Goal: Information Seeking & Learning: Learn about a topic

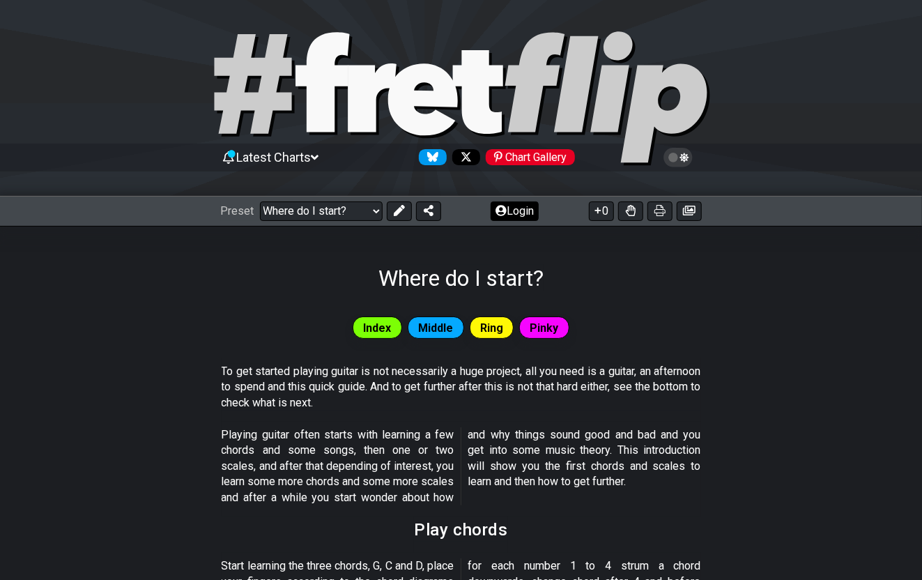
scroll to position [2, 0]
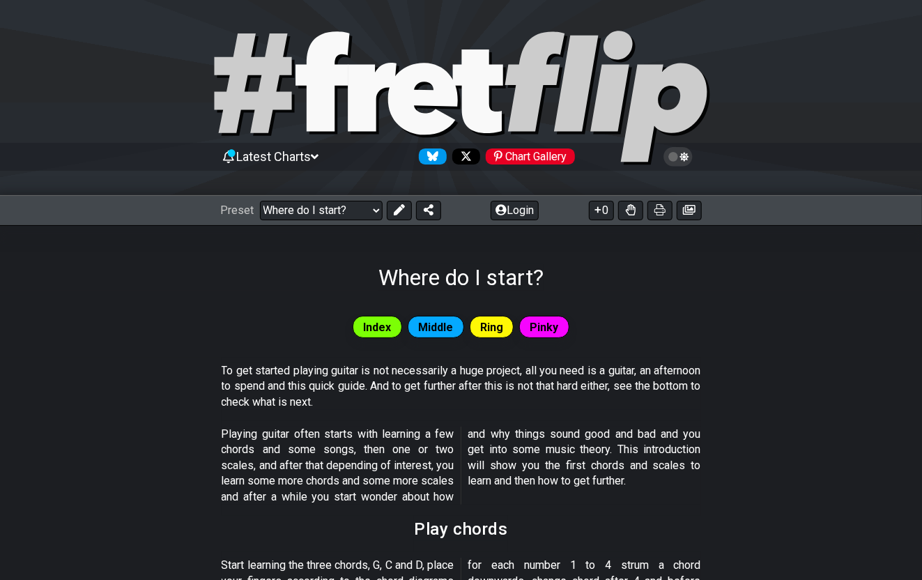
click at [167, 252] on div "Where do I start?" at bounding box center [461, 257] width 922 height 65
click at [295, 157] on span "Latest Charts" at bounding box center [273, 156] width 75 height 15
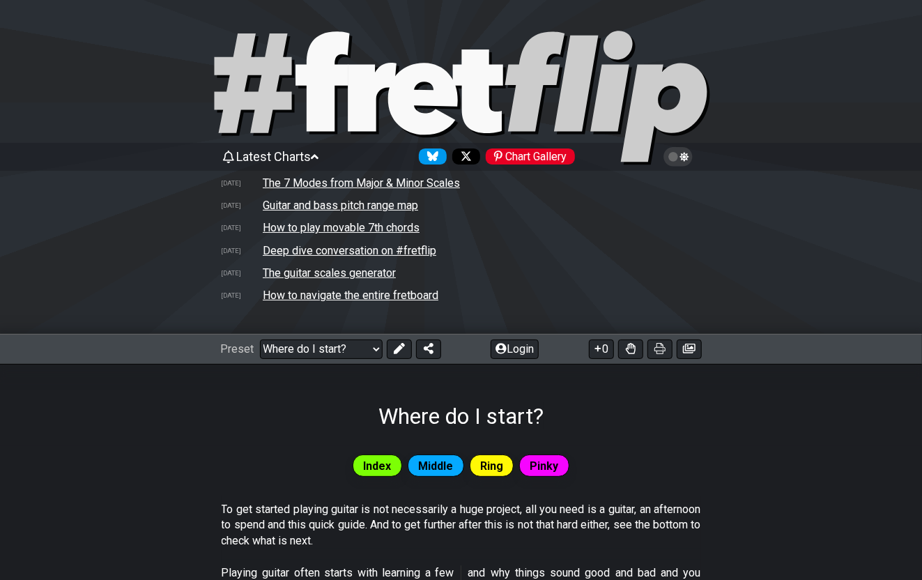
click at [316, 228] on td "How to play movable 7th chords" at bounding box center [341, 227] width 158 height 15
select select "/movable-7th-chords"
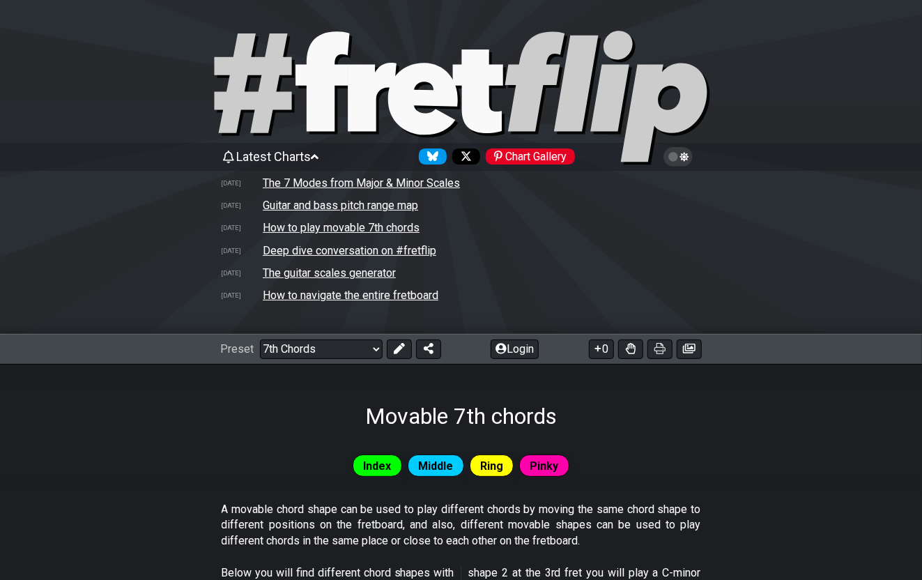
click at [304, 228] on td "How to play movable 7th chords" at bounding box center [341, 227] width 158 height 15
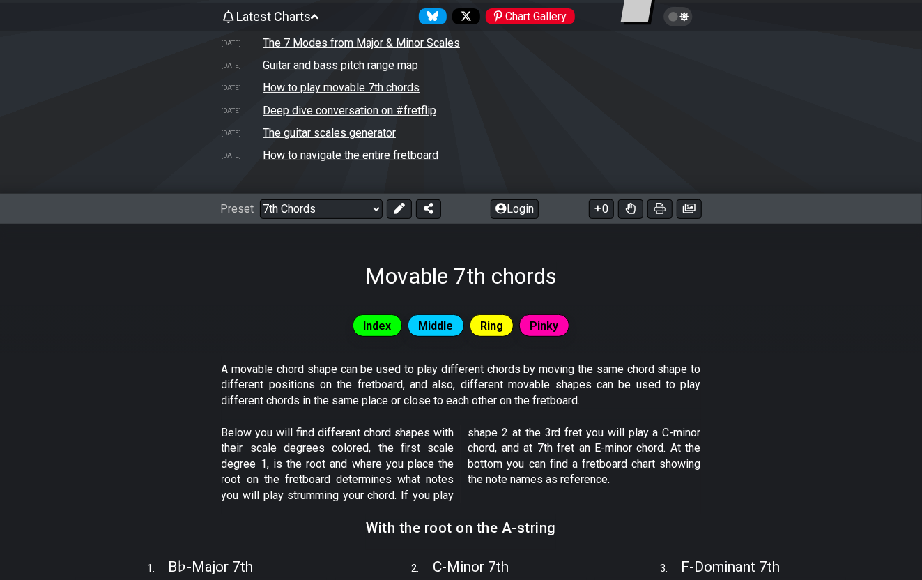
scroll to position [128, 0]
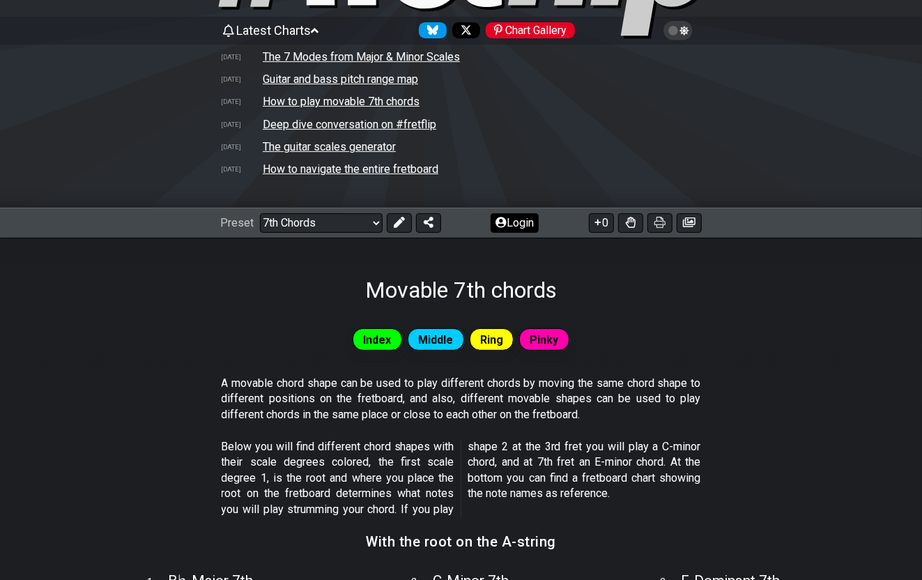
click at [525, 220] on button "Login" at bounding box center [514, 223] width 48 height 20
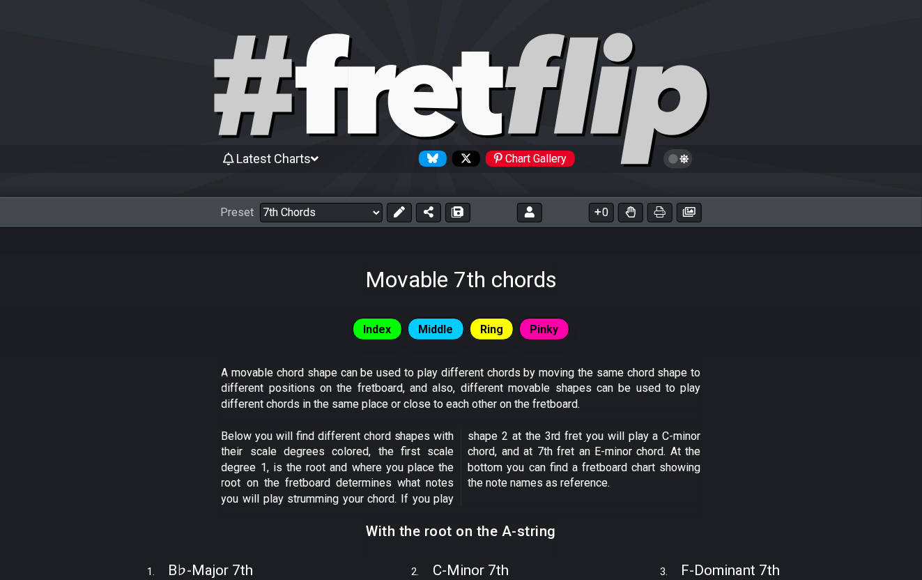
click at [683, 160] on icon at bounding box center [678, 159] width 13 height 13
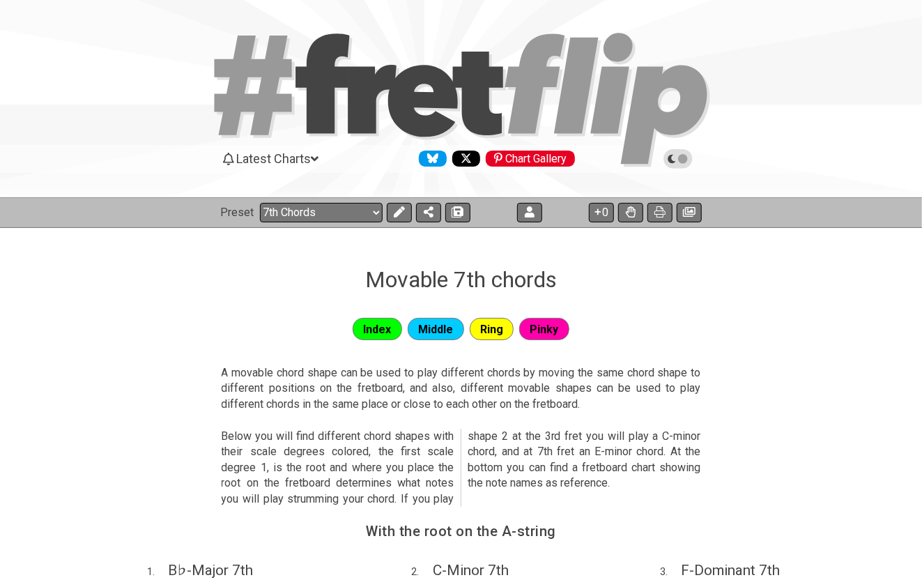
click at [684, 158] on icon at bounding box center [683, 159] width 10 height 10
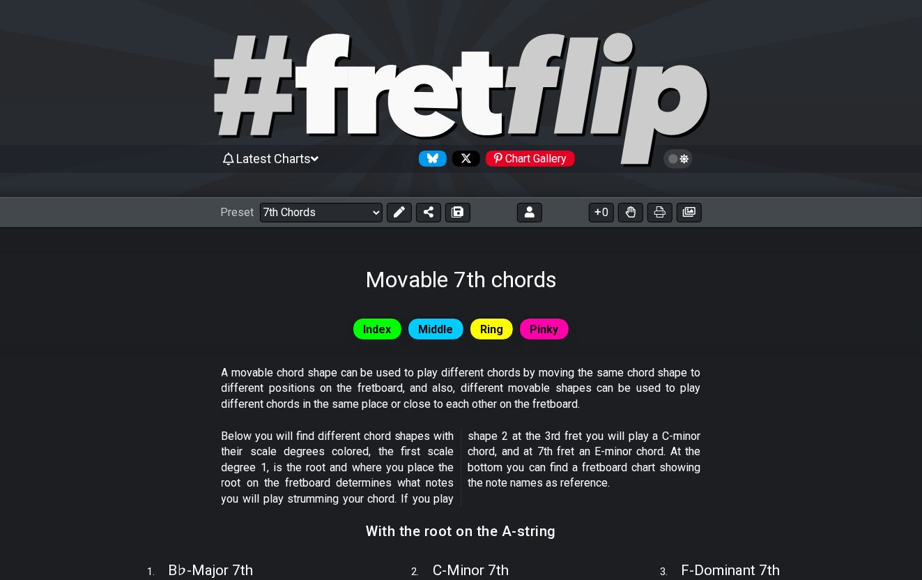
click at [440, 93] on icon at bounding box center [422, 101] width 70 height 72
select select "/welcome"
select select "C"
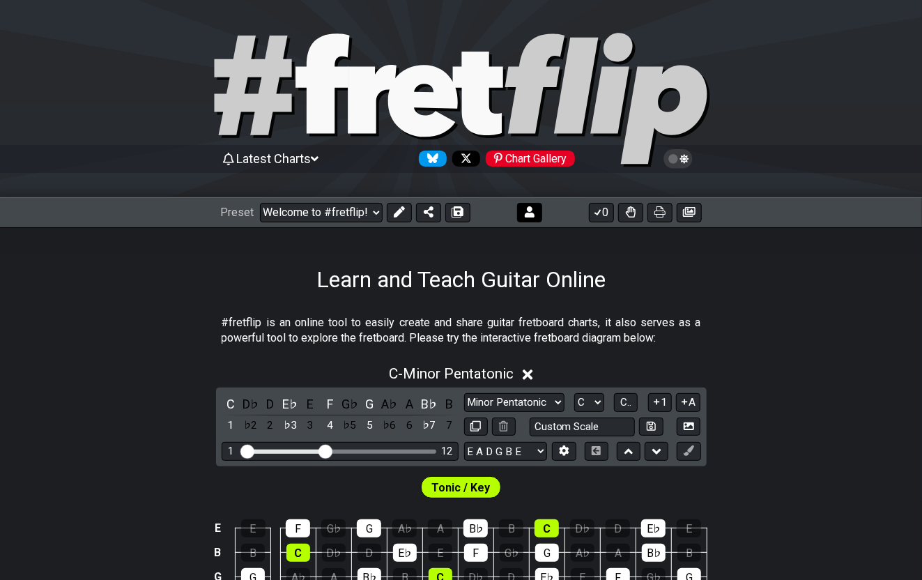
click at [534, 215] on button at bounding box center [529, 213] width 25 height 20
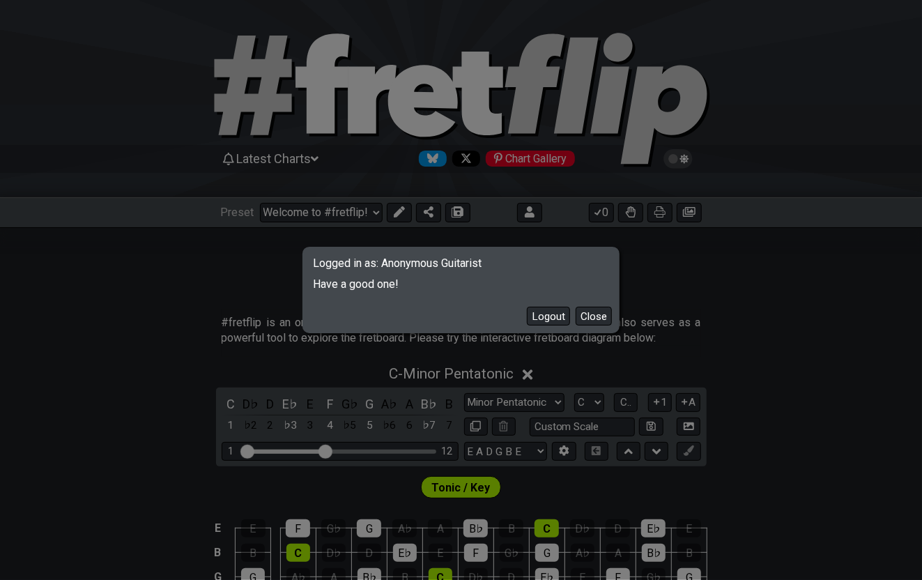
click at [153, 283] on div "Logged in as: Anonymous Guitarist Have a good one! Logout Close" at bounding box center [461, 290] width 922 height 580
click at [585, 316] on button "Close" at bounding box center [593, 316] width 36 height 19
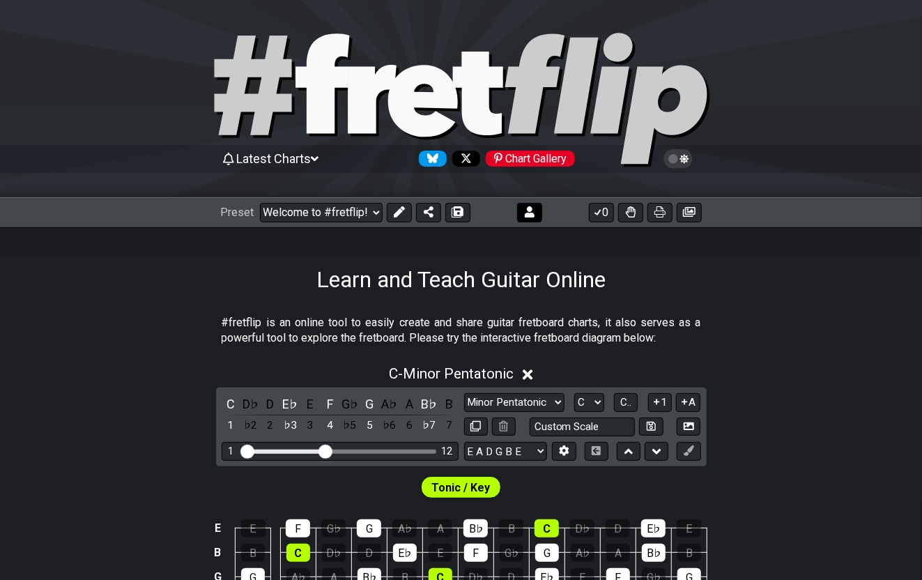
click at [529, 211] on icon at bounding box center [530, 211] width 10 height 11
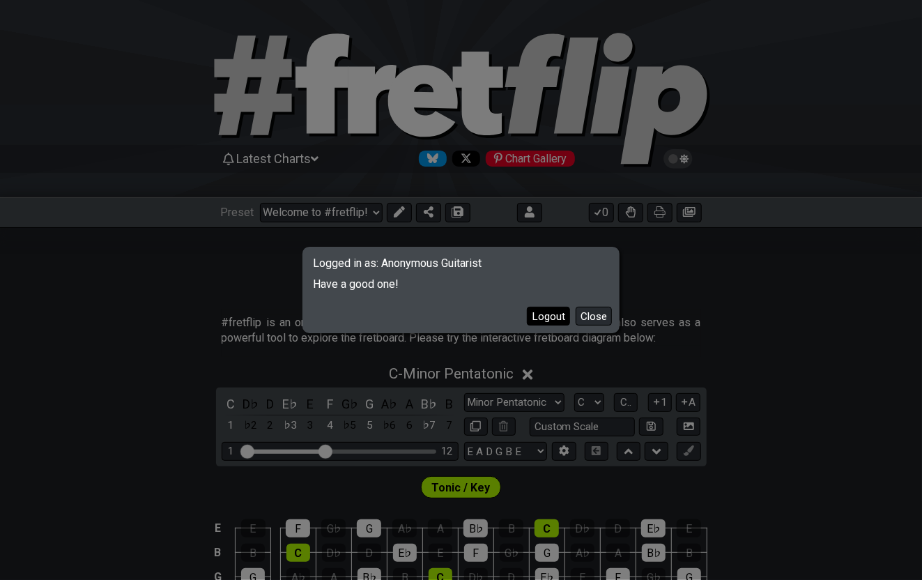
click at [543, 314] on button "Logout" at bounding box center [548, 316] width 43 height 19
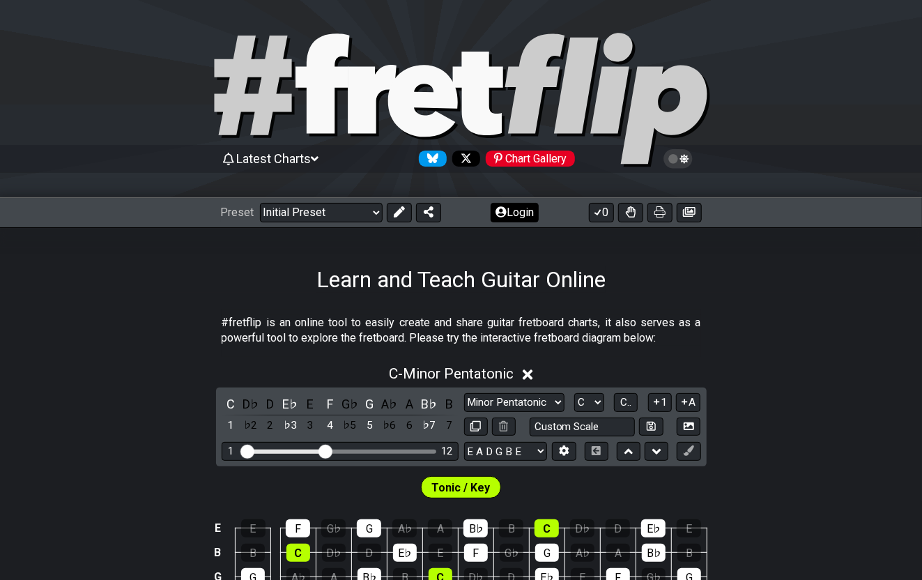
click at [517, 210] on button "Login" at bounding box center [514, 213] width 48 height 20
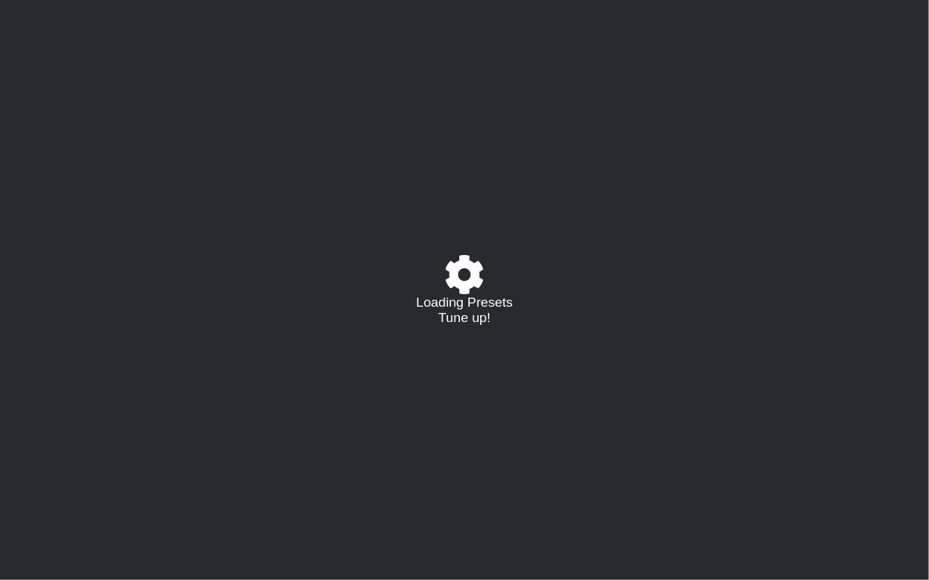
select select "C"
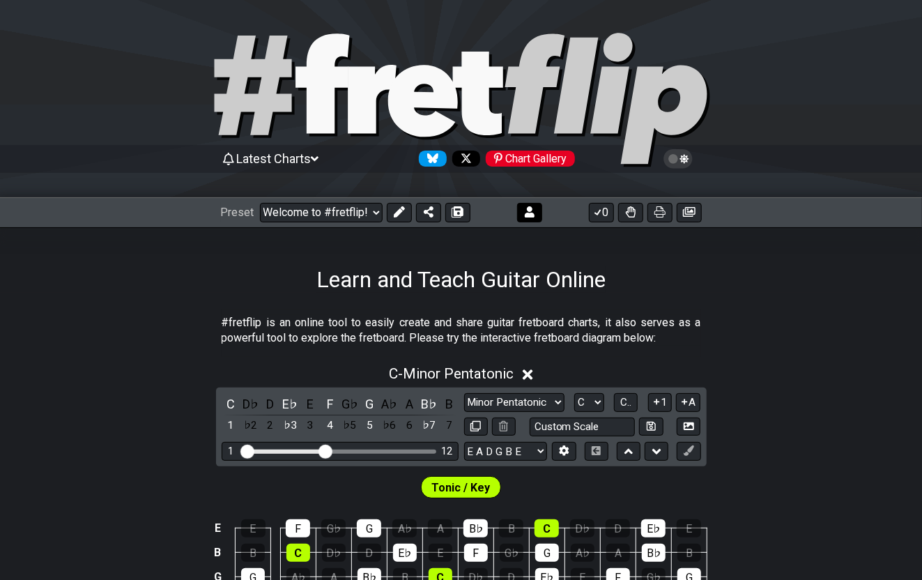
click at [527, 211] on icon at bounding box center [530, 211] width 10 height 11
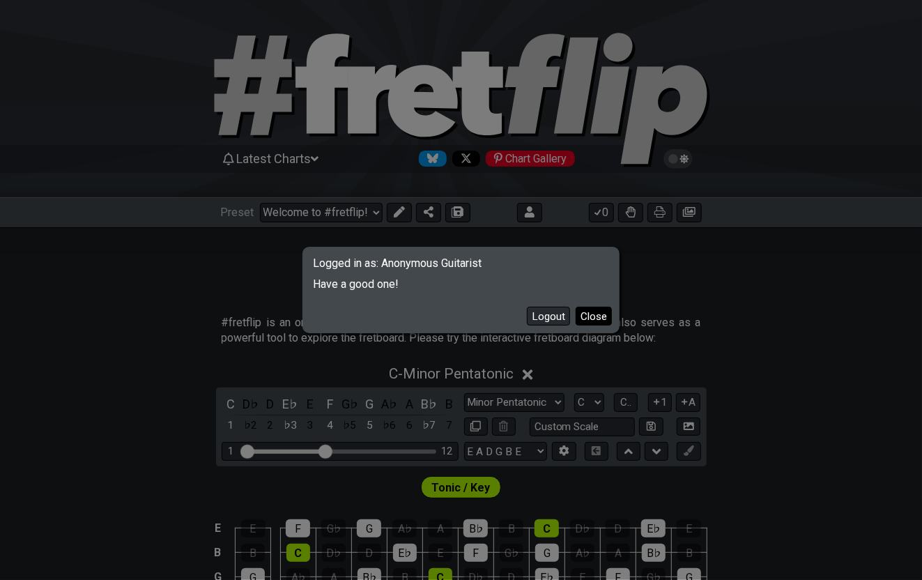
click at [603, 316] on button "Close" at bounding box center [593, 316] width 36 height 19
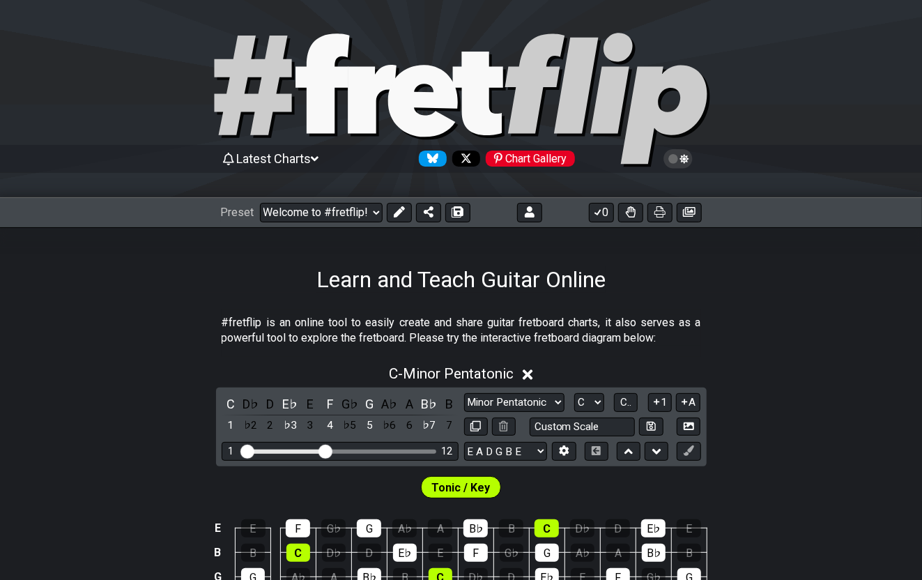
click at [137, 281] on div "Learn and Teach Guitar Online" at bounding box center [461, 259] width 922 height 65
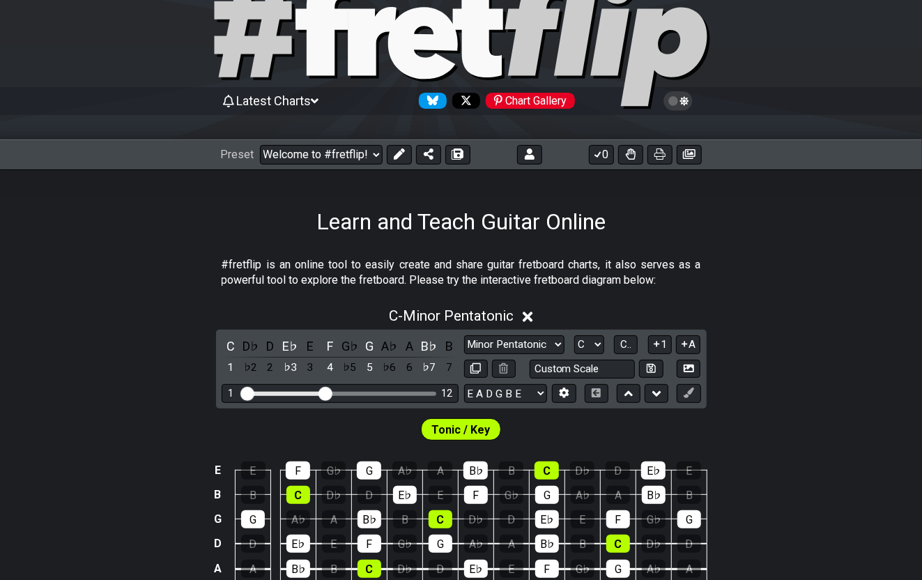
scroll to position [61, 0]
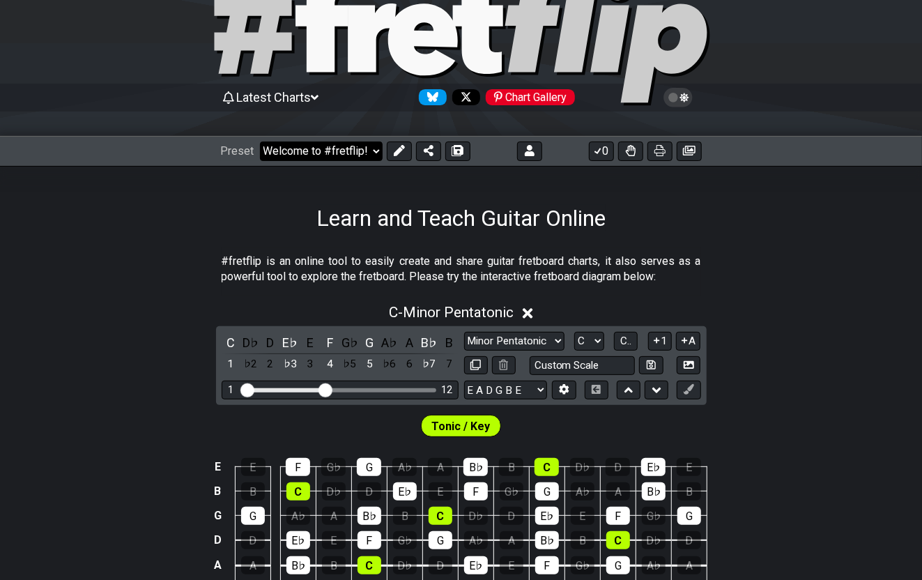
click at [373, 147] on select "Welcome to #fretflip! Initial Preset Custom Preset Minor Pentatonic Major Penta…" at bounding box center [321, 151] width 123 height 20
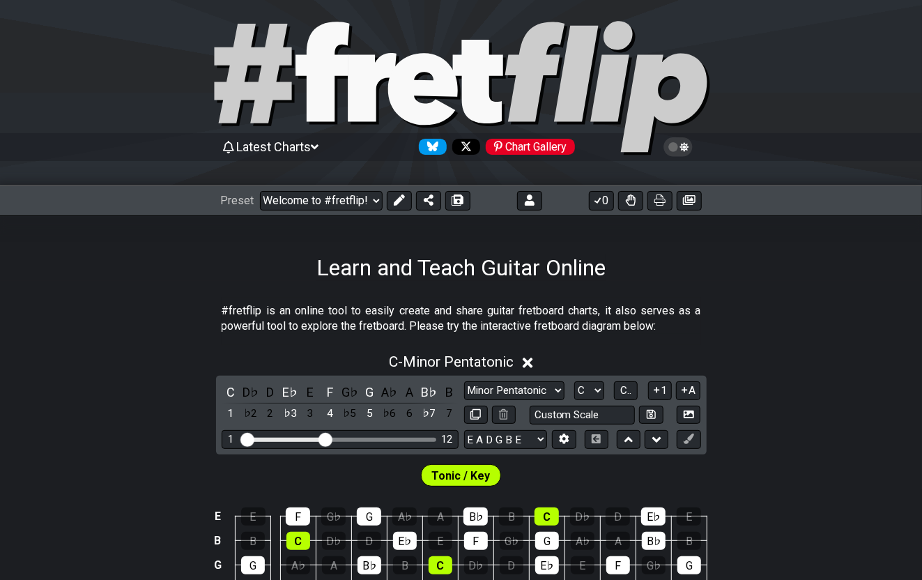
scroll to position [10, 0]
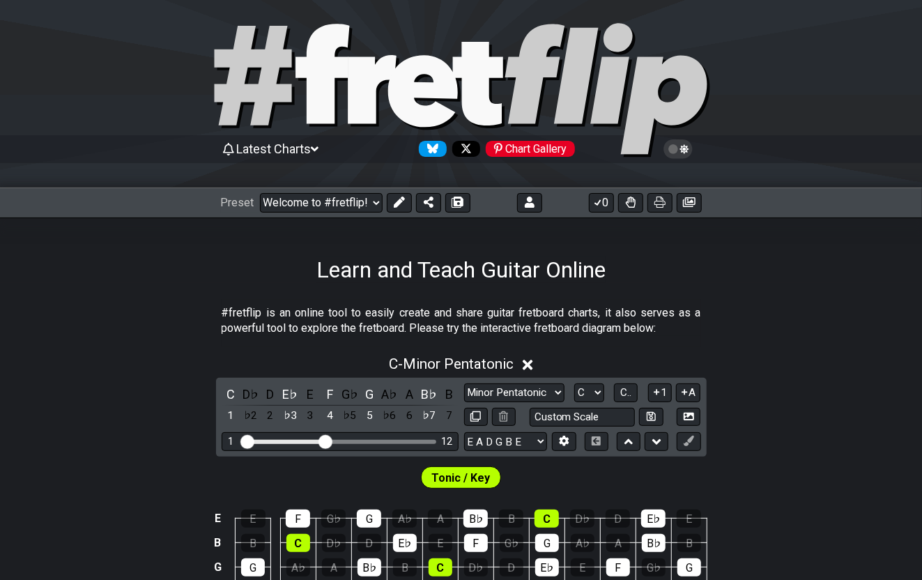
click at [123, 207] on div "Preset Welcome to #fretflip! Initial Preset Custom Preset Minor Pentatonic Majo…" at bounding box center [461, 202] width 922 height 31
click at [373, 200] on select "Welcome to #fretflip! Initial Preset Custom Preset Minor Pentatonic Major Penta…" at bounding box center [321, 203] width 123 height 20
click at [603, 200] on button "0" at bounding box center [601, 203] width 25 height 20
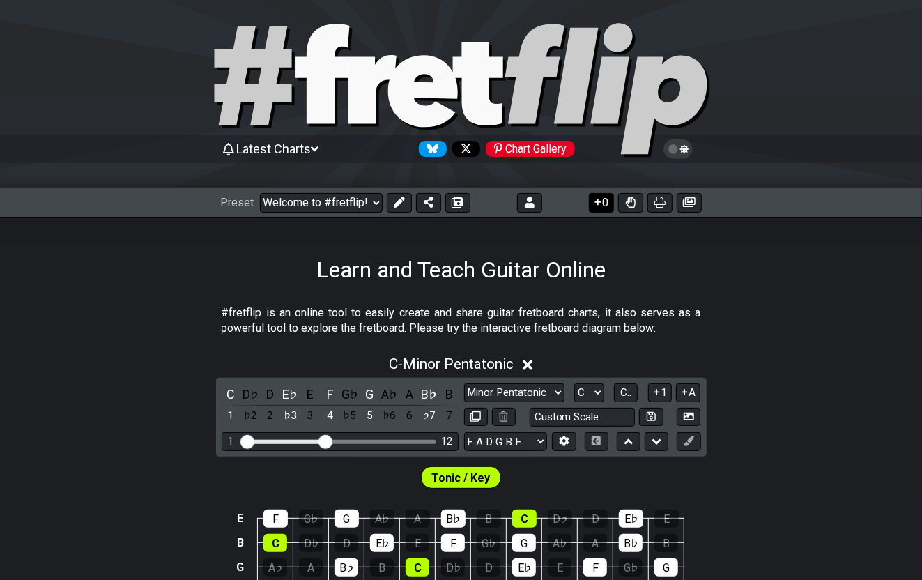
click at [603, 200] on button "0" at bounding box center [601, 203] width 25 height 20
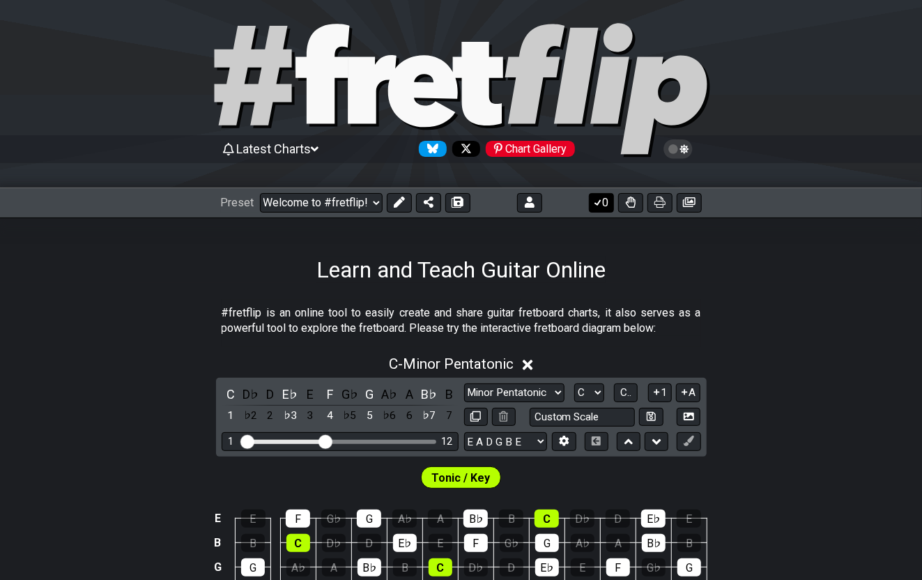
click at [603, 200] on button "0" at bounding box center [601, 203] width 25 height 20
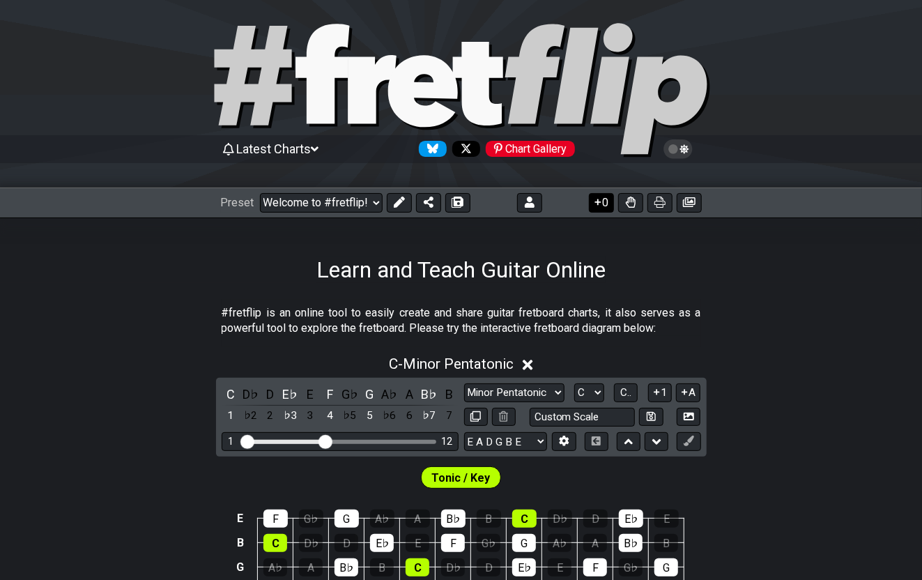
click at [603, 200] on button "0" at bounding box center [601, 203] width 25 height 20
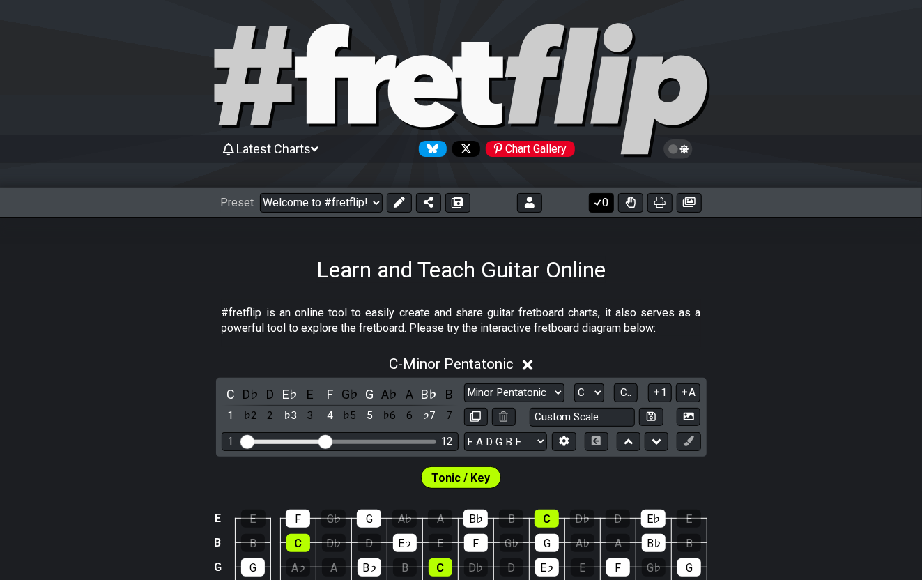
click at [603, 200] on button "0" at bounding box center [601, 203] width 25 height 20
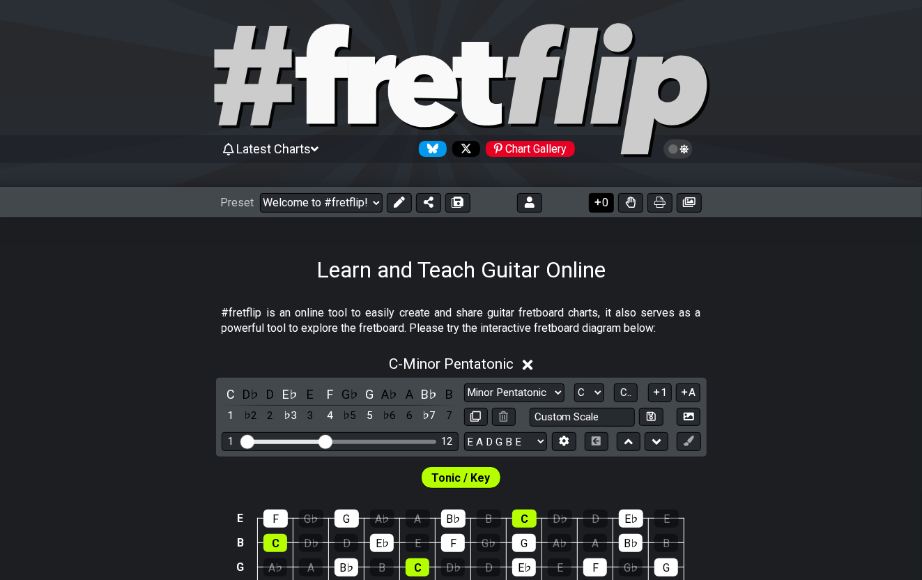
click at [603, 200] on button "0" at bounding box center [601, 203] width 25 height 20
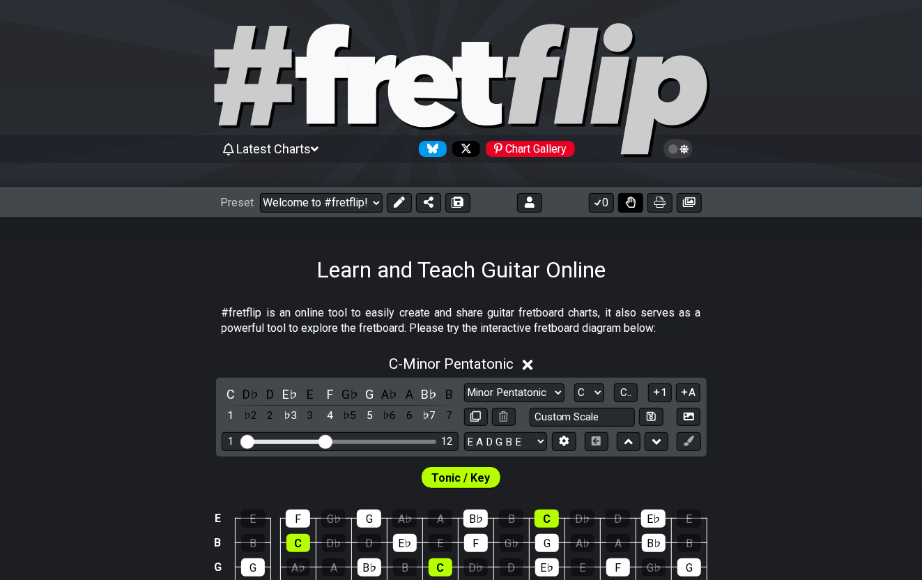
click at [630, 201] on icon at bounding box center [631, 201] width 10 height 11
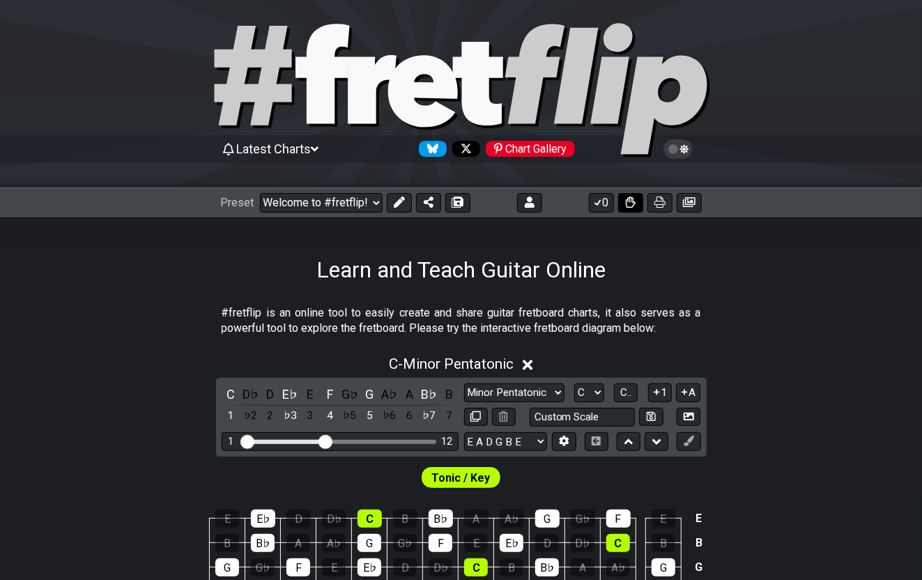
click at [630, 201] on icon at bounding box center [631, 201] width 10 height 11
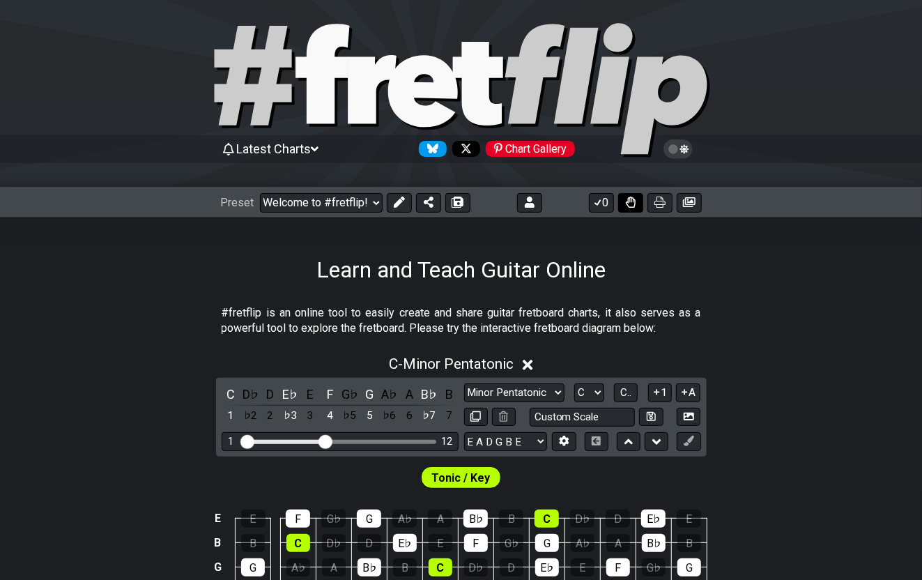
click at [630, 201] on icon at bounding box center [631, 201] width 10 height 11
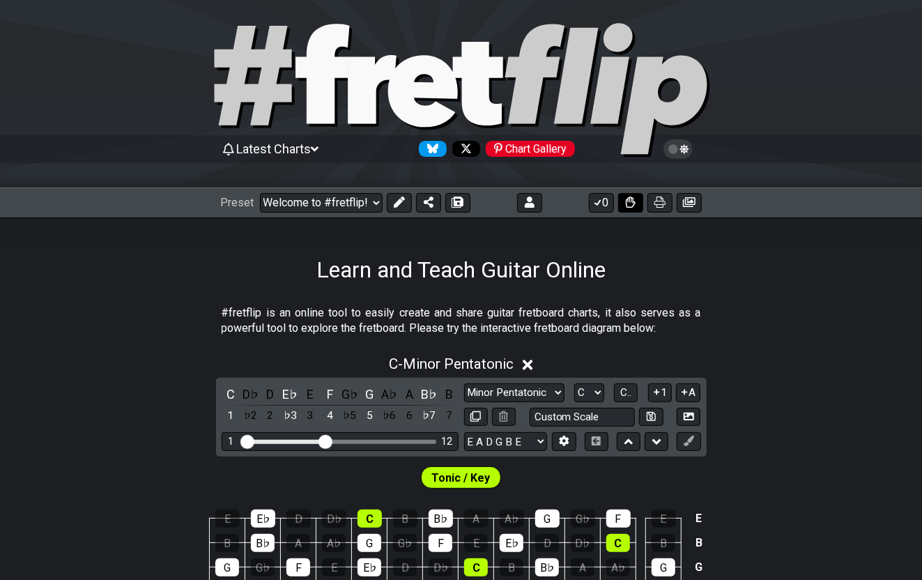
click at [630, 201] on icon at bounding box center [631, 201] width 10 height 11
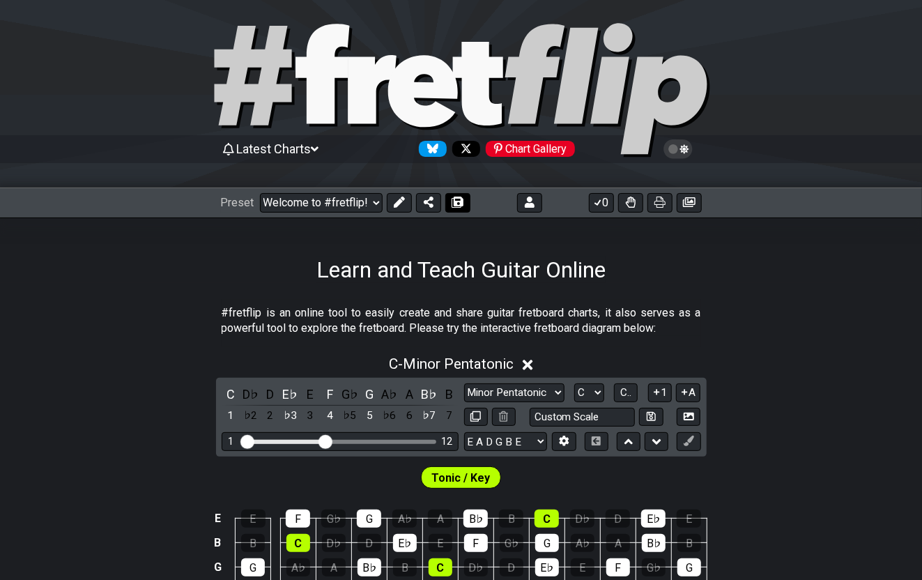
click at [460, 201] on icon at bounding box center [458, 201] width 10 height 11
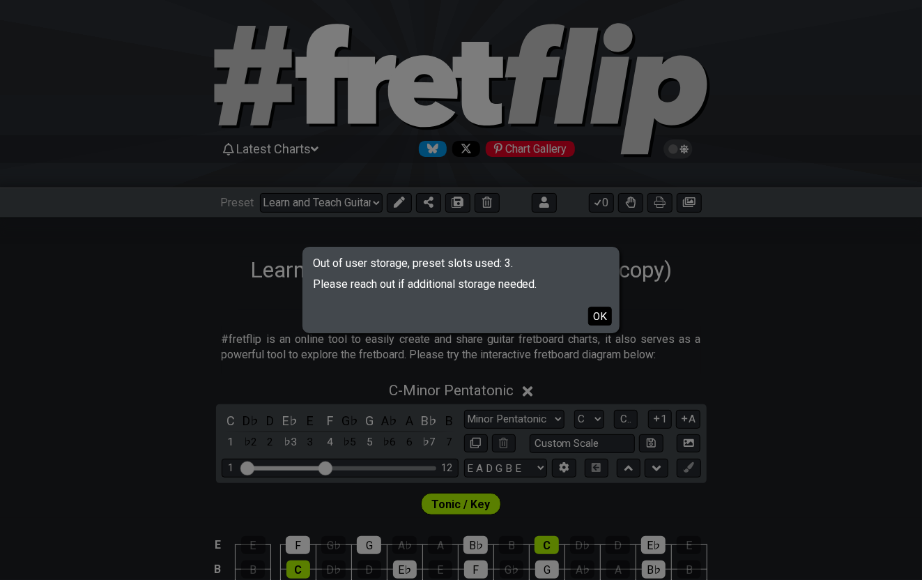
click at [604, 316] on button "OK" at bounding box center [600, 316] width 24 height 19
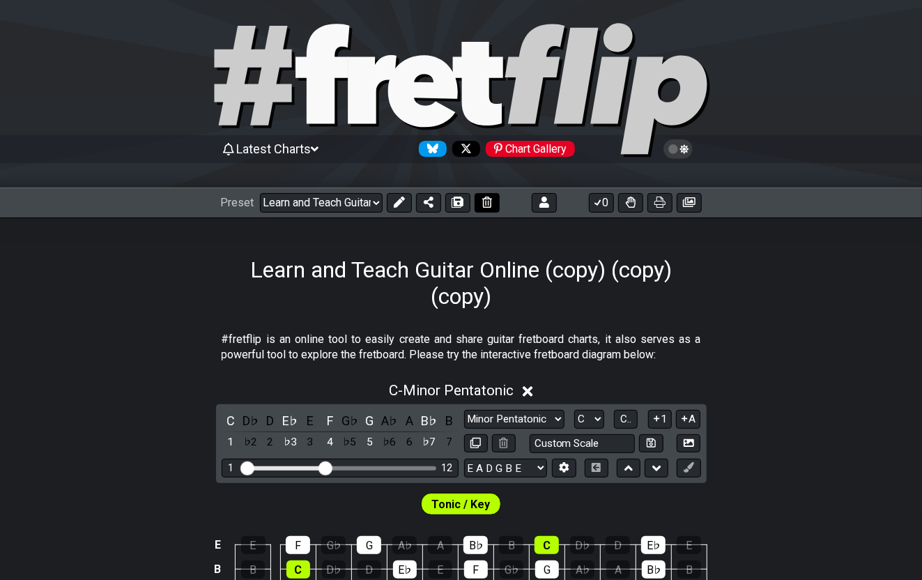
click at [488, 199] on icon at bounding box center [487, 201] width 10 height 11
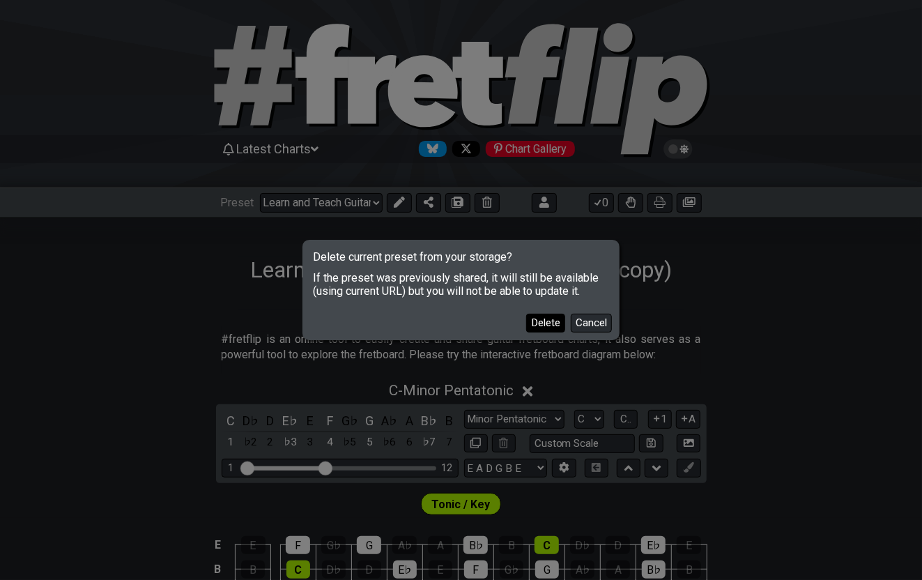
click at [548, 325] on button "Delete" at bounding box center [545, 322] width 39 height 19
select select "/welcome"
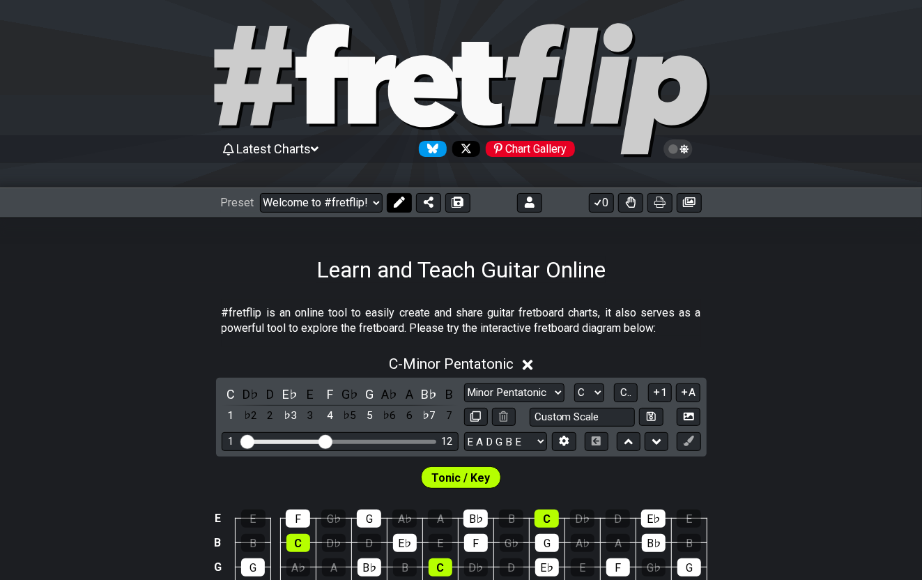
click at [396, 202] on icon at bounding box center [398, 201] width 11 height 11
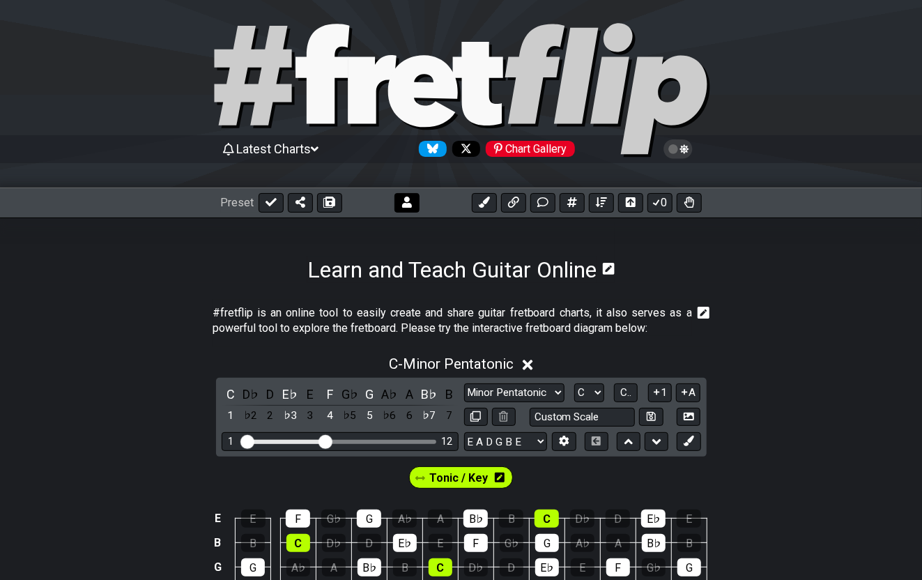
click at [410, 204] on icon at bounding box center [407, 201] width 10 height 11
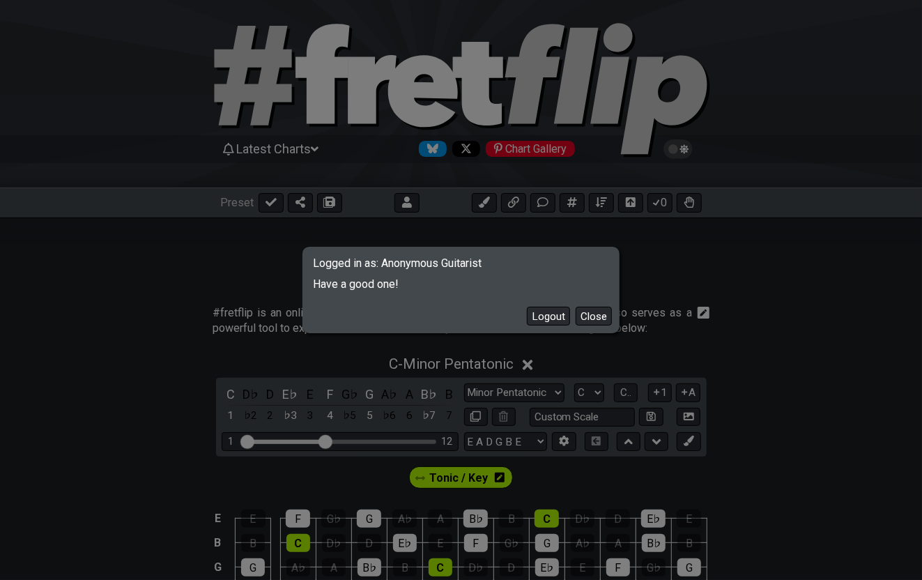
drag, startPoint x: 592, startPoint y: 313, endPoint x: 545, endPoint y: 305, distance: 47.3
click at [590, 313] on button "Close" at bounding box center [593, 316] width 36 height 19
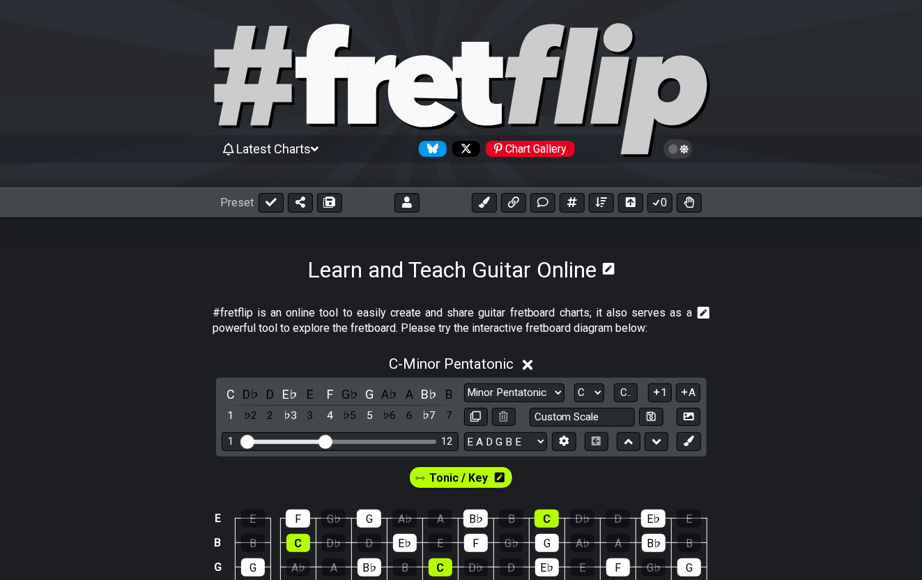
click at [147, 230] on section "Learn and Teach Guitar Online" at bounding box center [461, 249] width 922 height 65
click at [272, 201] on icon at bounding box center [270, 201] width 11 height 11
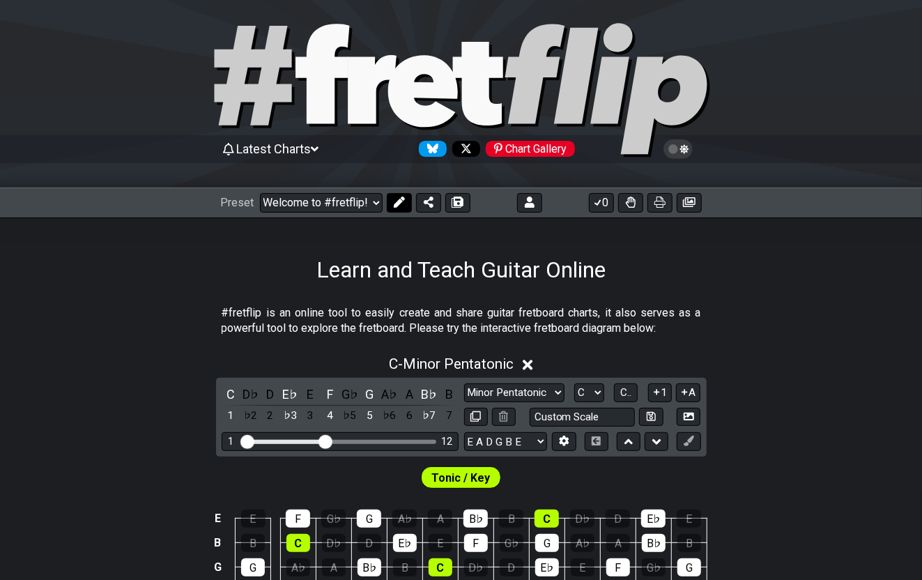
click at [401, 199] on icon at bounding box center [398, 201] width 11 height 11
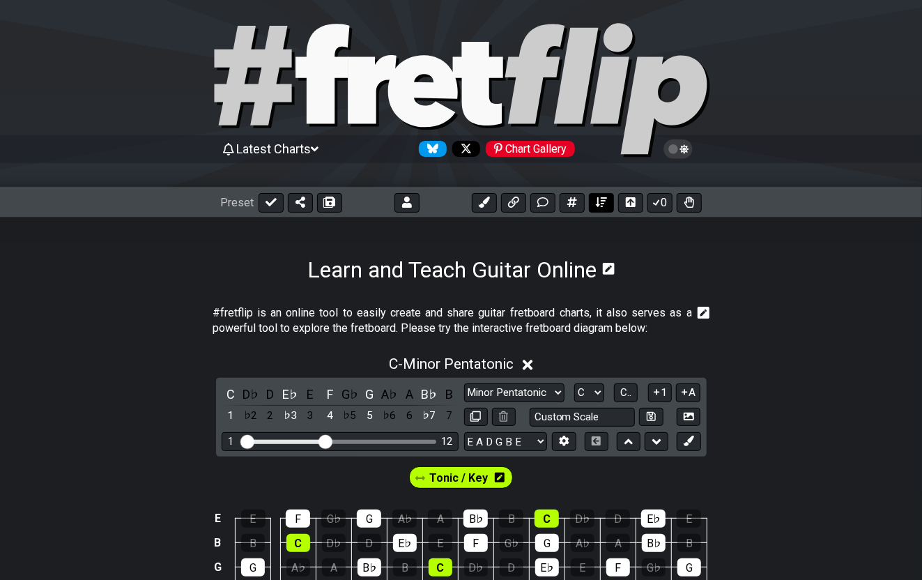
click at [608, 204] on button at bounding box center [601, 203] width 25 height 20
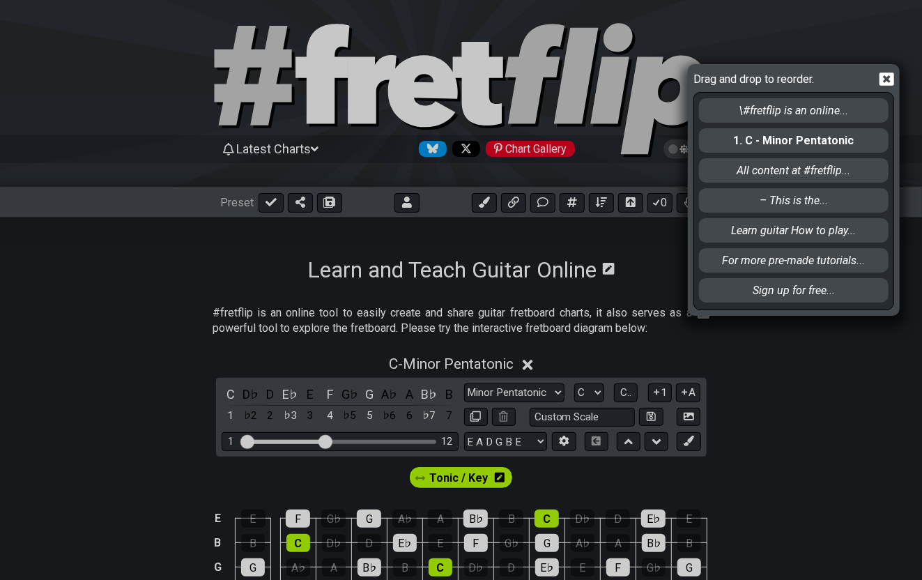
click at [600, 203] on div "Drag and drop to reorder. \#fretflip is an online... 1. C - Minor Pentatonic Al…" at bounding box center [461, 290] width 922 height 580
click at [887, 77] on icon at bounding box center [886, 79] width 15 height 15
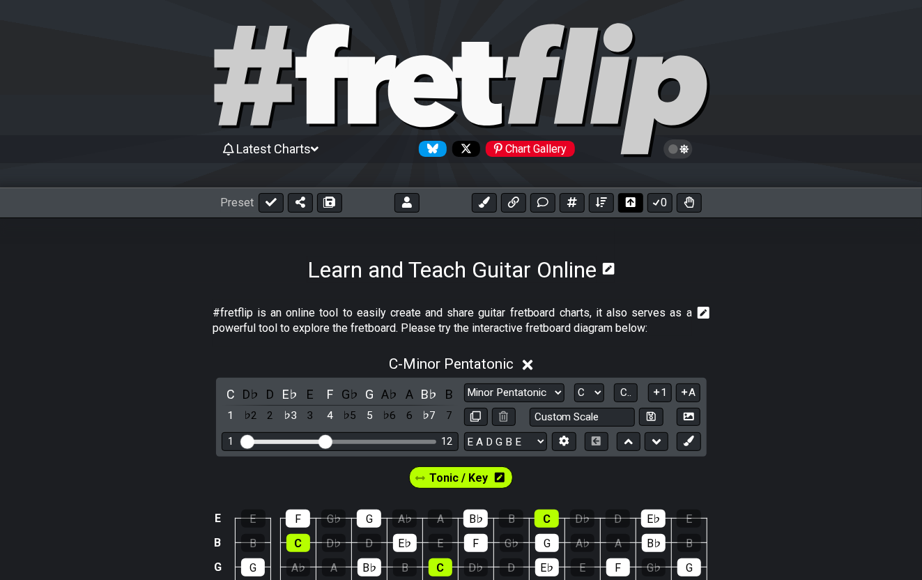
click at [630, 201] on icon at bounding box center [631, 201] width 10 height 11
click at [630, 201] on icon at bounding box center [630, 202] width 11 height 10
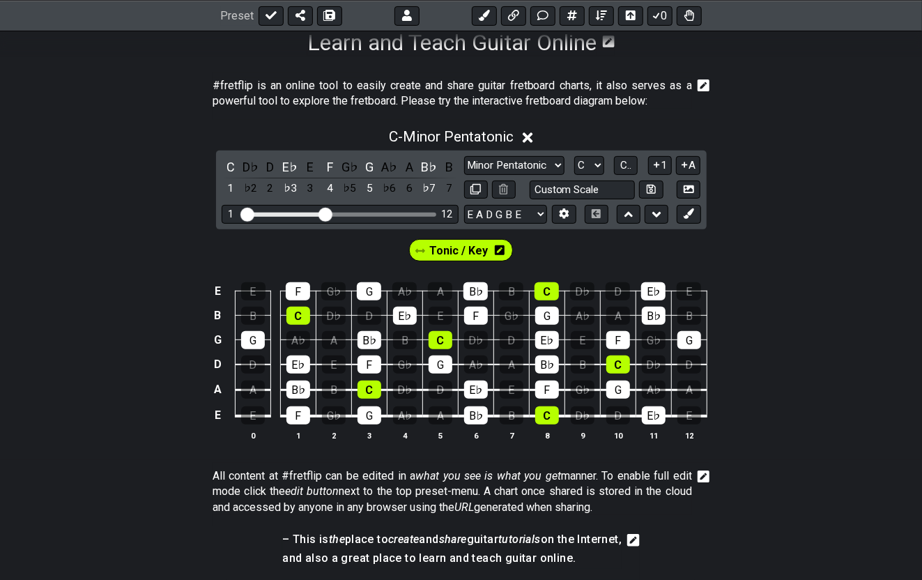
scroll to position [681, 0]
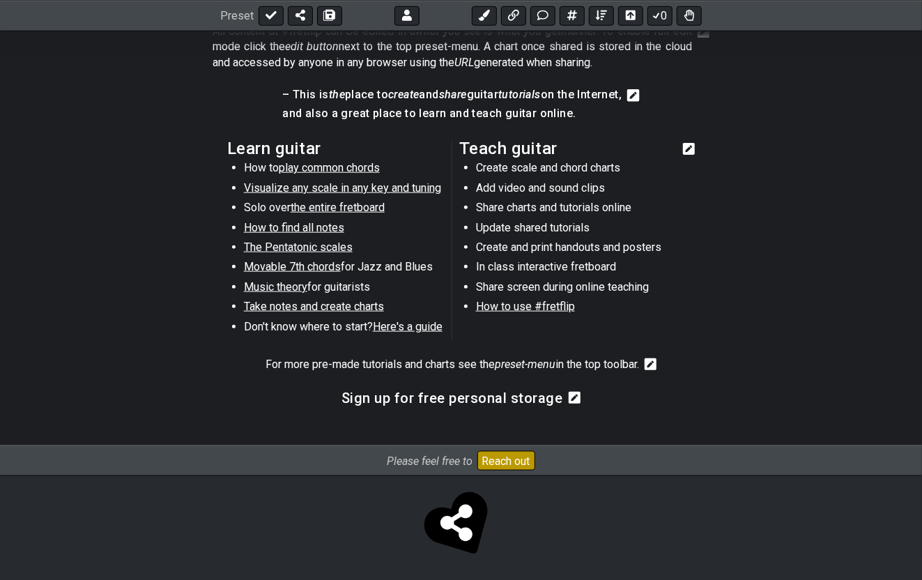
click at [458, 394] on h3 "Sign up for free personal storage" at bounding box center [452, 397] width 222 height 15
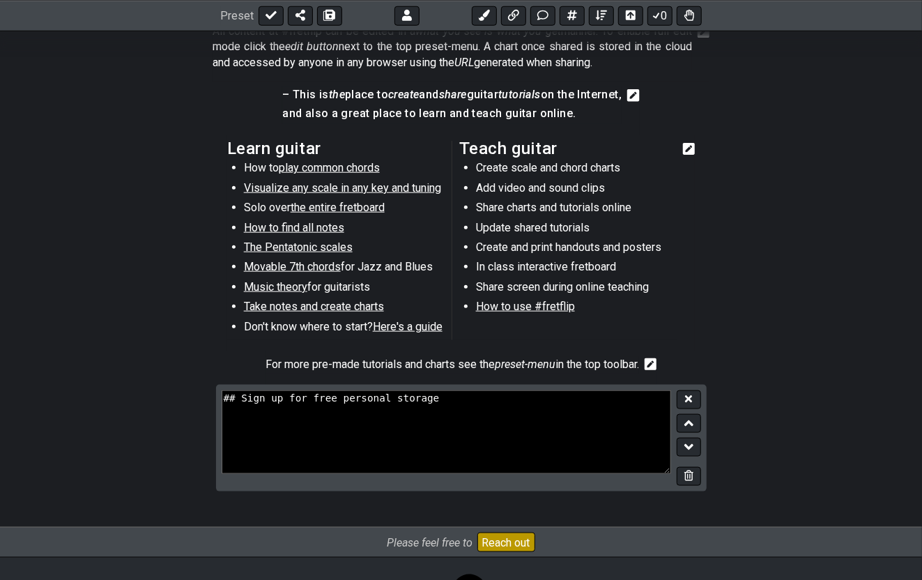
click at [141, 352] on section "For more pre-made tutorials and charts see the preset-menu in the top toolbar." at bounding box center [461, 367] width 922 height 33
click at [687, 395] on icon at bounding box center [688, 398] width 7 height 7
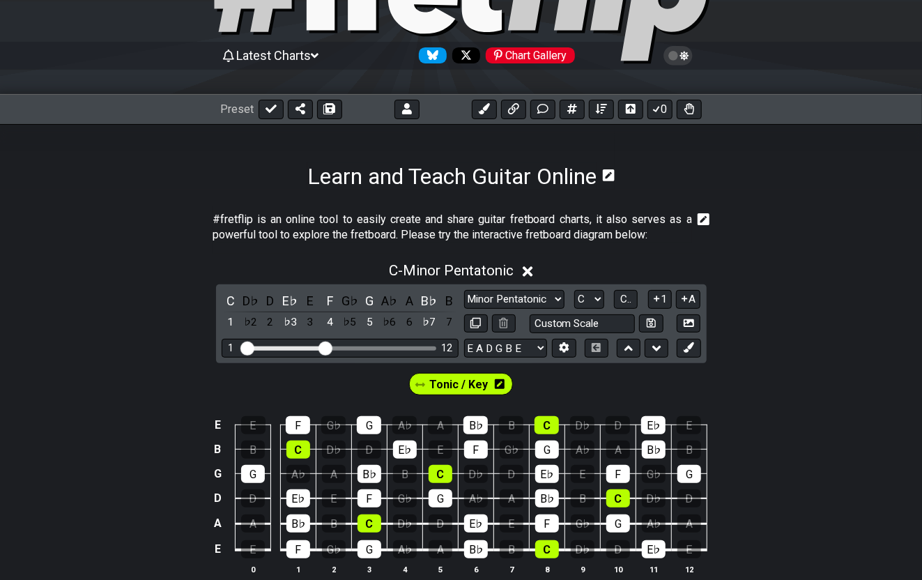
scroll to position [104, 0]
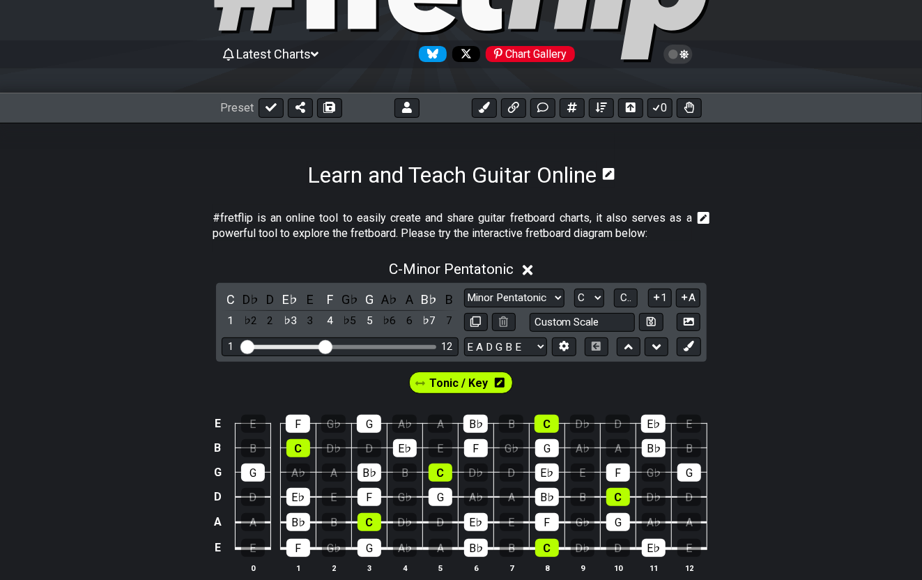
click at [685, 54] on icon at bounding box center [683, 54] width 9 height 10
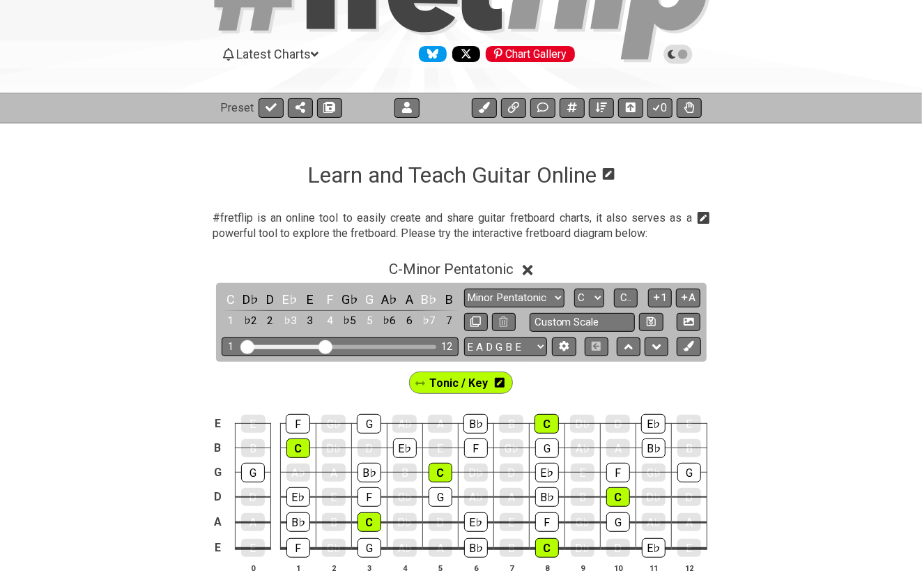
click at [685, 54] on icon at bounding box center [683, 54] width 10 height 10
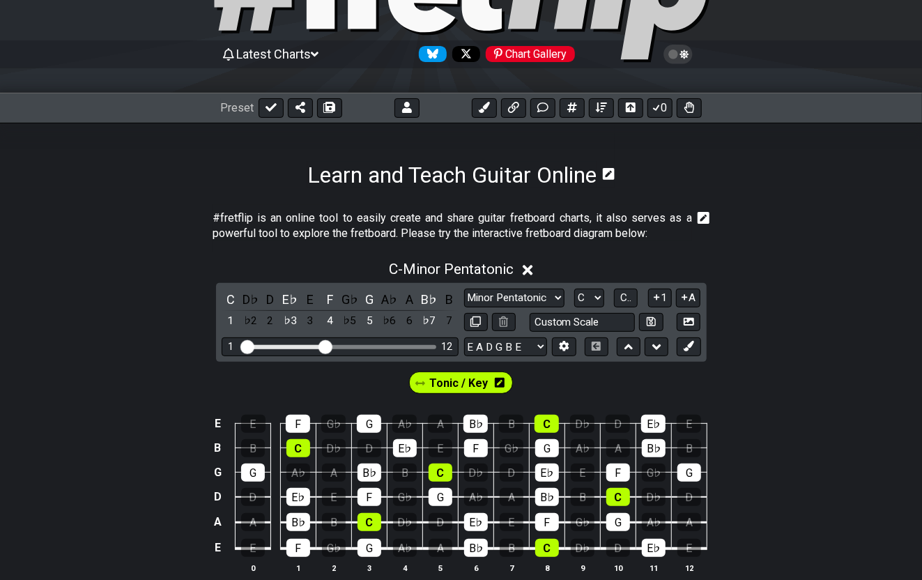
click at [685, 54] on icon at bounding box center [683, 54] width 9 height 10
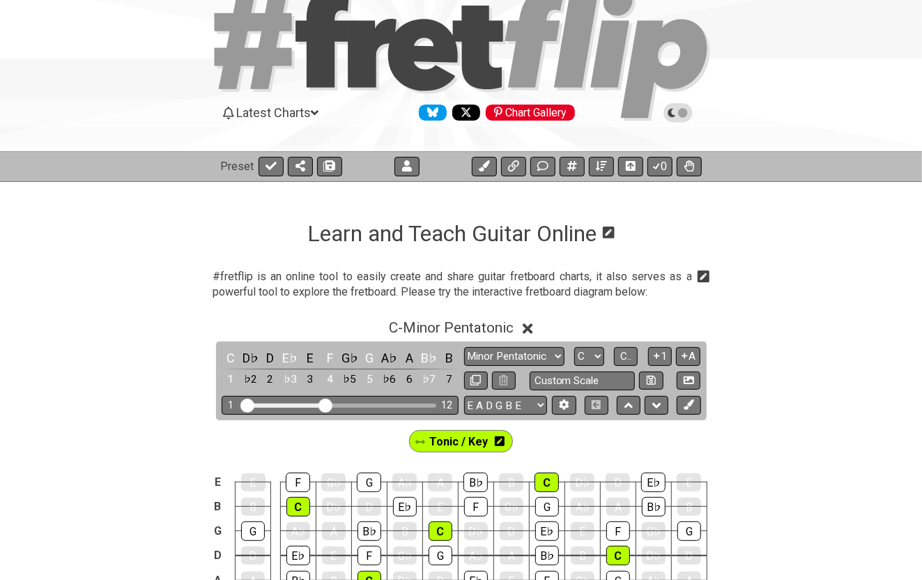
scroll to position [0, 0]
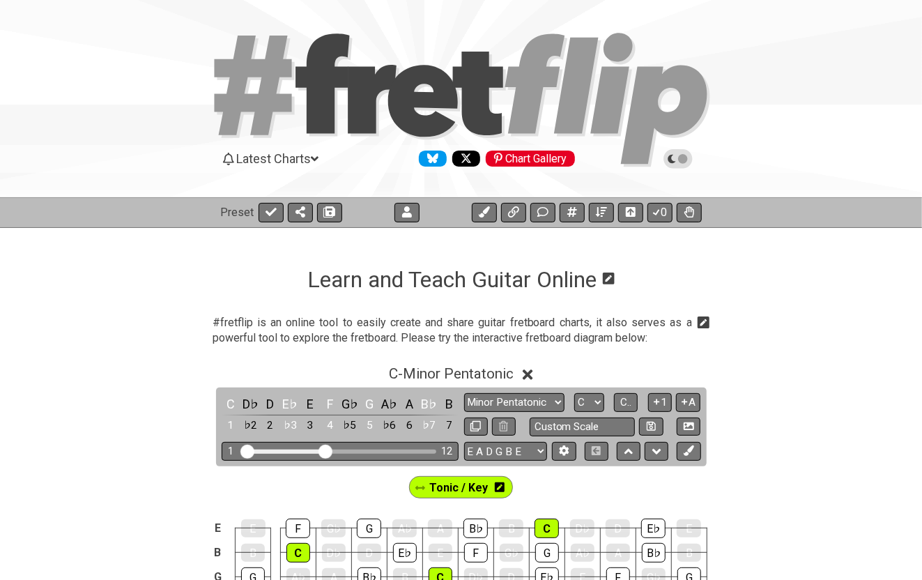
click at [681, 156] on icon at bounding box center [678, 159] width 13 height 13
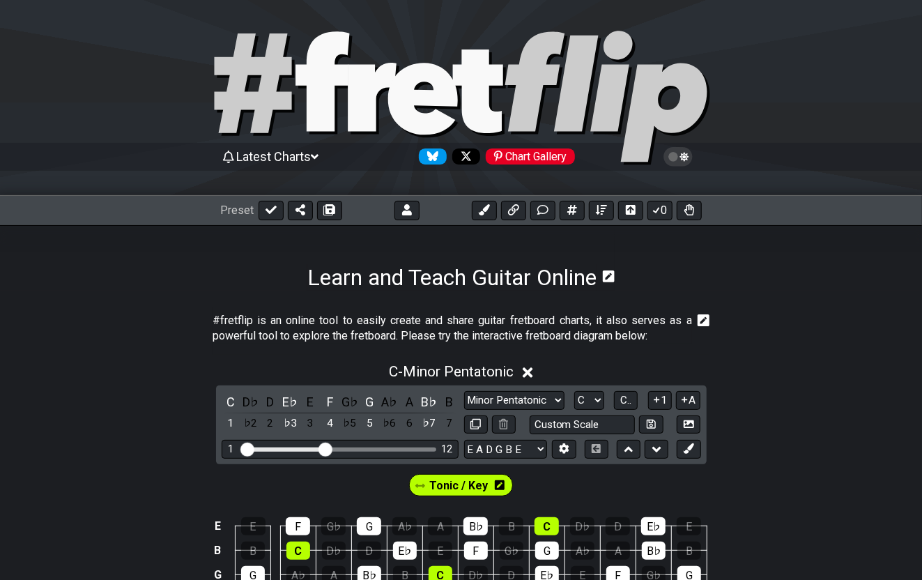
scroll to position [1, 0]
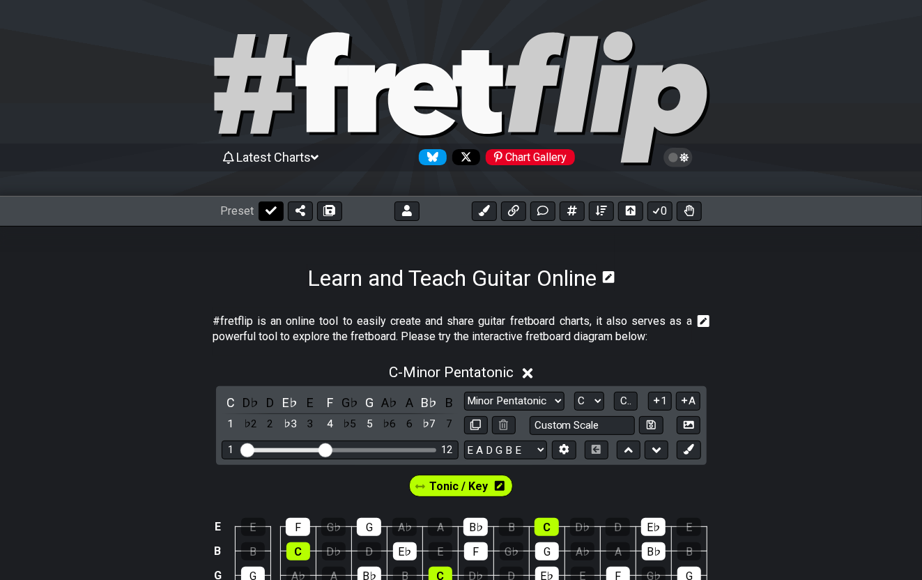
click at [270, 210] on icon at bounding box center [270, 210] width 11 height 8
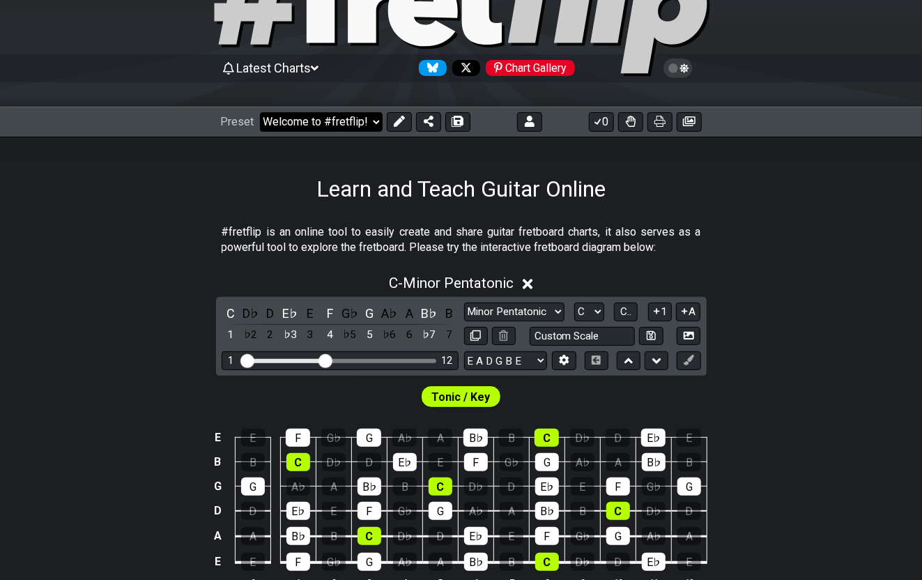
scroll to position [88, 0]
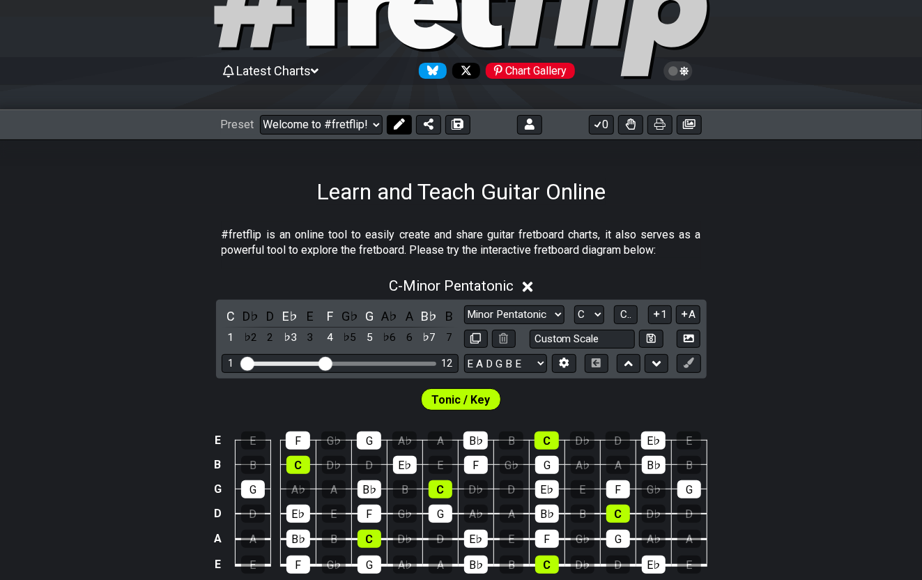
click at [398, 123] on icon at bounding box center [398, 123] width 11 height 11
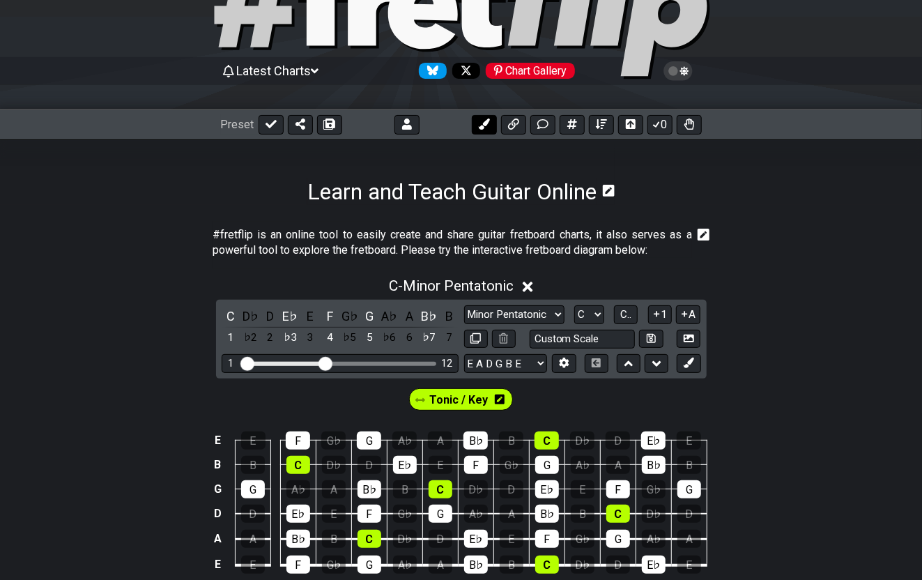
click at [483, 118] on icon at bounding box center [484, 123] width 11 height 11
click at [511, 125] on icon at bounding box center [513, 123] width 11 height 11
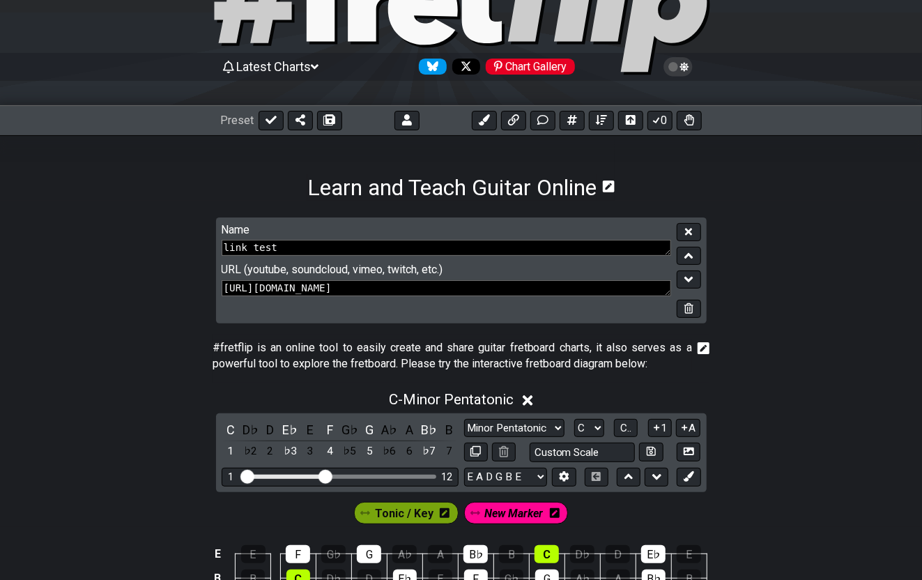
scroll to position [75, 0]
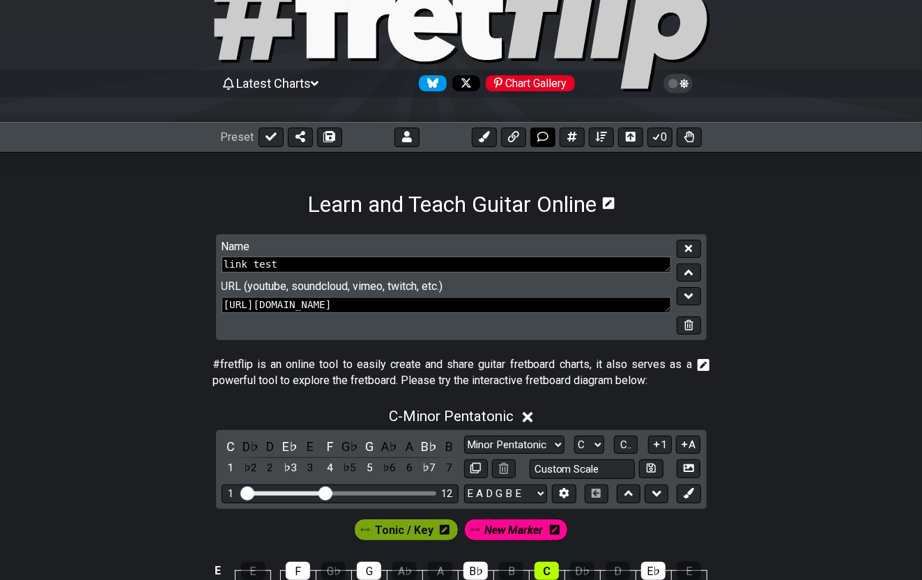
click at [544, 134] on icon at bounding box center [542, 136] width 11 height 11
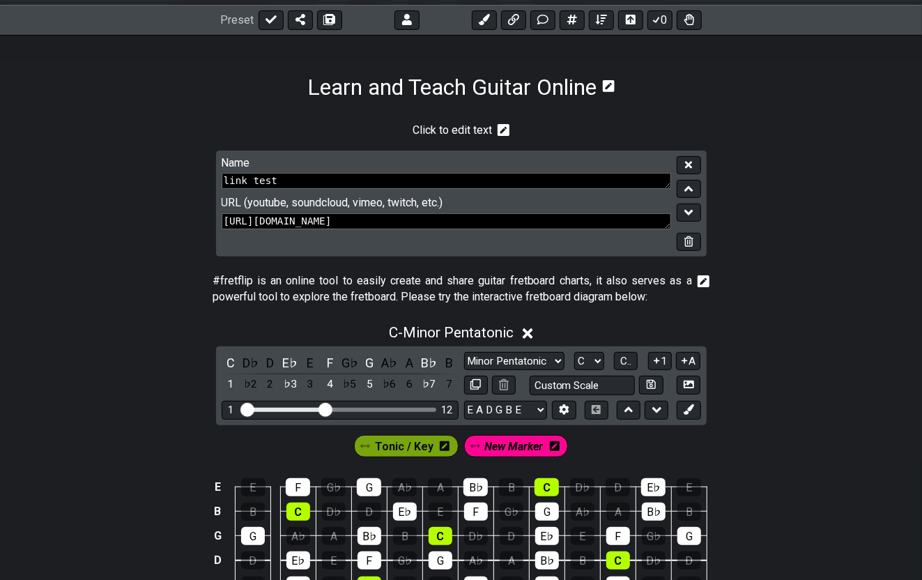
scroll to position [194, 0]
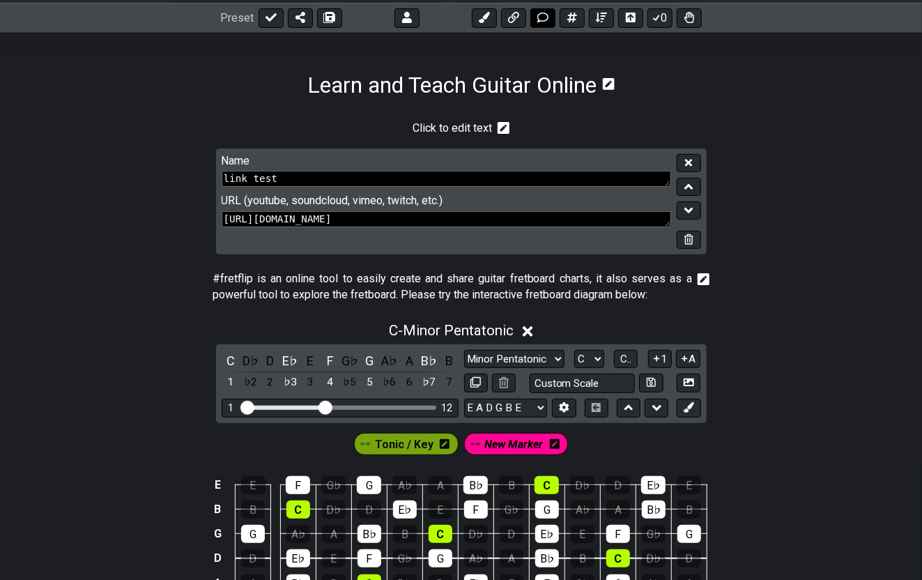
click at [540, 17] on icon at bounding box center [542, 17] width 11 height 11
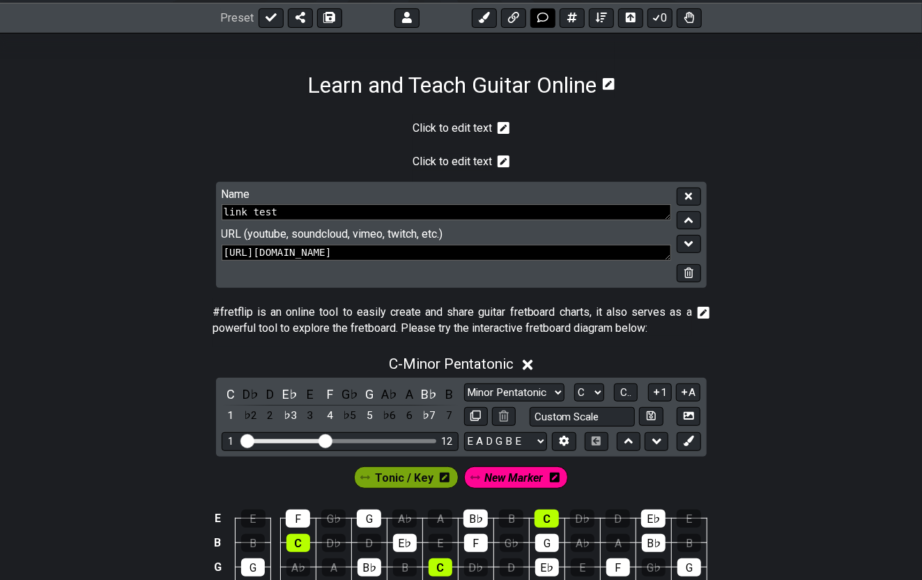
scroll to position [196, 0]
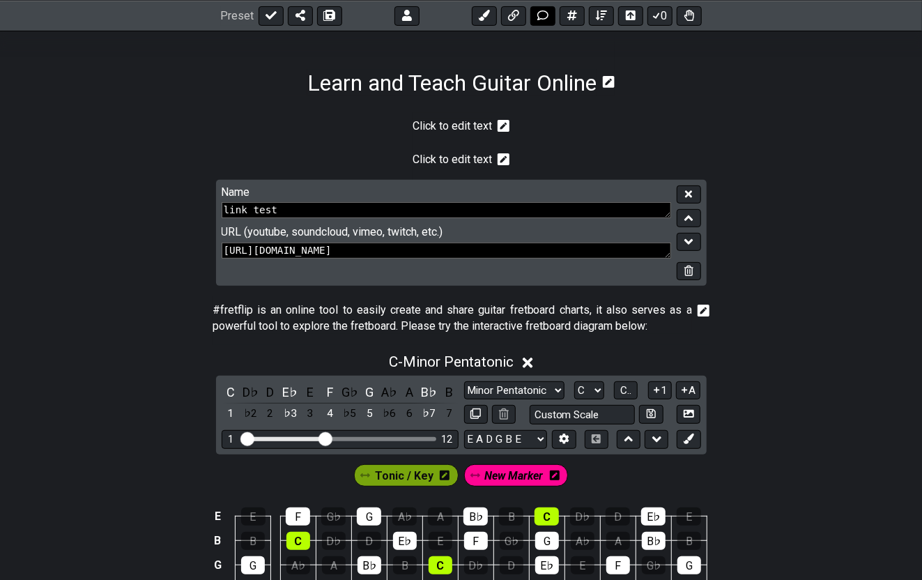
click at [542, 15] on icon at bounding box center [542, 15] width 11 height 11
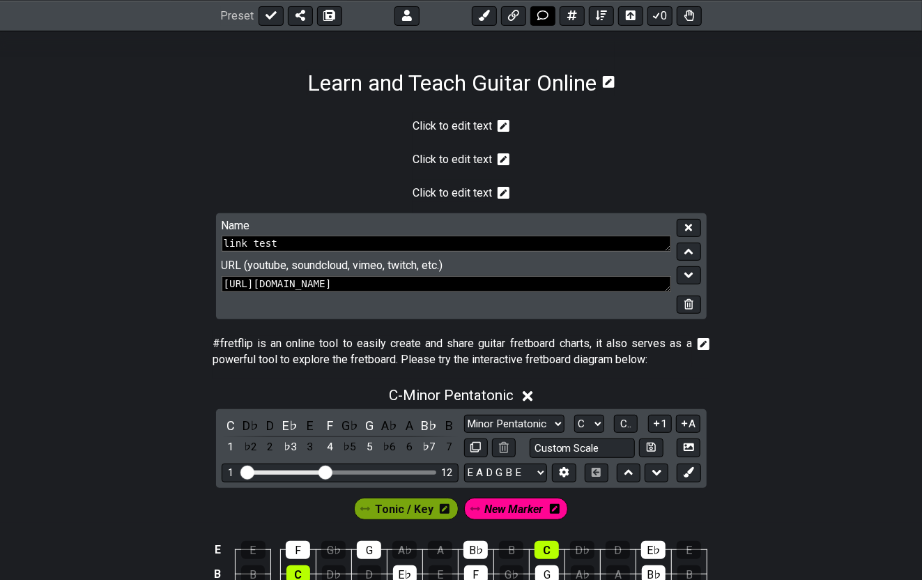
click at [542, 15] on icon at bounding box center [542, 15] width 11 height 11
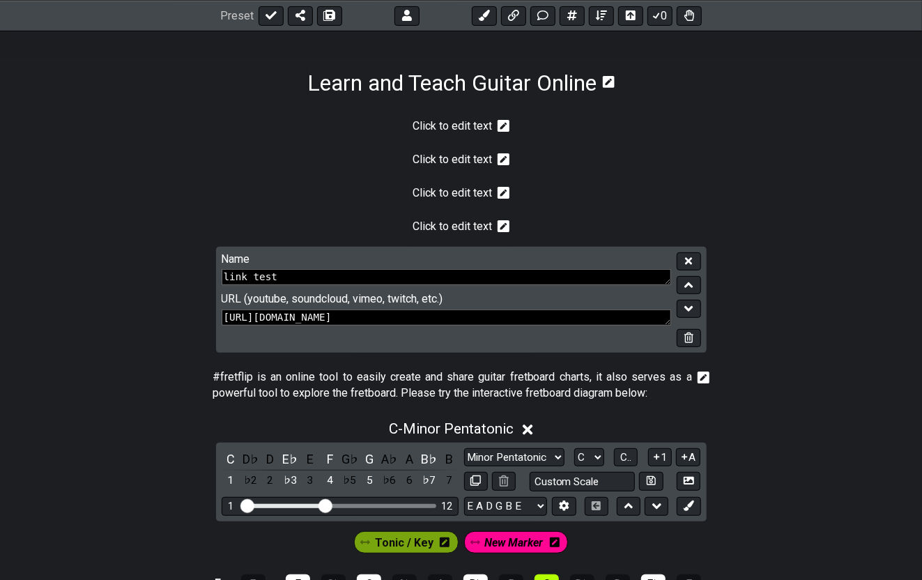
click at [499, 126] on icon at bounding box center [503, 126] width 13 height 13
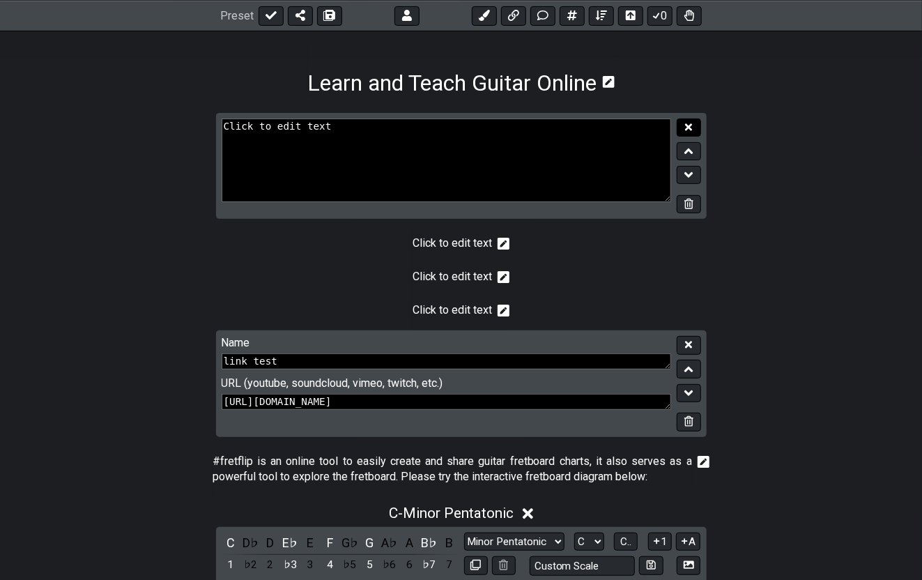
click at [690, 124] on icon at bounding box center [688, 126] width 7 height 7
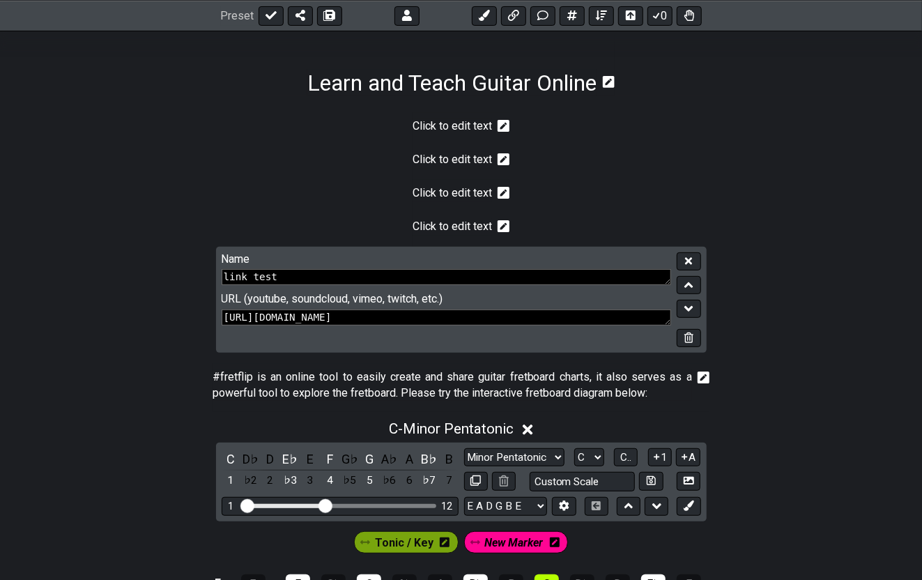
click at [504, 123] on icon at bounding box center [503, 126] width 13 height 14
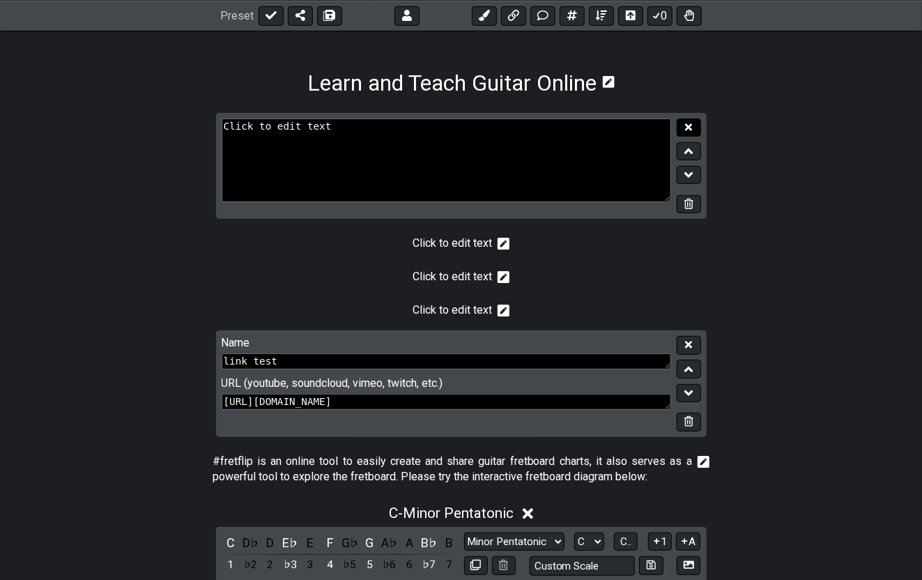
click at [693, 123] on button at bounding box center [688, 127] width 24 height 19
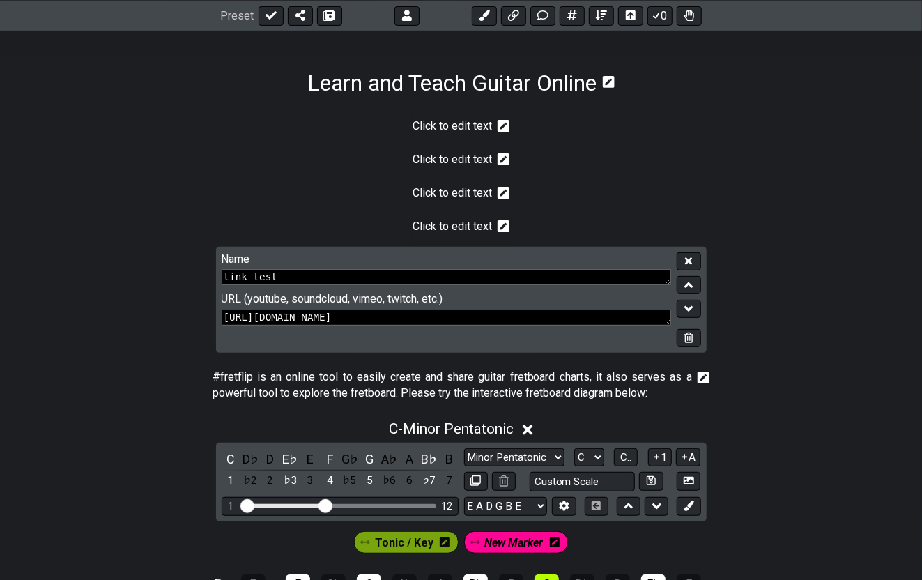
click at [499, 120] on icon at bounding box center [503, 126] width 13 height 13
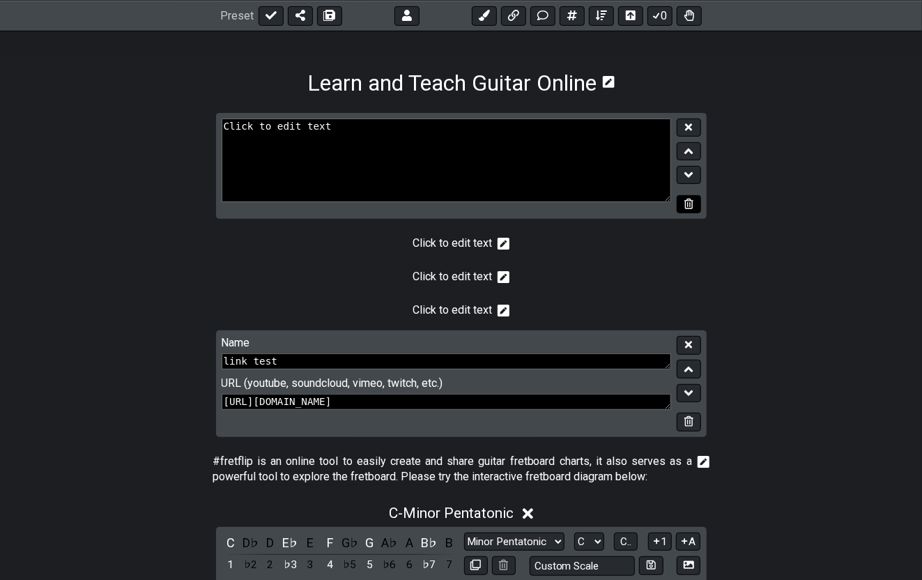
click at [688, 201] on icon at bounding box center [688, 204] width 9 height 10
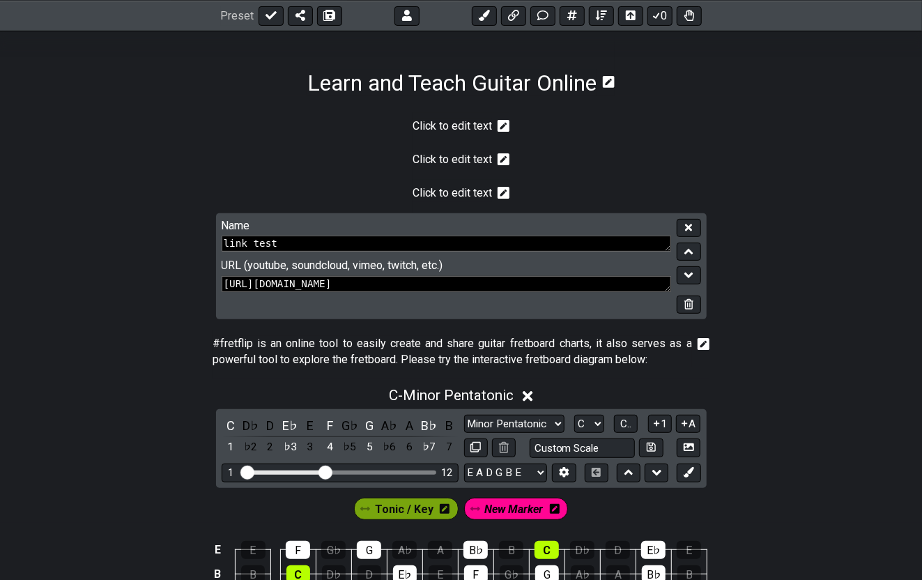
click at [502, 123] on icon at bounding box center [503, 126] width 13 height 13
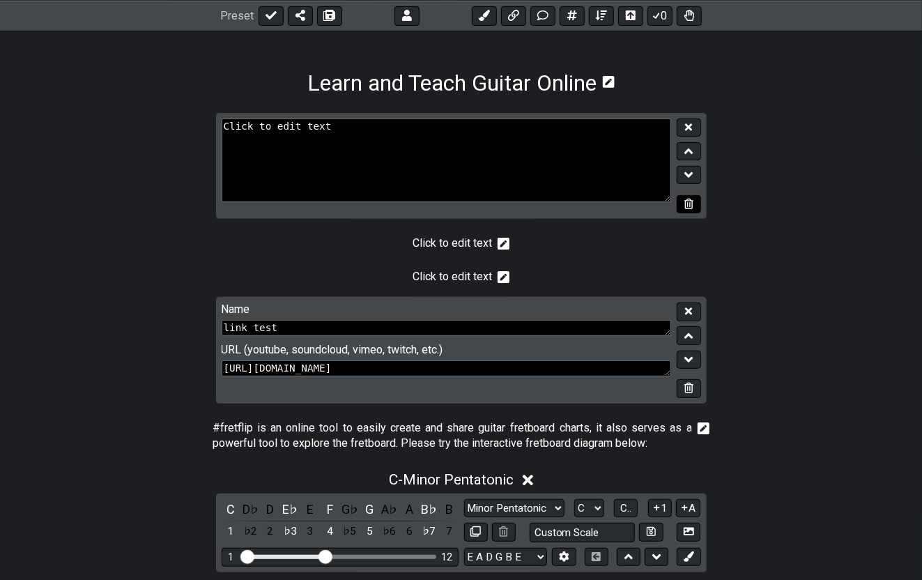
click at [690, 203] on icon at bounding box center [688, 204] width 9 height 10
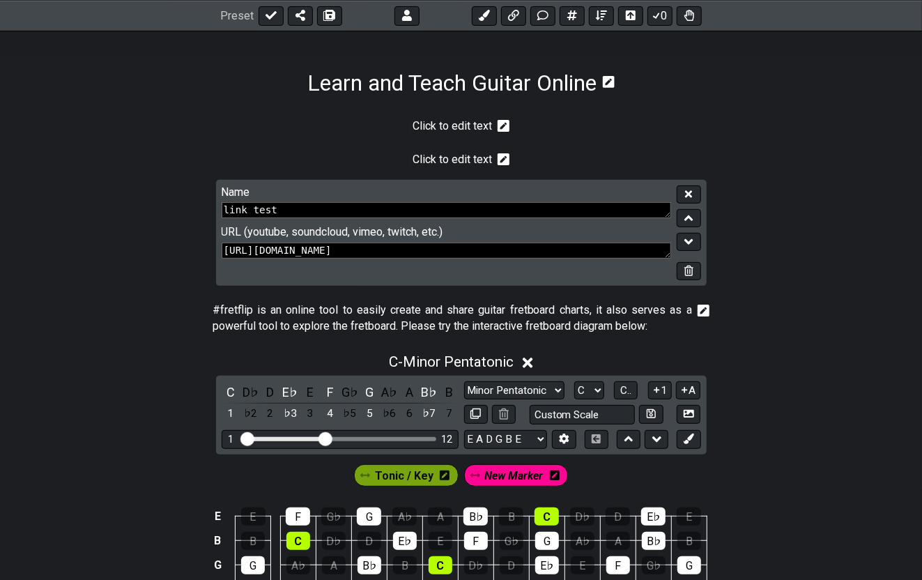
click at [504, 125] on icon at bounding box center [503, 126] width 13 height 14
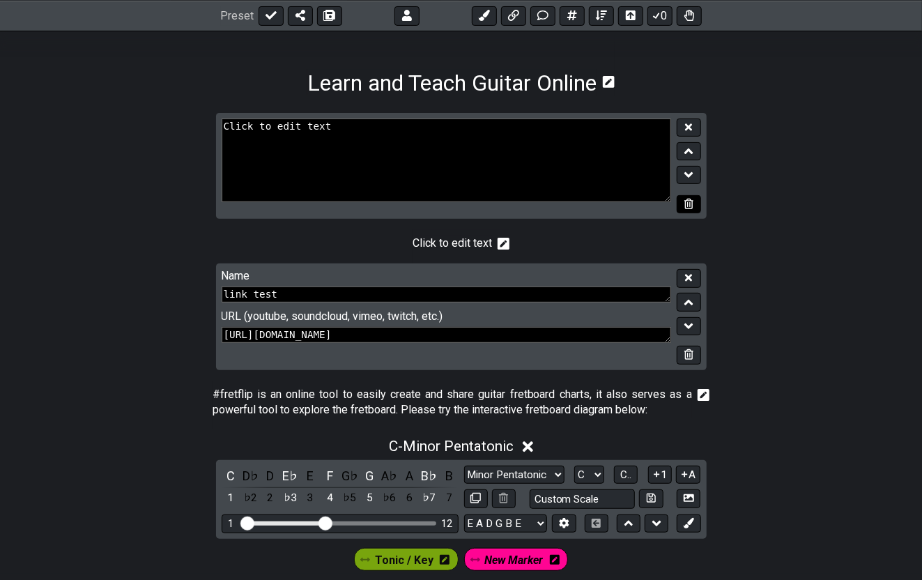
click at [690, 201] on icon at bounding box center [688, 204] width 9 height 10
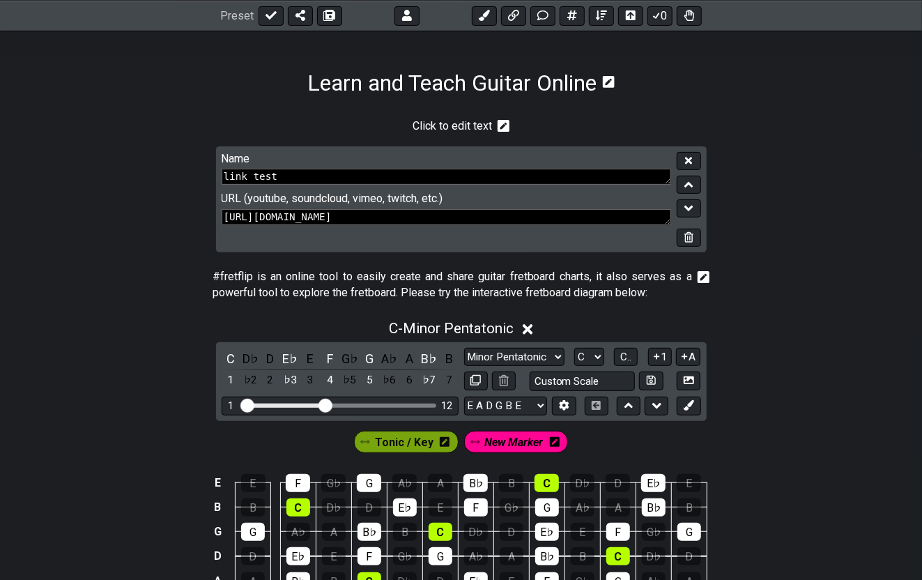
click at [502, 123] on icon at bounding box center [503, 126] width 13 height 13
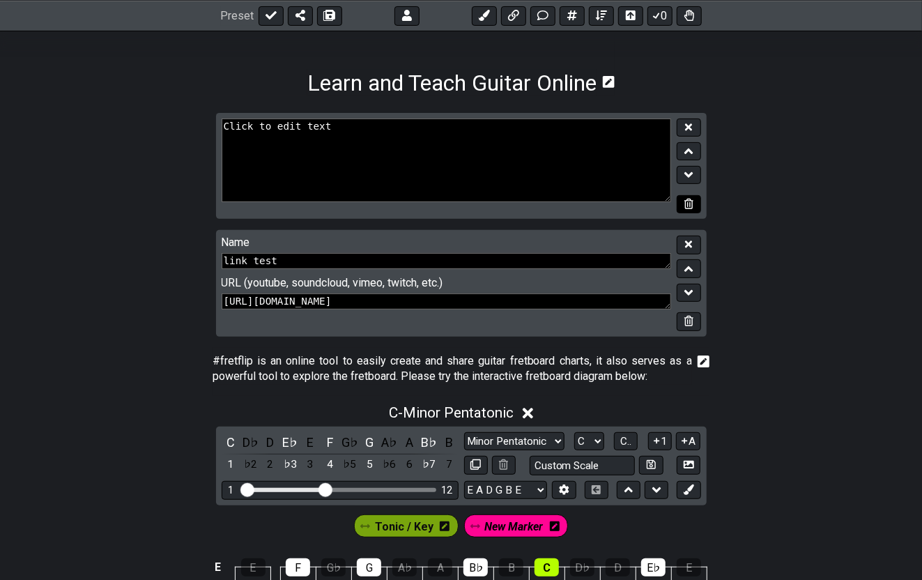
drag, startPoint x: 685, startPoint y: 204, endPoint x: 697, endPoint y: 201, distance: 12.2
click at [686, 204] on icon at bounding box center [688, 204] width 9 height 10
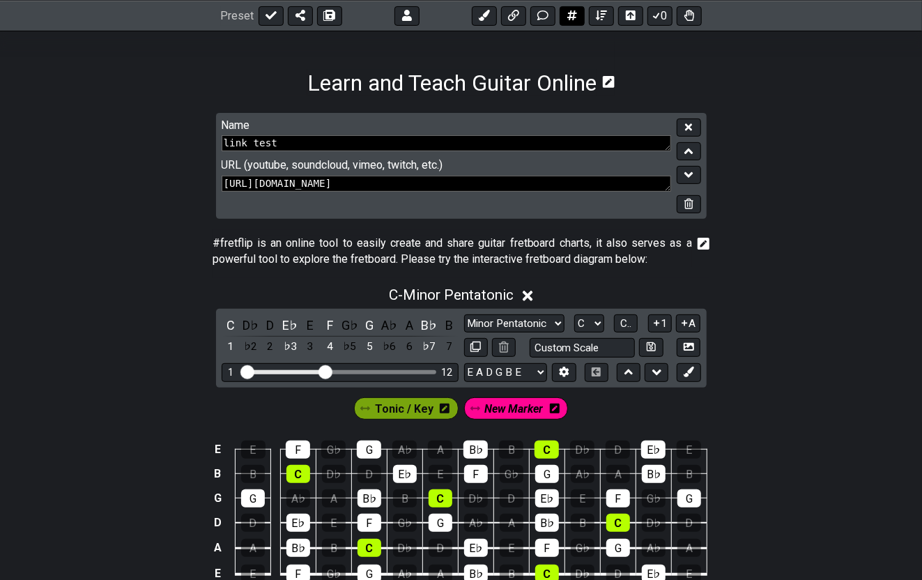
click at [578, 17] on button at bounding box center [571, 16] width 25 height 20
select select "A"
select select "New Scale"
select select "C"
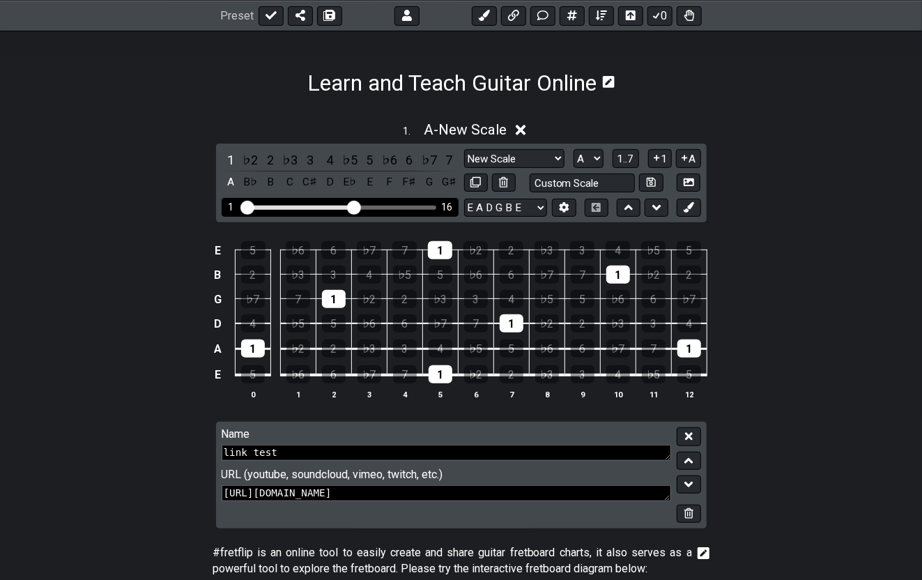
drag, startPoint x: 328, startPoint y: 203, endPoint x: 352, endPoint y: 201, distance: 23.8
click at [352, 206] on input "Visible fret range" at bounding box center [340, 206] width 198 height 0
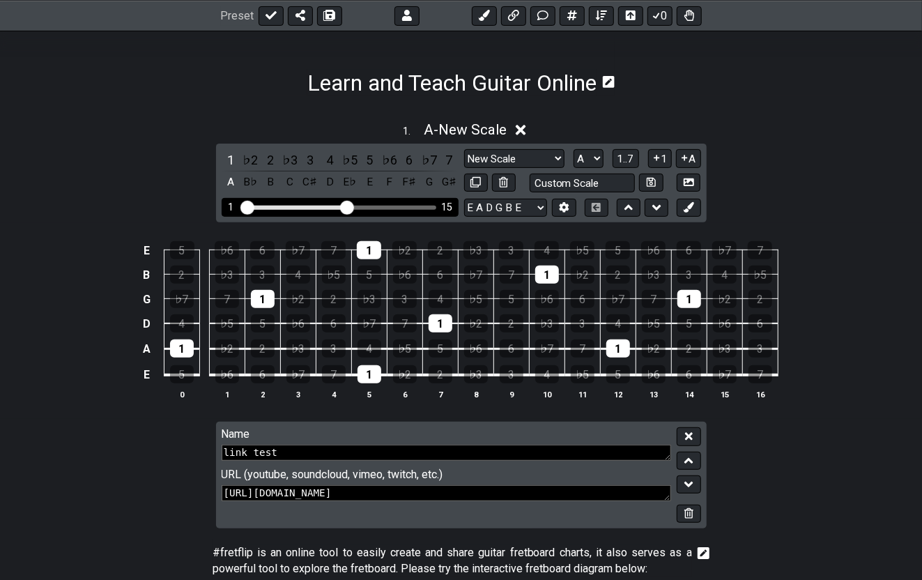
click at [348, 206] on input "Visible fret range" at bounding box center [340, 206] width 198 height 0
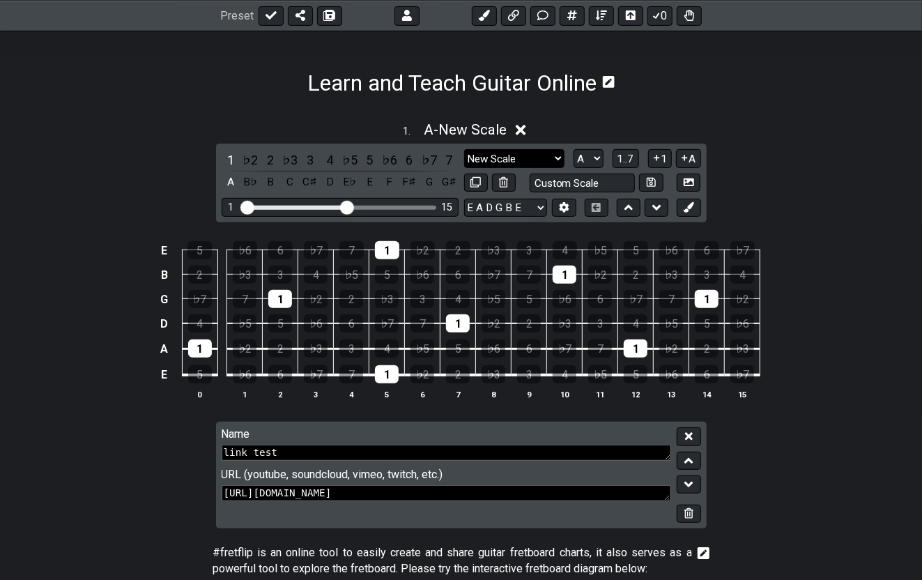
click at [555, 156] on select "New Scale New Scale Minor Pentatonic Major Pentatonic Minor Blues Major Blues M…" at bounding box center [514, 158] width 100 height 19
click at [596, 155] on select "A♭ A A♯ B♭ B C C♯ D♭ D D♯ E♭ E F F♯ G♭ G G♯" at bounding box center [588, 158] width 30 height 19
click at [626, 156] on span "1..7" at bounding box center [625, 159] width 17 height 13
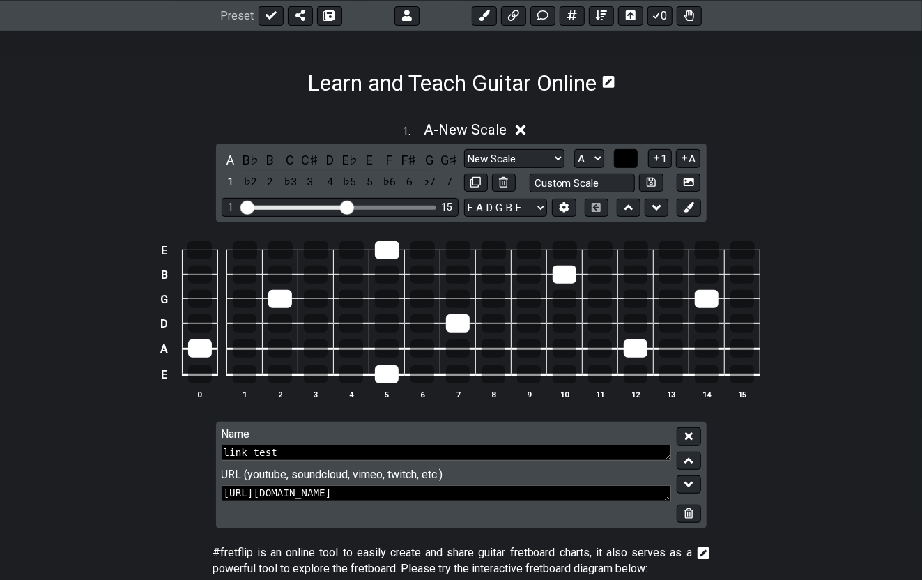
click at [627, 159] on span "..." at bounding box center [626, 159] width 6 height 13
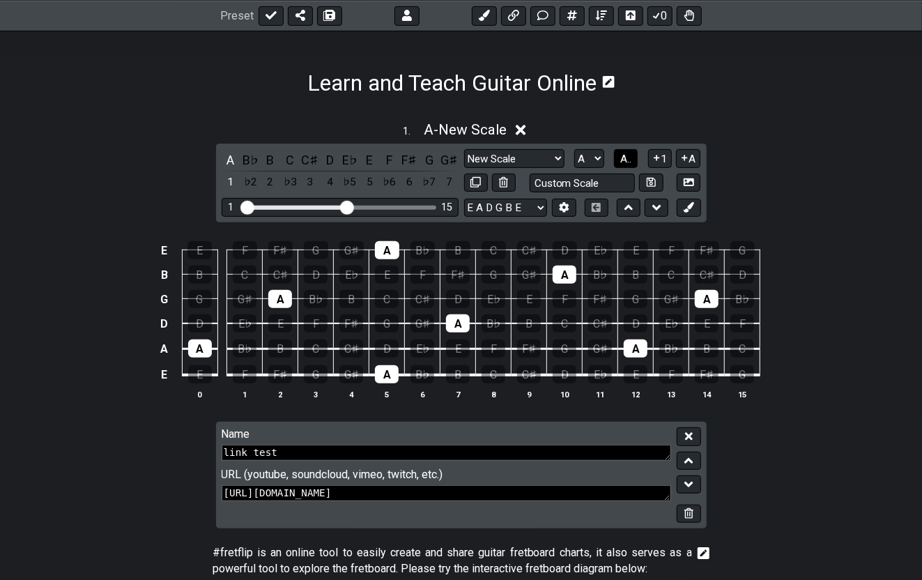
click at [628, 160] on span "A.." at bounding box center [625, 159] width 11 height 13
click at [629, 161] on span "1..7" at bounding box center [625, 159] width 17 height 13
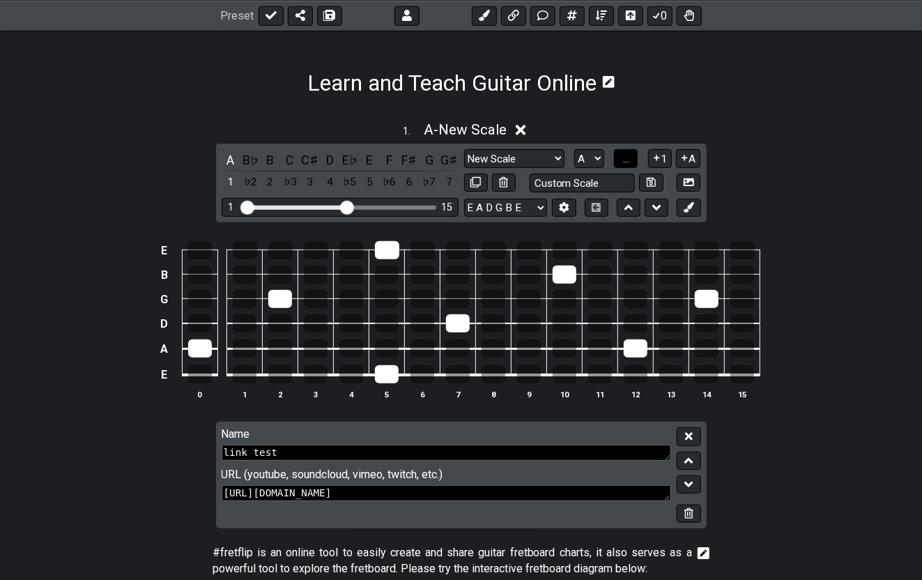
click at [629, 161] on span "..." at bounding box center [626, 159] width 6 height 13
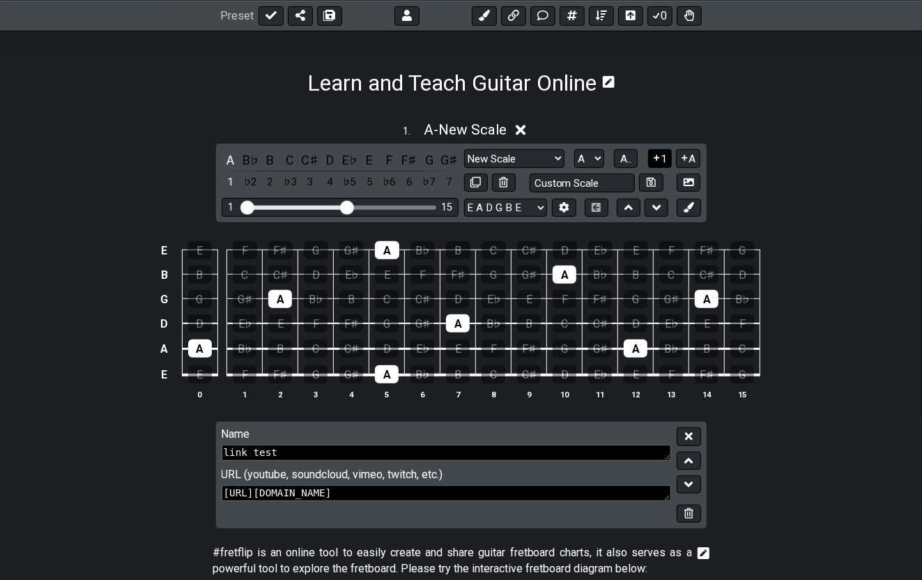
click at [658, 157] on icon at bounding box center [656, 158] width 13 height 10
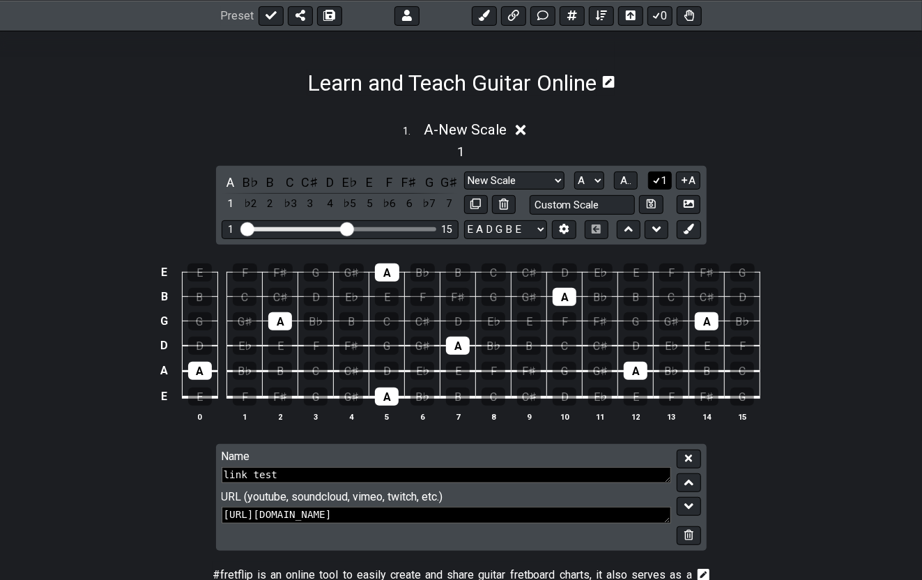
click at [658, 178] on icon at bounding box center [657, 181] width 8 height 6
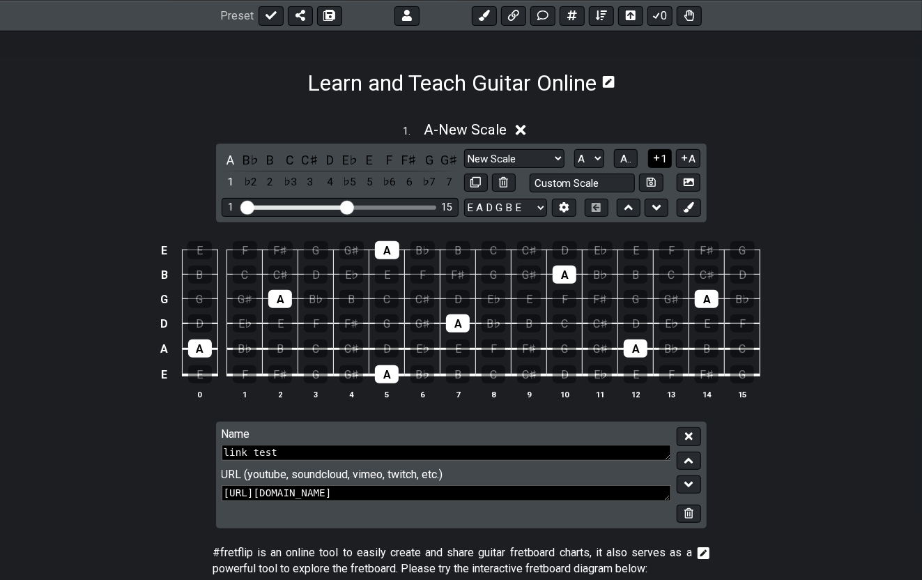
click at [660, 155] on button "1" at bounding box center [660, 158] width 24 height 19
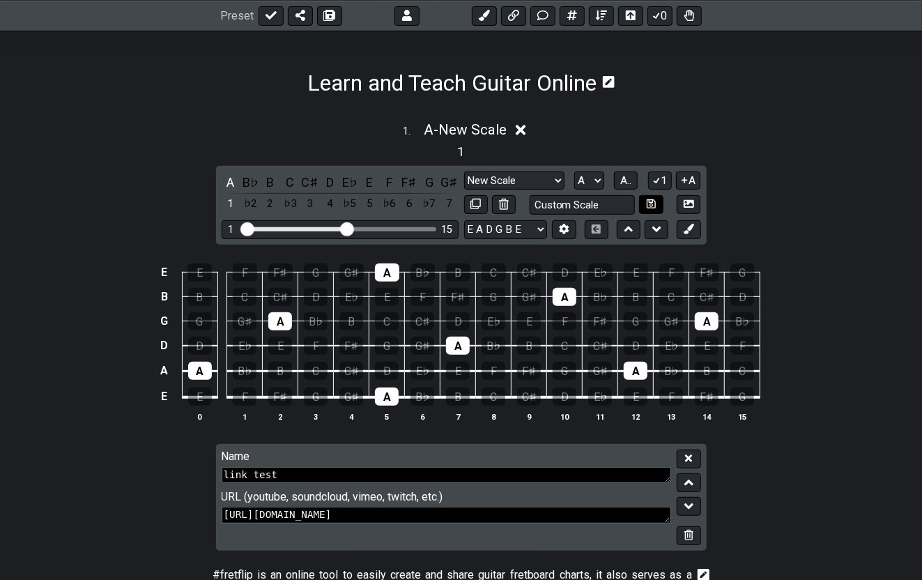
click at [660, 176] on button "1" at bounding box center [660, 180] width 24 height 19
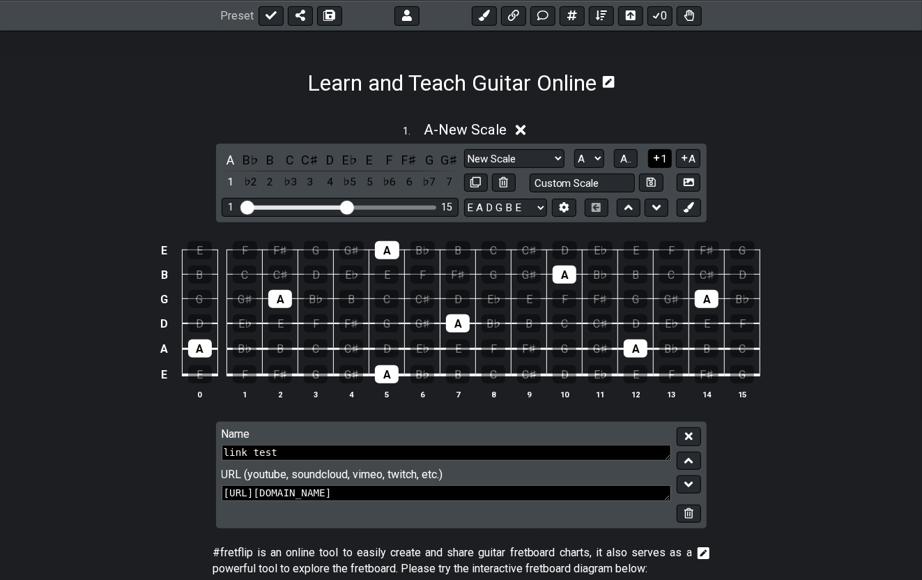
click at [660, 161] on icon at bounding box center [656, 158] width 13 height 10
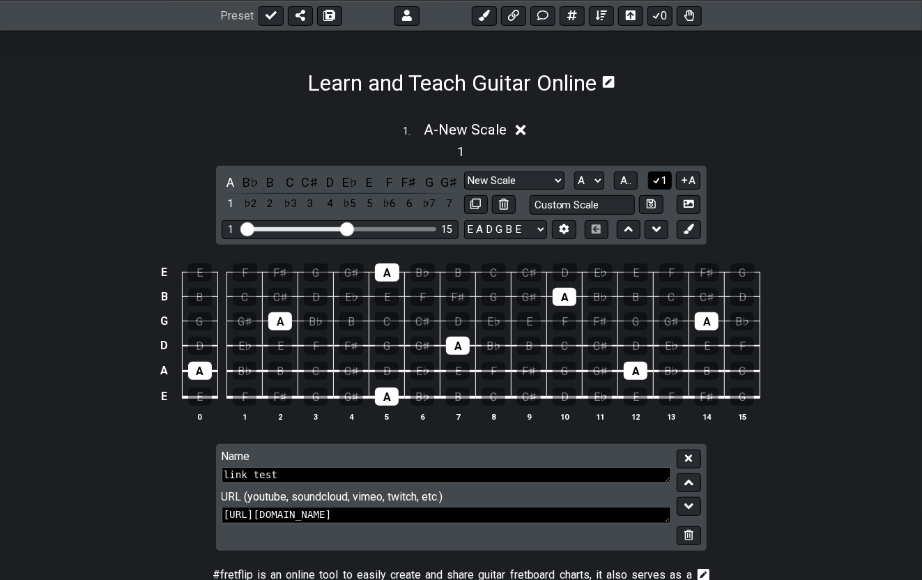
click at [662, 179] on button "1" at bounding box center [660, 180] width 24 height 19
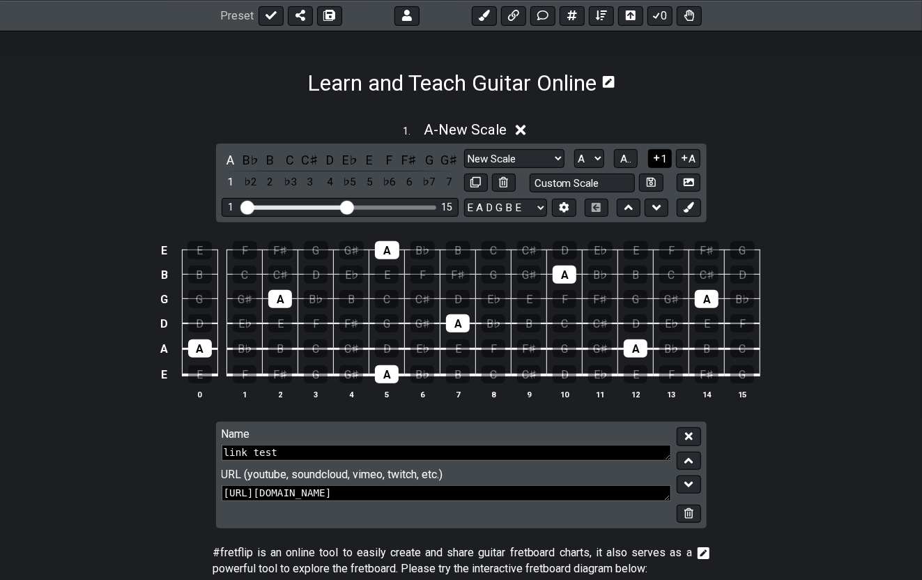
click at [657, 158] on icon at bounding box center [656, 158] width 6 height 6
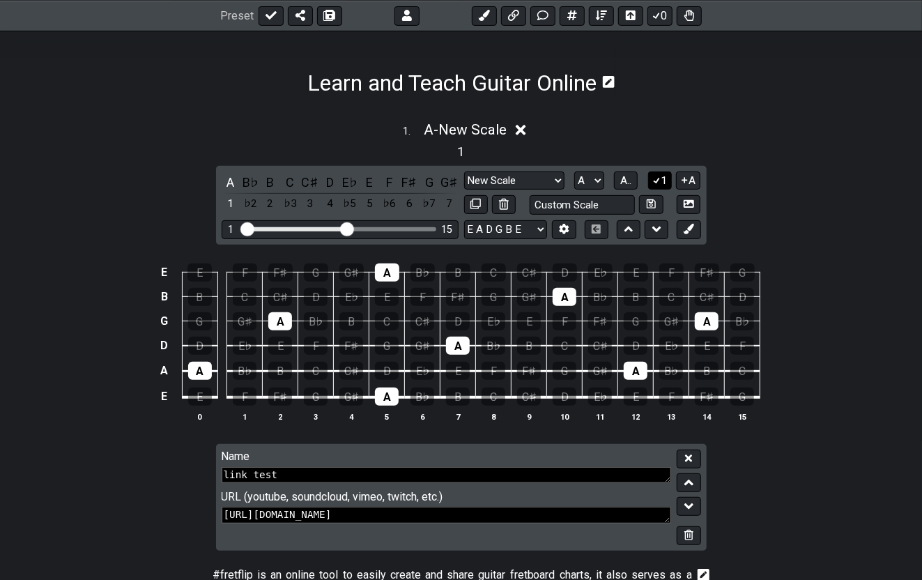
click at [657, 158] on div "1" at bounding box center [461, 150] width 922 height 22
click at [658, 183] on button "1" at bounding box center [660, 180] width 24 height 19
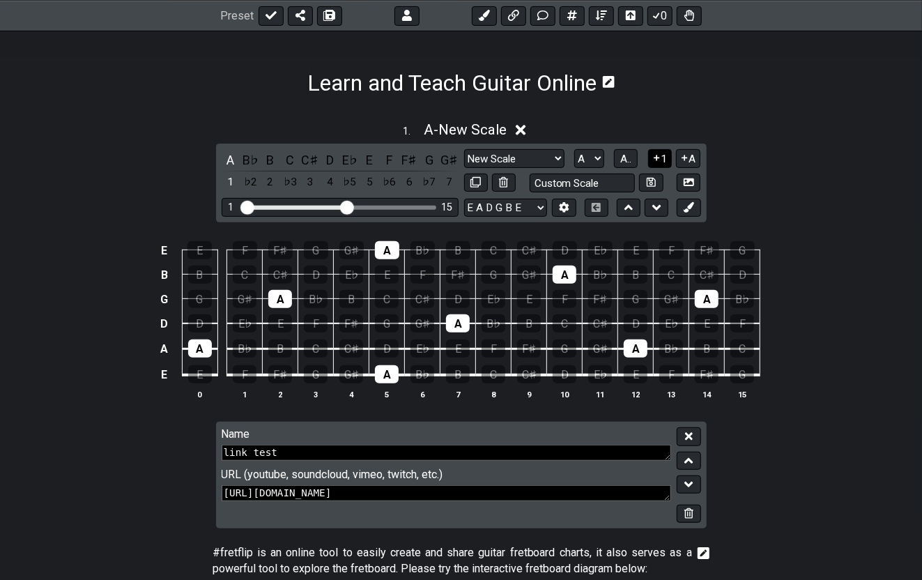
click at [658, 183] on button at bounding box center [651, 182] width 24 height 19
select select "Custom Scale"
click at [663, 155] on button "1" at bounding box center [660, 158] width 24 height 19
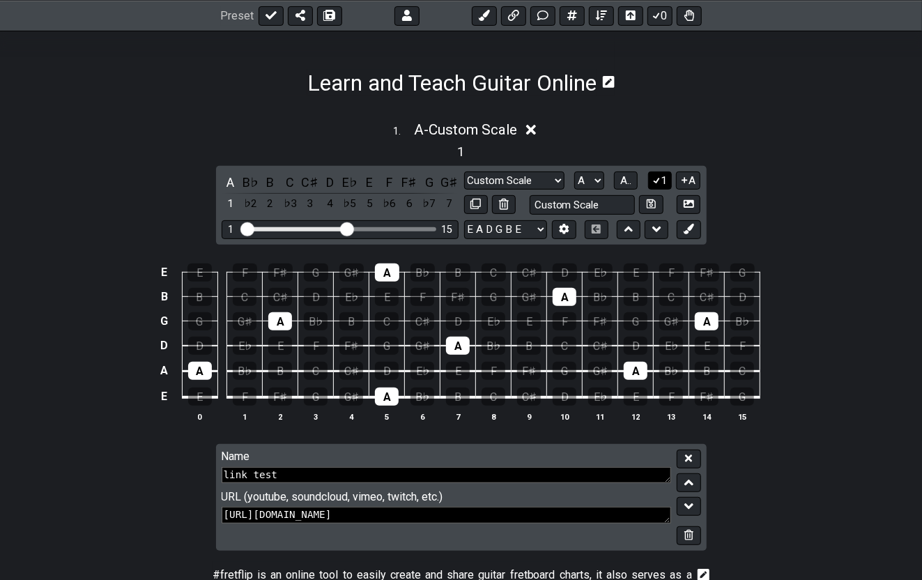
click at [663, 155] on div "1" at bounding box center [461, 150] width 922 height 22
click at [659, 183] on icon at bounding box center [656, 180] width 13 height 10
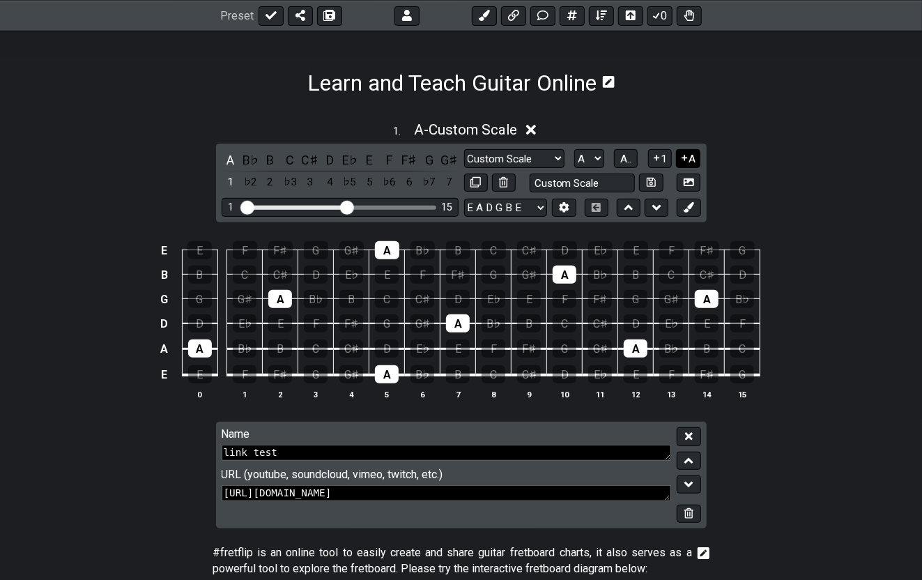
click at [690, 157] on button "A" at bounding box center [688, 158] width 24 height 19
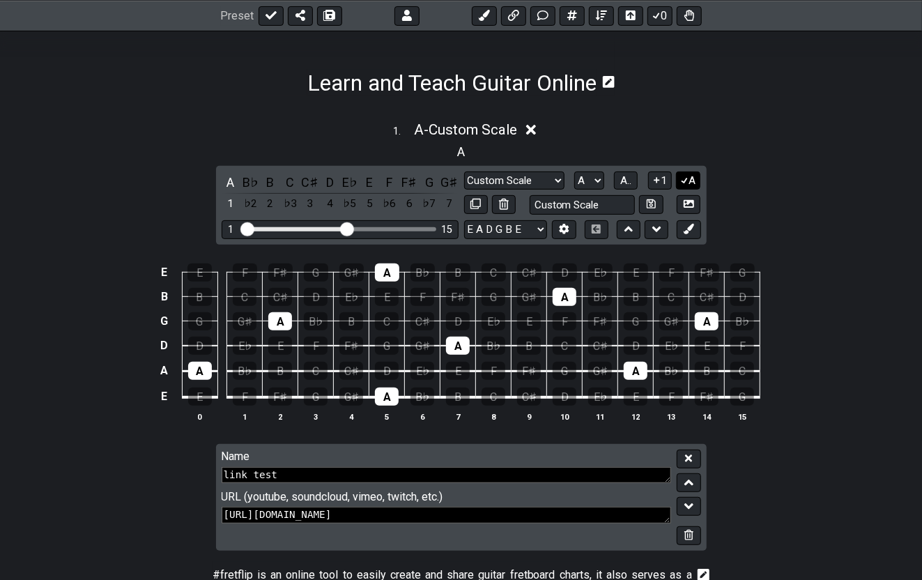
click at [690, 176] on button "A" at bounding box center [688, 180] width 24 height 19
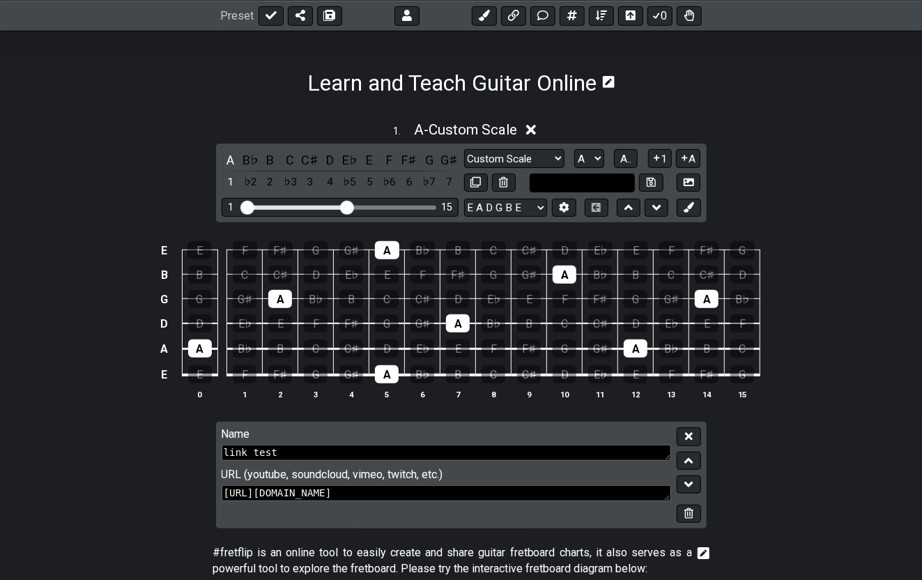
click at [619, 181] on input "text" at bounding box center [582, 182] width 106 height 19
type input "Custom Scale"
click at [478, 182] on icon at bounding box center [475, 182] width 10 height 10
select select "A"
select select "Custom Scale"
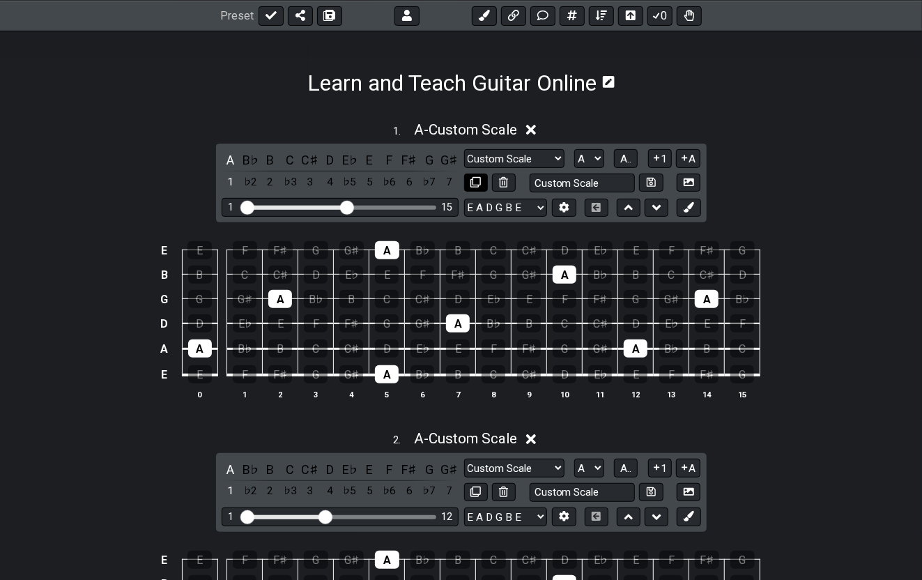
click at [476, 182] on icon at bounding box center [475, 182] width 10 height 10
select select "A"
select select "Custom Scale"
select select "C"
click at [564, 202] on icon at bounding box center [564, 207] width 10 height 10
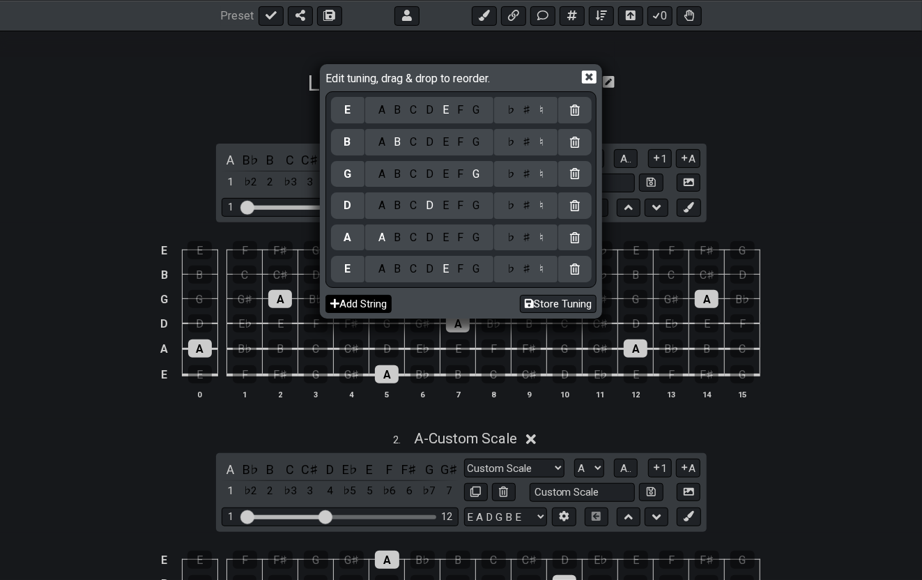
click at [339, 301] on button "Add String" at bounding box center [358, 304] width 66 height 19
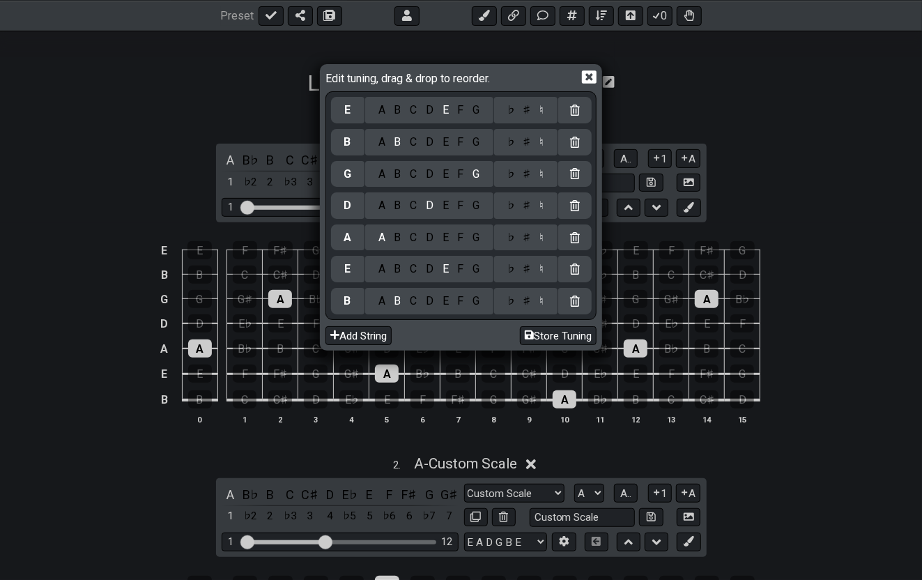
click at [410, 141] on div "C" at bounding box center [413, 141] width 16 height 15
click at [458, 109] on div "F" at bounding box center [460, 109] width 15 height 15
click at [542, 334] on button "Store Tuning" at bounding box center [558, 335] width 77 height 19
click at [548, 334] on button "Store Tuning" at bounding box center [558, 335] width 77 height 19
click at [591, 75] on icon at bounding box center [589, 77] width 15 height 15
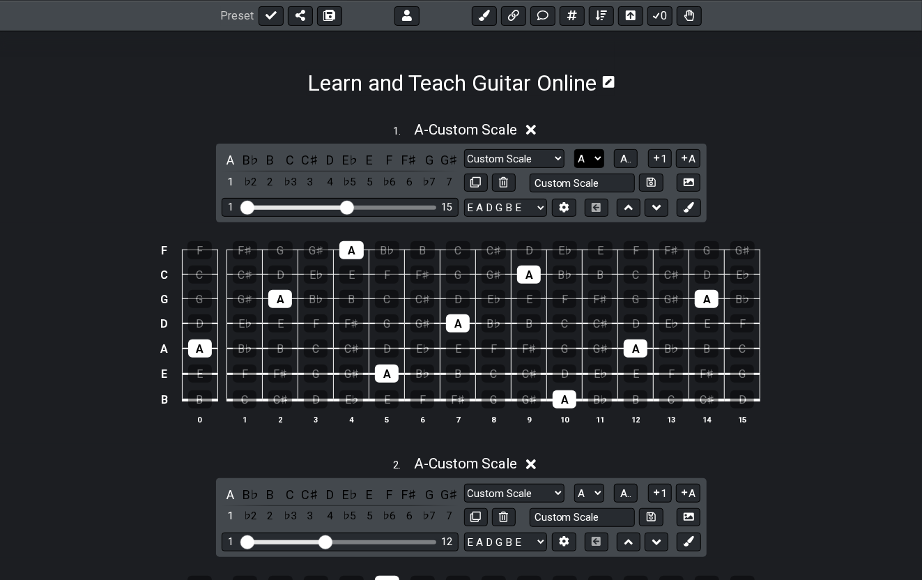
click at [600, 155] on select "A♭ A A♯ B♭ B C C♯ D♭ D D♯ E♭ E F F♯ G♭ G G♯" at bounding box center [589, 158] width 30 height 19
select select "G"
click at [574, 149] on select "A♭ A A♯ B♭ B C C♯ D♭ D D♯ E♭ E F F♯ G♭ G G♯" at bounding box center [589, 158] width 30 height 19
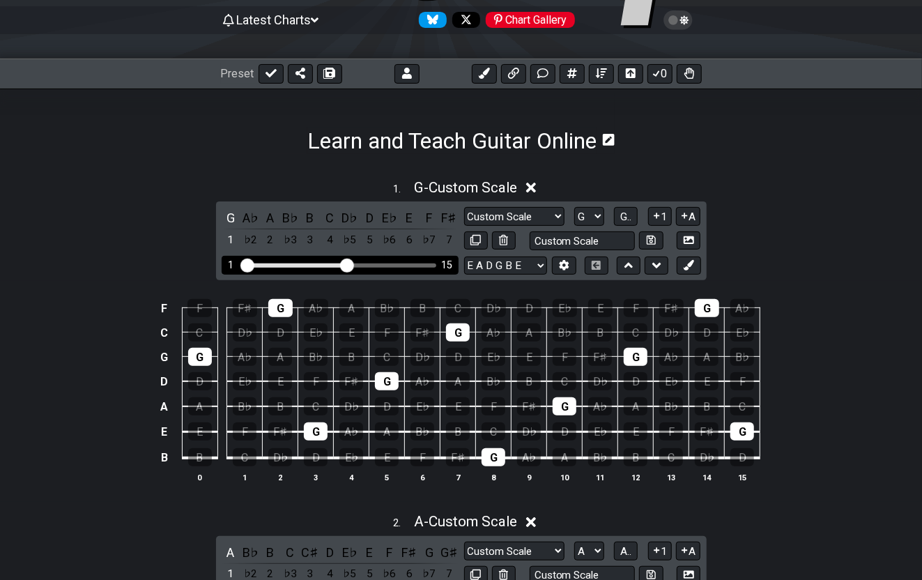
scroll to position [130, 0]
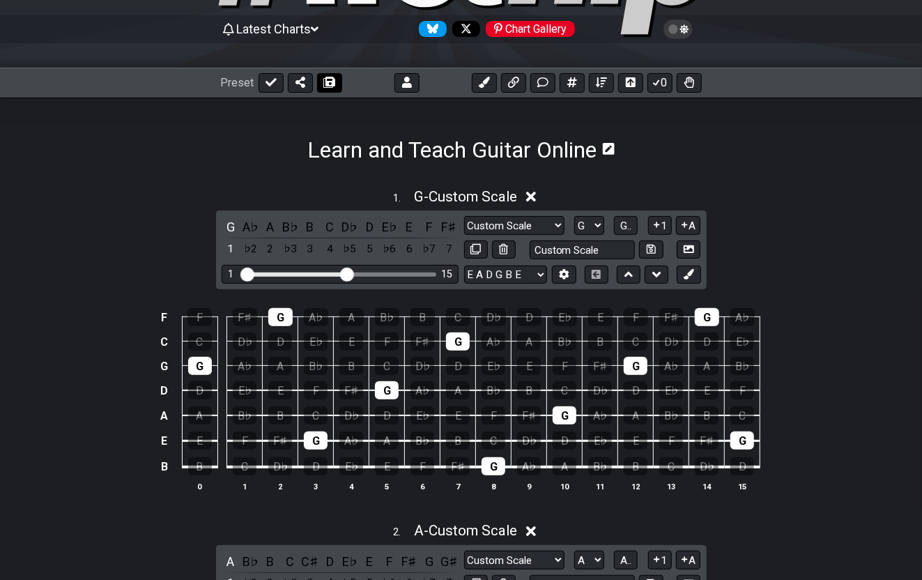
click at [332, 84] on icon at bounding box center [330, 82] width 10 height 11
click at [265, 82] on icon at bounding box center [270, 82] width 11 height 8
select select "/022HY3TQ1"
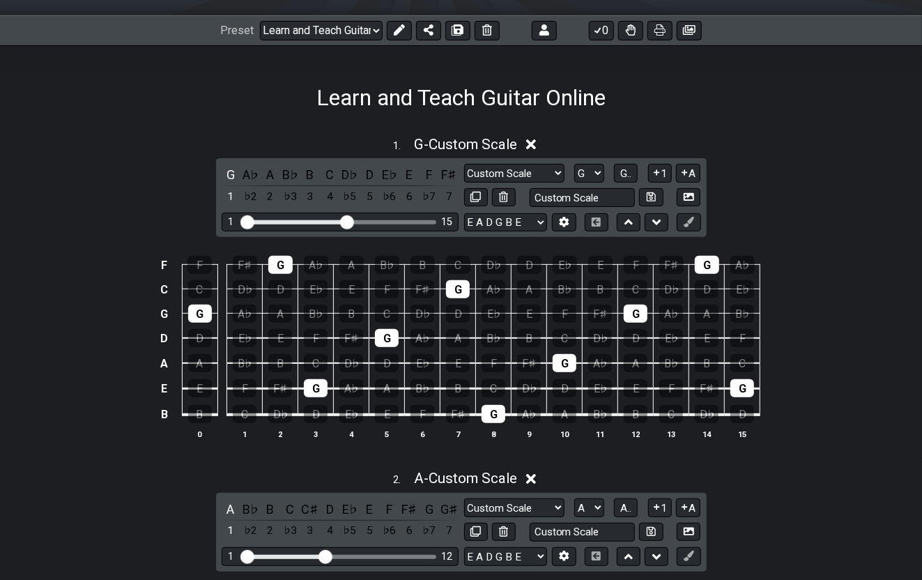
scroll to position [183, 0]
click at [557, 166] on select "New Scale Custom Scale Minor Pentatonic Major Pentatonic Minor Blues Major Blue…" at bounding box center [514, 172] width 100 height 19
select select "Minor Pentatonic"
click at [464, 163] on select "New Scale Custom Scale Minor Pentatonic Major Pentatonic Minor Blues Major Blue…" at bounding box center [514, 172] width 100 height 19
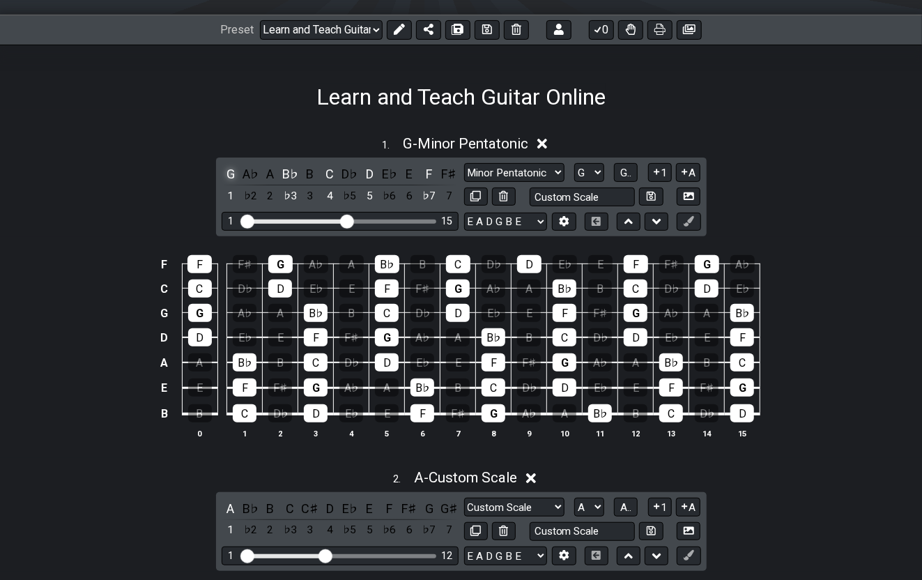
click at [229, 171] on div "G" at bounding box center [231, 173] width 18 height 19
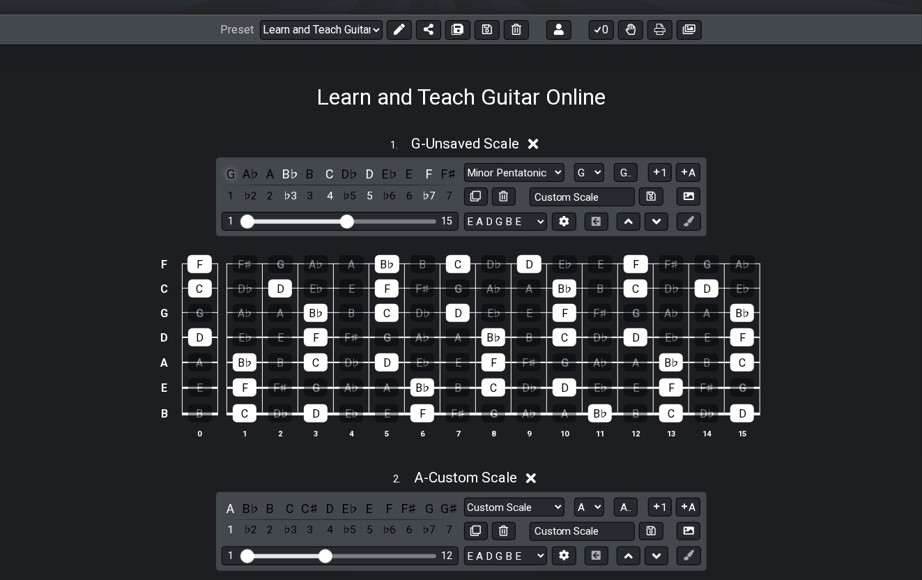
click at [229, 171] on div "G" at bounding box center [231, 173] width 18 height 19
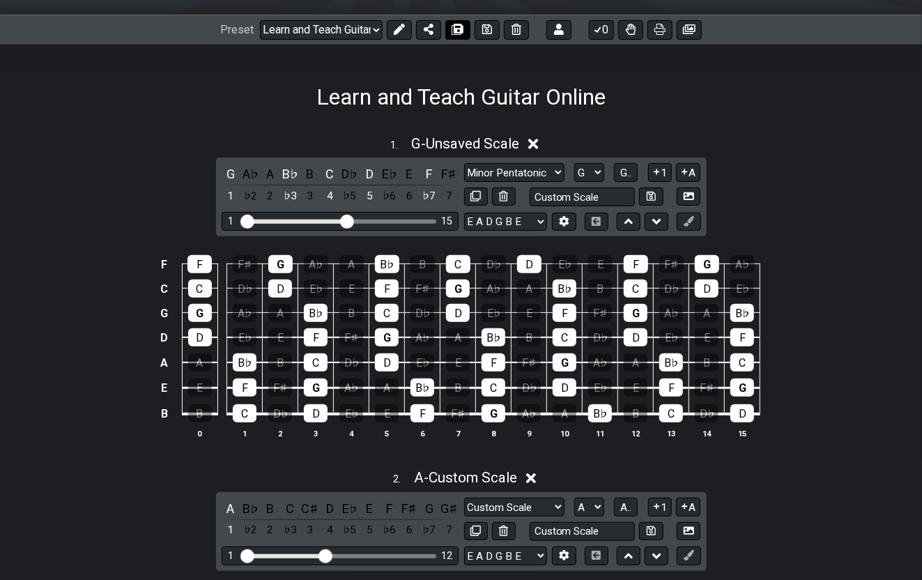
click at [456, 27] on icon at bounding box center [458, 29] width 10 height 11
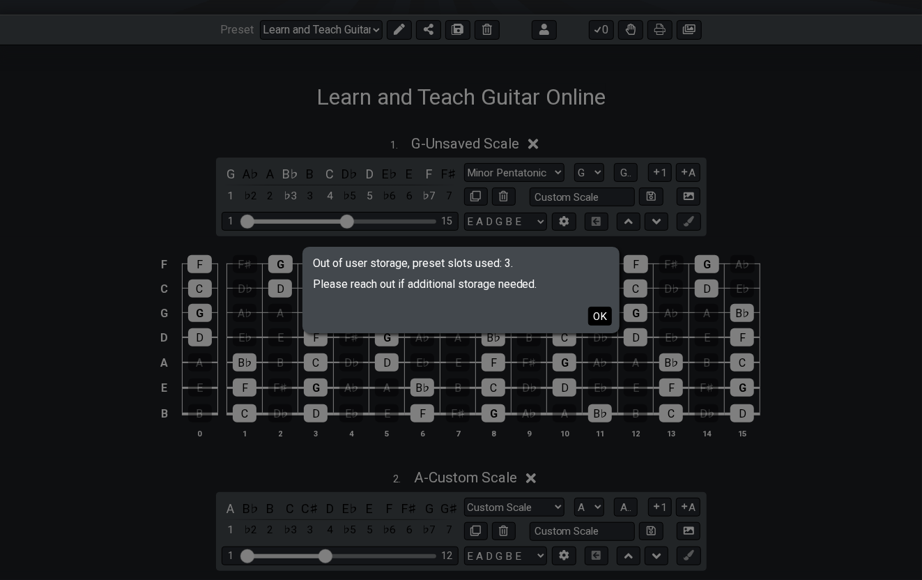
click at [598, 315] on button "OK" at bounding box center [600, 316] width 24 height 19
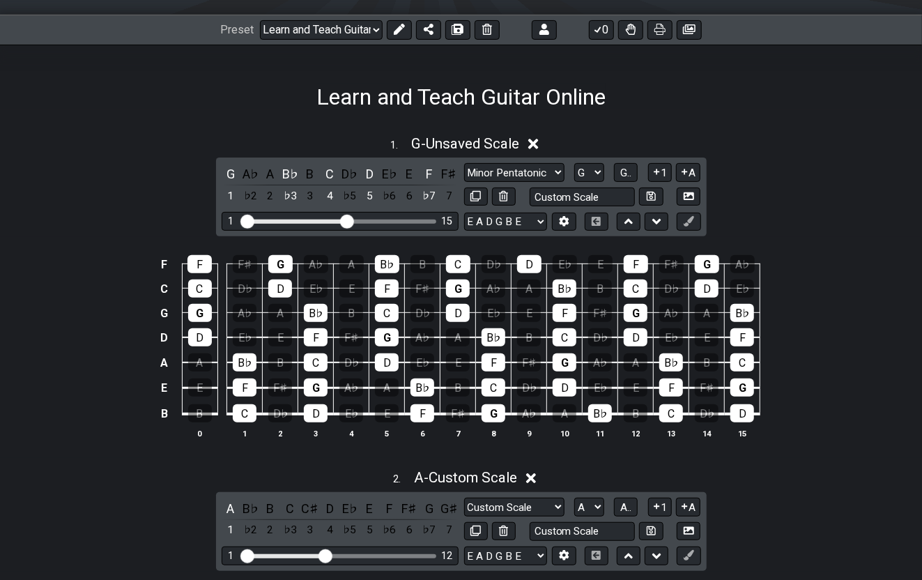
click at [61, 274] on div "F F F♯ G A♭ A B♭ B C D♭ D E♭ E F F♯ G A♭ C C D♭ D E♭ E F F♯ G A♭ A B♭ B C D♭ D …" at bounding box center [461, 347] width 922 height 221
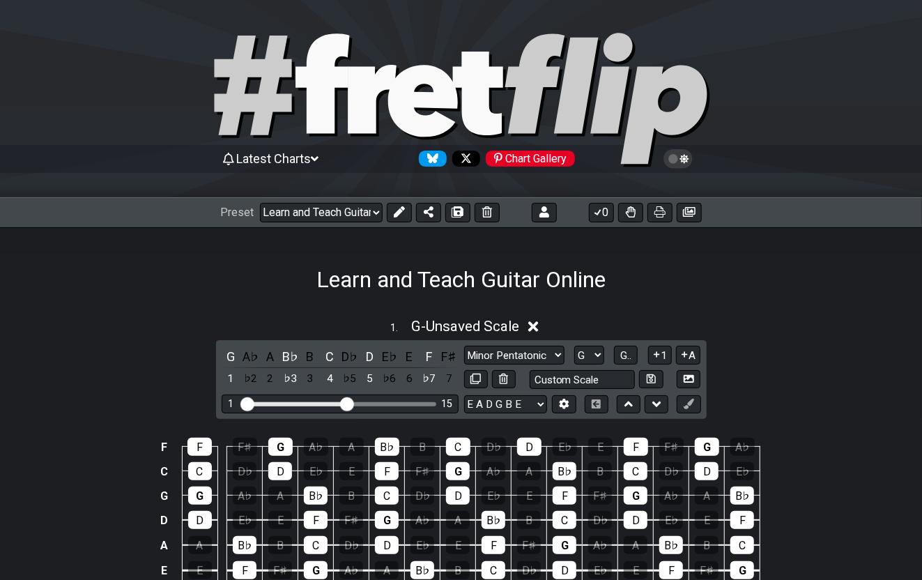
click at [389, 89] on icon at bounding box center [422, 101] width 70 height 72
select select "C"
select select "/welcome"
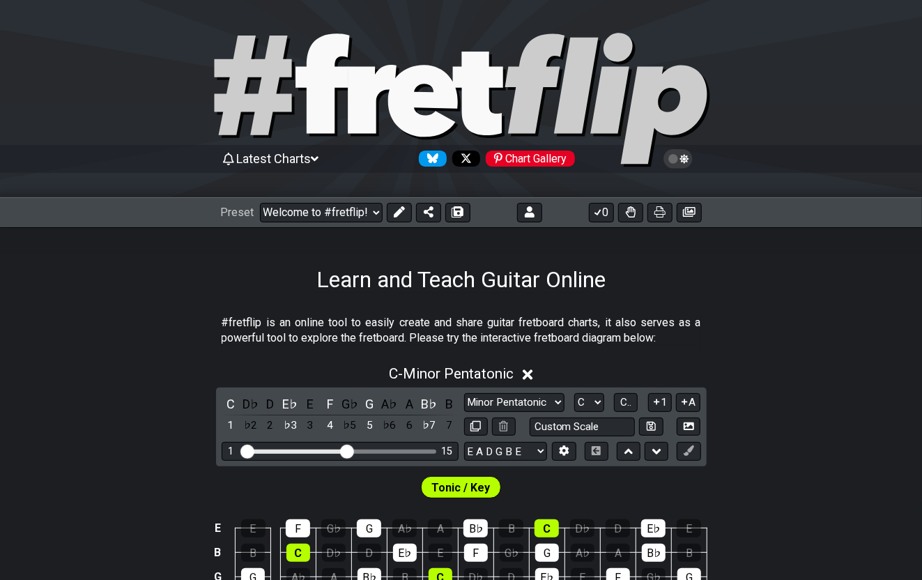
click at [318, 155] on icon at bounding box center [315, 159] width 8 height 13
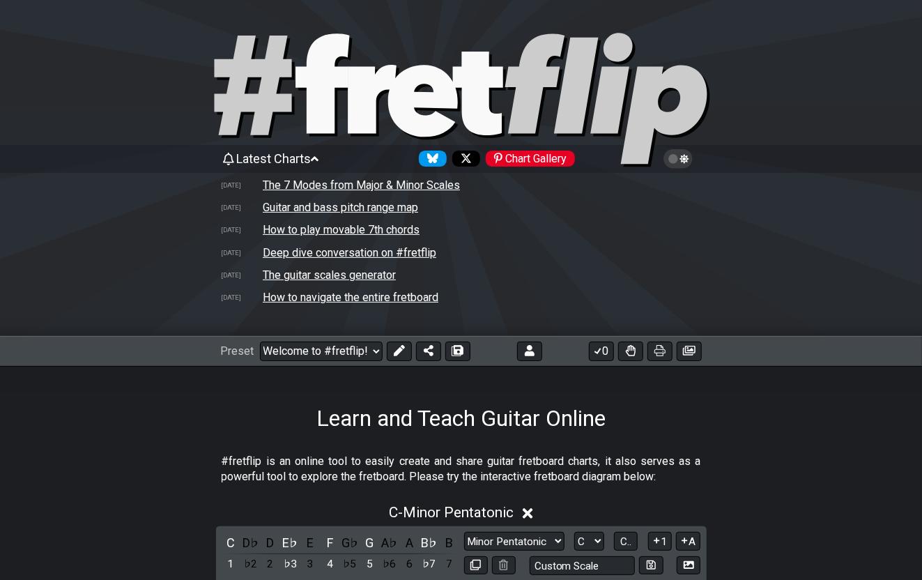
click at [309, 185] on td "The 7 Modes from Major & Minor Scales" at bounding box center [361, 185] width 199 height 15
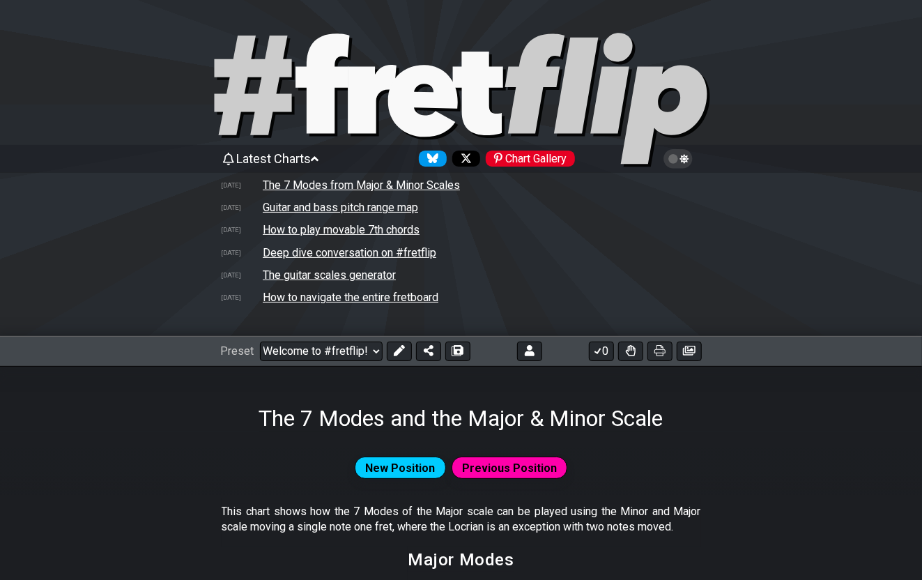
click at [474, 102] on icon at bounding box center [477, 94] width 50 height 84
select select "C"
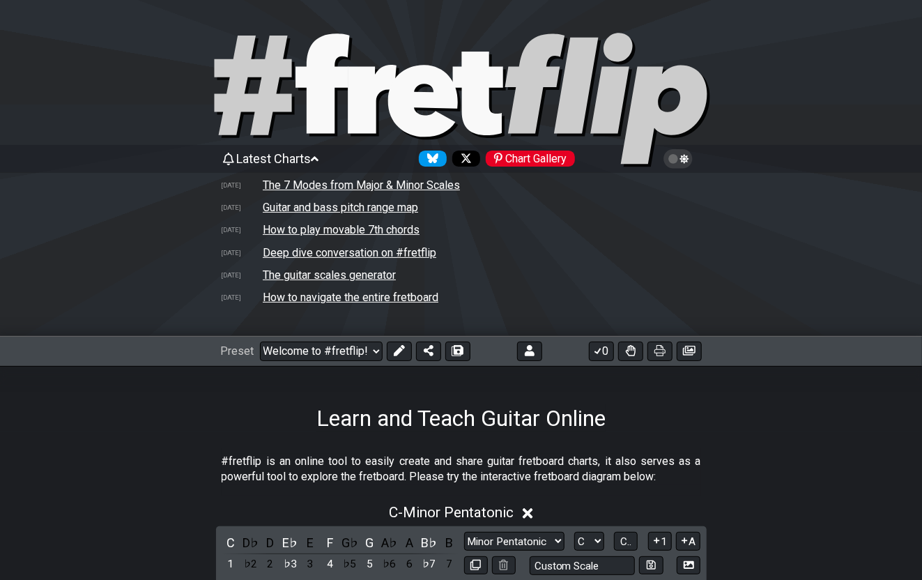
click at [474, 102] on icon at bounding box center [477, 94] width 50 height 84
click at [372, 348] on select "Welcome to #fretflip! Initial Preset Custom Preset Learn and Teach Guitar Onlin…" at bounding box center [321, 351] width 123 height 20
click at [260, 341] on select "Welcome to #fretflip! Initial Preset Custom Preset Learn and Teach Guitar Onlin…" at bounding box center [321, 351] width 123 height 20
select select "/user-defined"
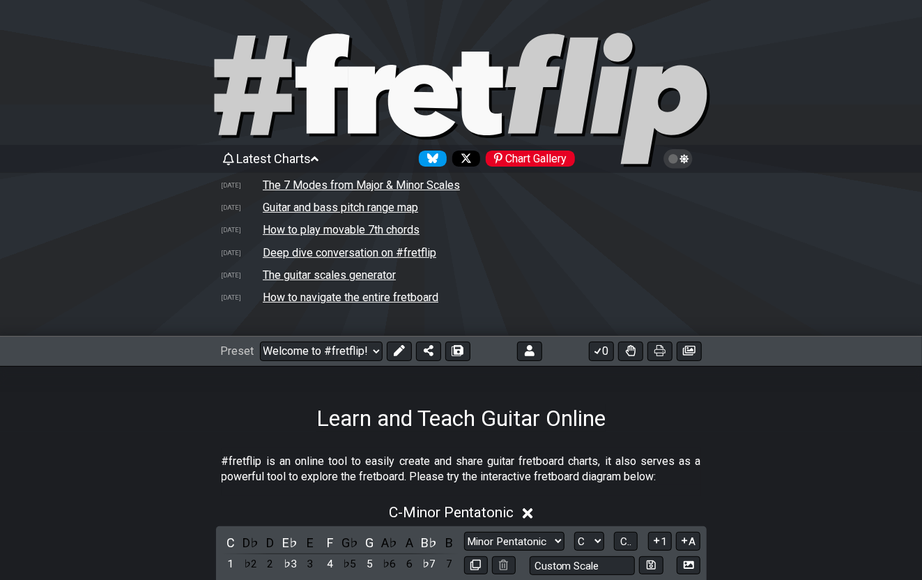
select select "A"
select select "Testing 1, 3 and 4"
select select "C"
select select "A"
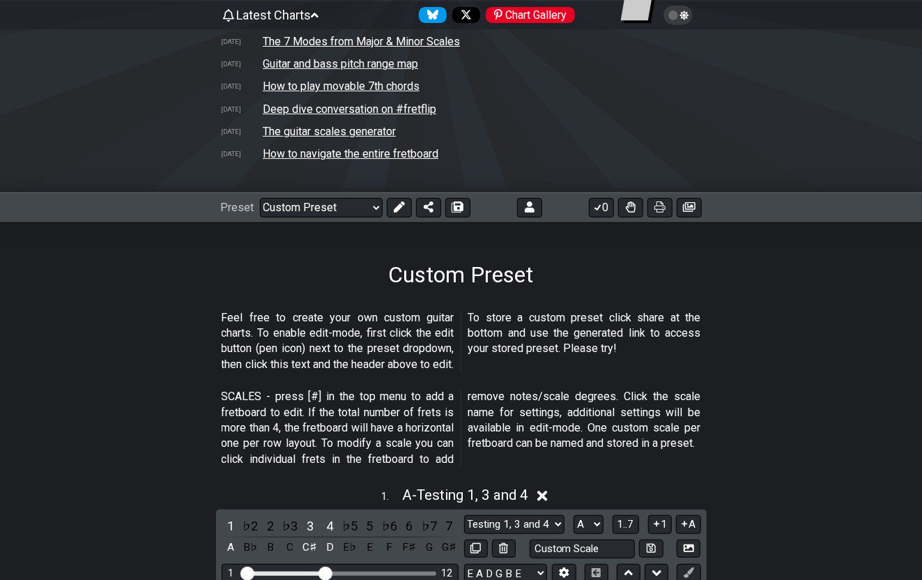
scroll to position [143, 0]
click at [373, 203] on select "Welcome to #fretflip! Initial Preset Custom Preset Learn and Teach Guitar Onlin…" at bounding box center [321, 209] width 123 height 20
click at [260, 199] on select "Welcome to #fretflip! Initial Preset Custom Preset Learn and Teach Guitar Onlin…" at bounding box center [321, 209] width 123 height 20
select select "/022HY3TQ1"
select select "G"
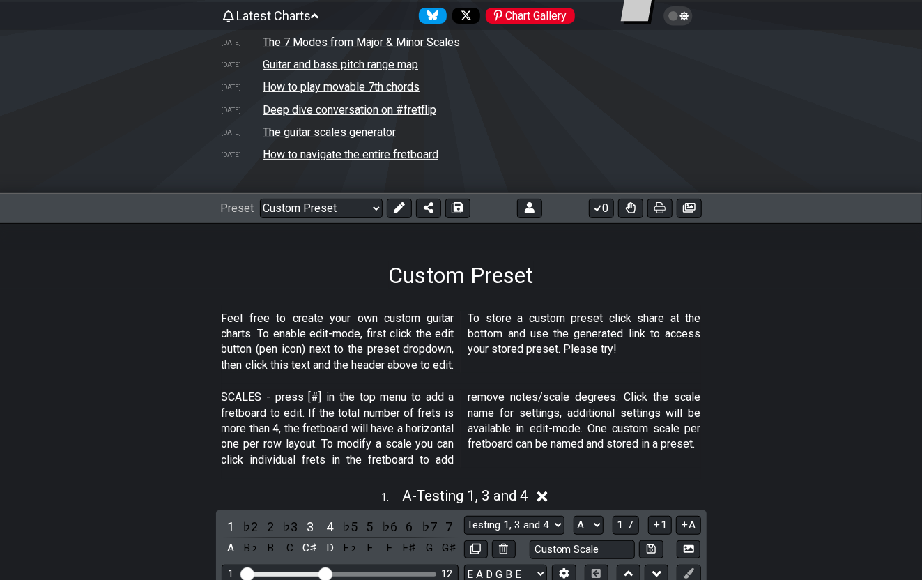
select select "A"
select select "C"
select select "Custom Scale"
select select "B E A D G C F"
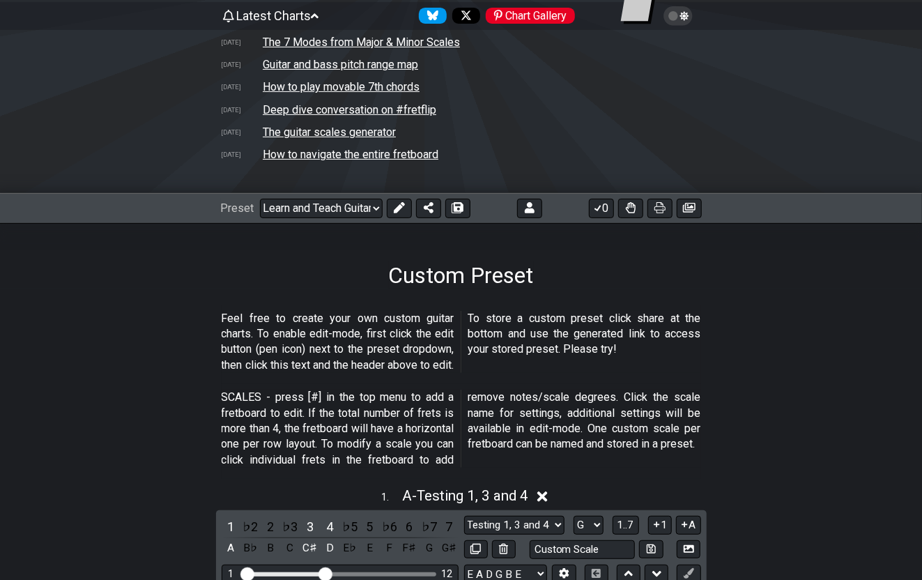
select select "Custom Scale"
select select "E A D G B E"
select select "Custom Scale"
select select "E A D G B E"
select select "Minor Pentatonic"
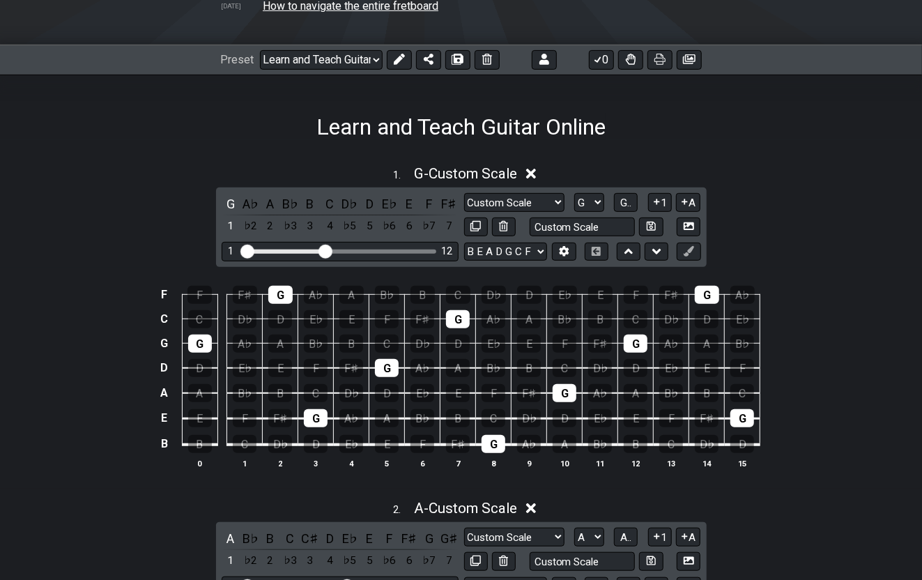
scroll to position [293, 0]
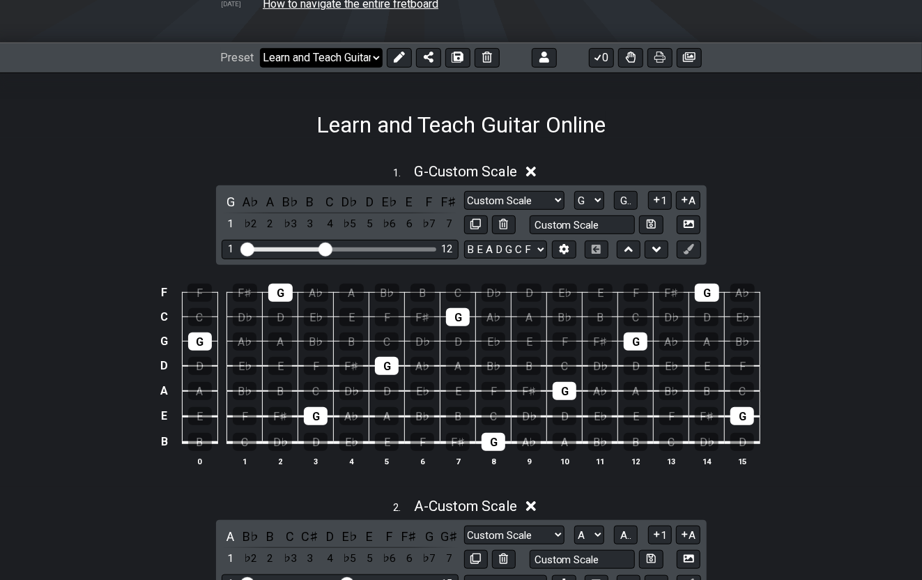
click at [370, 52] on select "Welcome to #fretflip! Initial Preset Custom Preset Learn and Teach Guitar Onlin…" at bounding box center [321, 58] width 123 height 20
click at [260, 68] on select "Welcome to #fretflip! Initial Preset Custom Preset Learn and Teach Guitar Onlin…" at bounding box center [321, 58] width 123 height 20
select select "/022N2BZ9R"
select select "C"
select select "Minor Pentatonic"
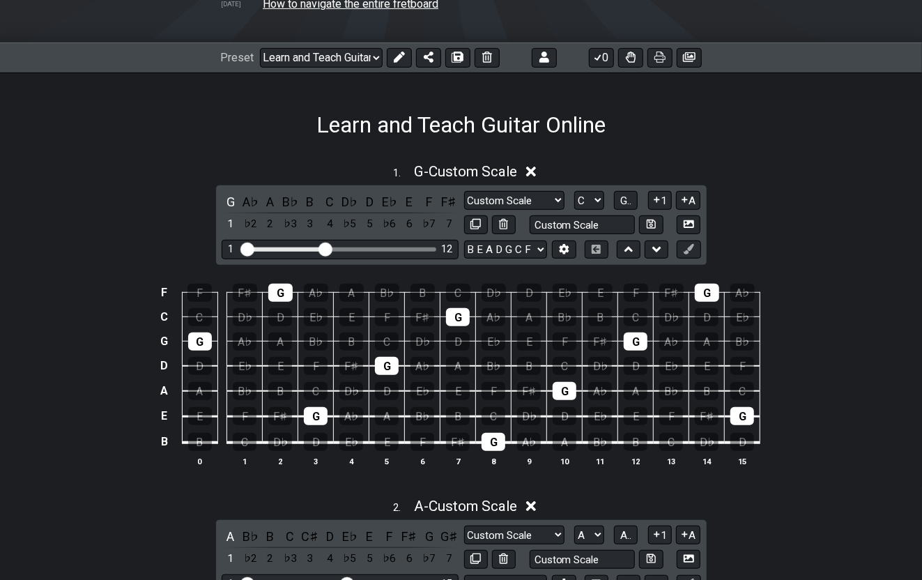
select select "E A D G B E"
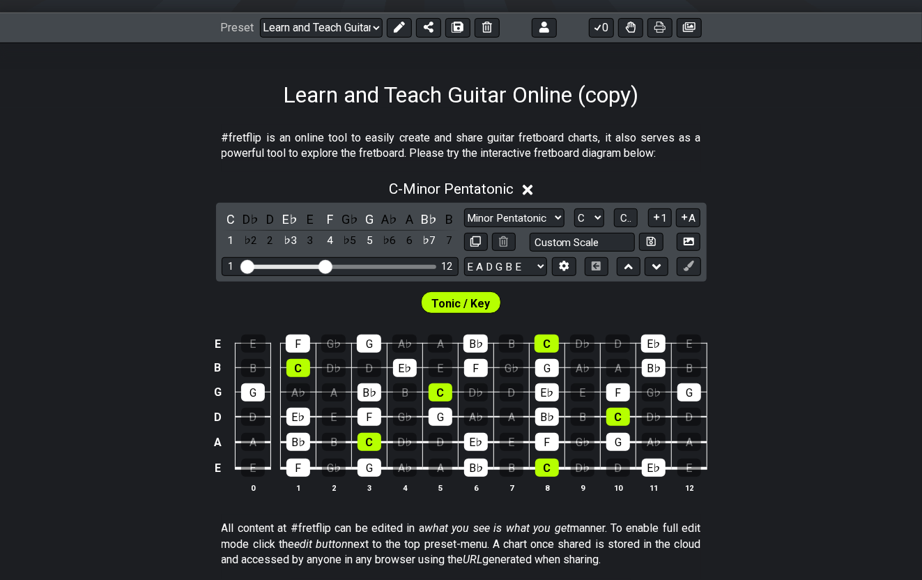
scroll to position [323, 0]
click at [373, 22] on select "Welcome to #fretflip! Initial Preset Custom Preset Learn and Teach Guitar Onlin…" at bounding box center [321, 28] width 123 height 20
click at [260, 38] on select "Welcome to #fretflip! Initial Preset Custom Preset Learn and Teach Guitar Onlin…" at bounding box center [321, 28] width 123 height 20
select select "/022HY3TQ1"
select select "G"
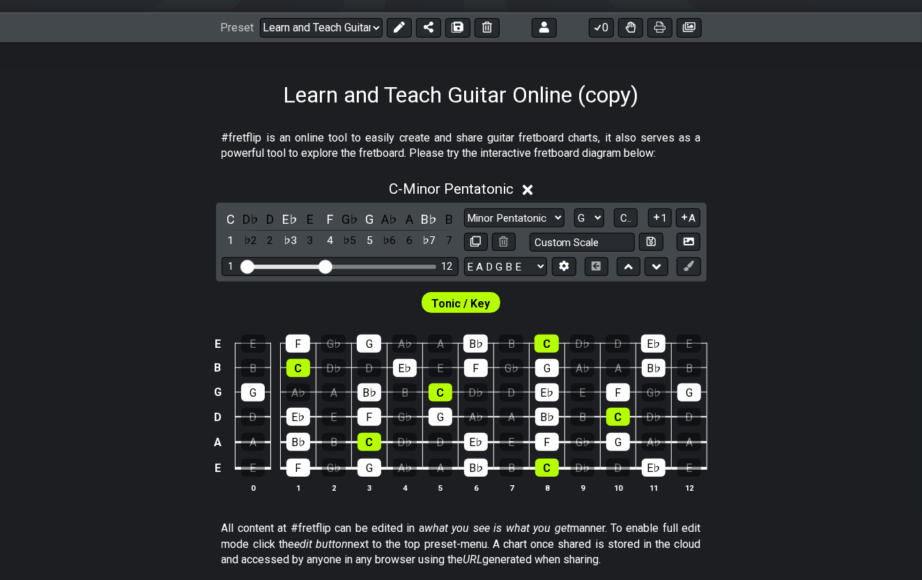
select select "Custom Scale"
select select "B E A D G C F"
select select "A"
select select "C"
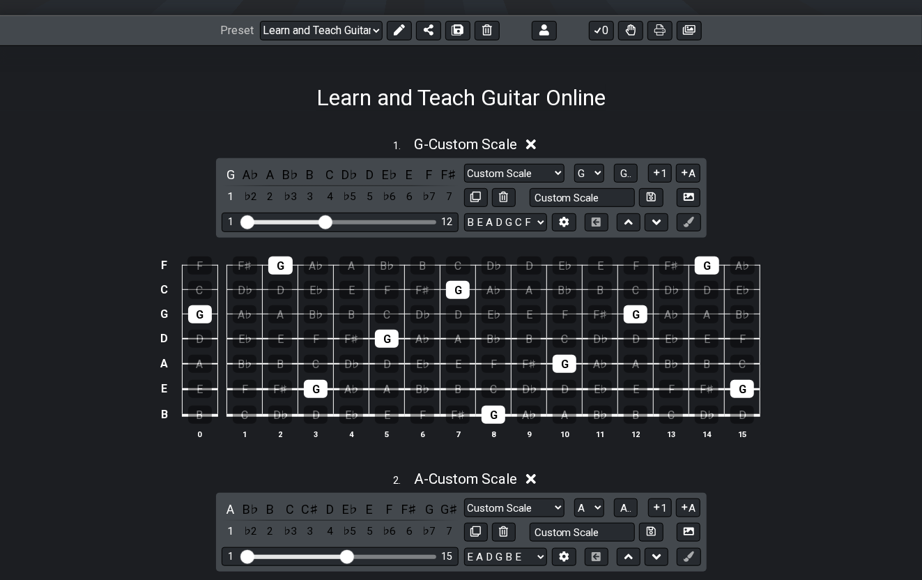
scroll to position [320, 0]
click at [562, 217] on icon at bounding box center [564, 222] width 10 height 10
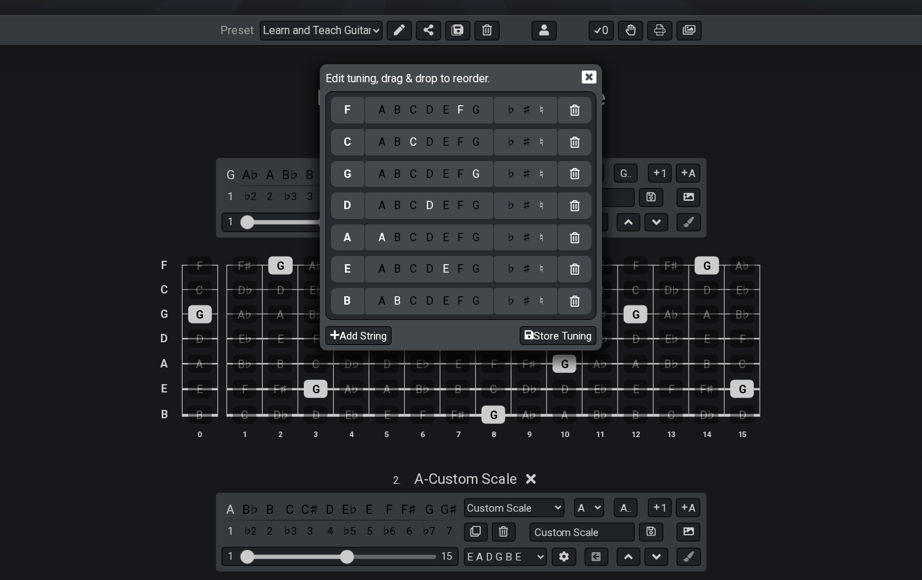
click at [593, 73] on icon at bounding box center [589, 76] width 15 height 13
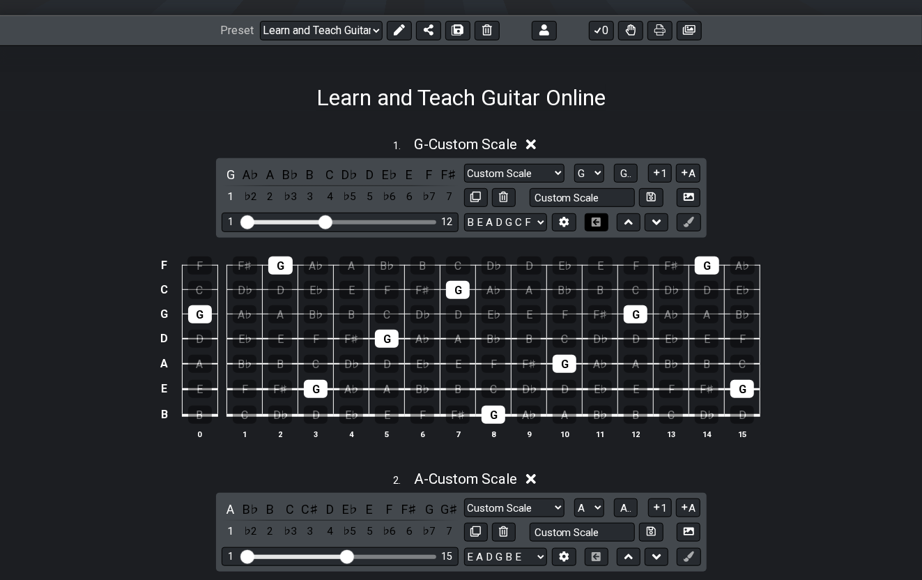
click at [596, 220] on icon at bounding box center [596, 221] width 10 height 9
click at [624, 219] on icon at bounding box center [628, 222] width 9 height 14
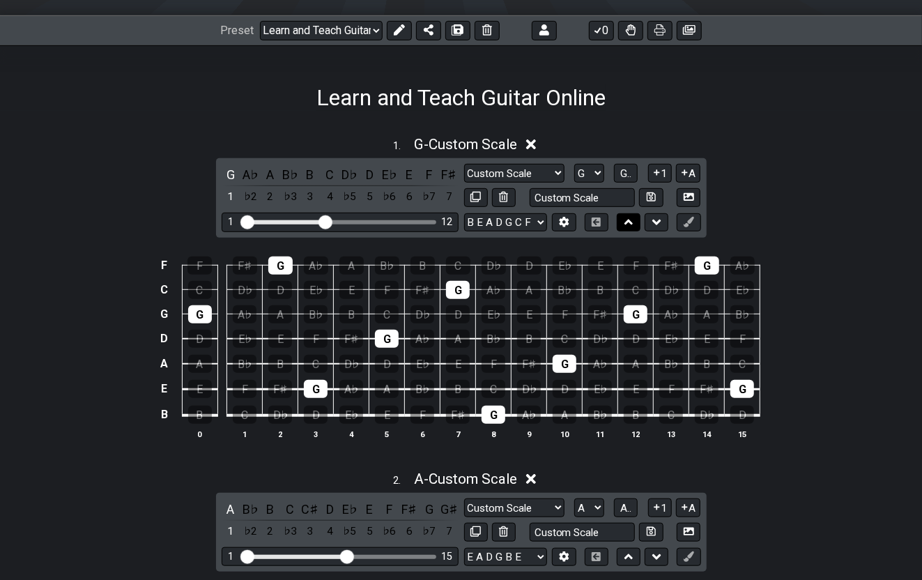
click at [624, 219] on icon at bounding box center [628, 222] width 9 height 14
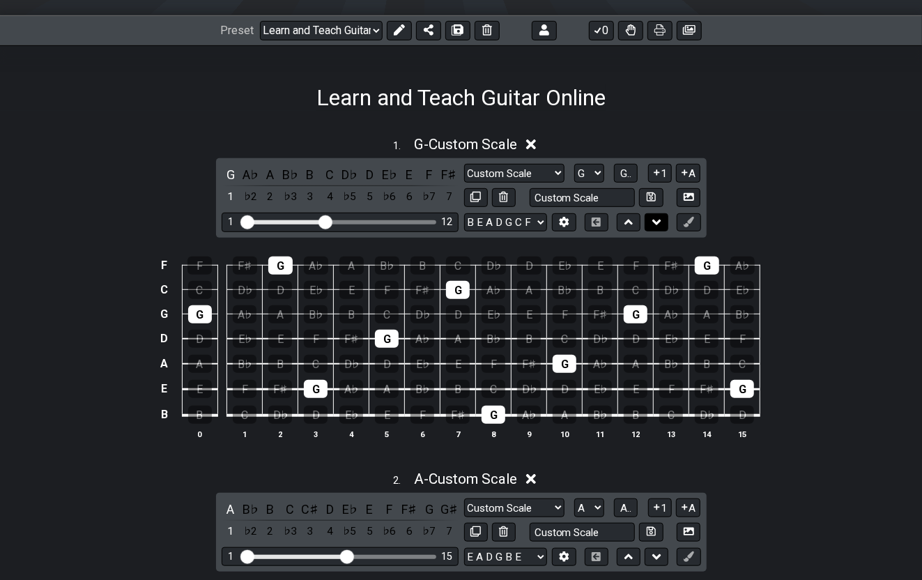
click at [659, 219] on icon at bounding box center [656, 222] width 9 height 6
select select "A"
select select "G"
select select "E A D G B E"
select select "B E A D G C F"
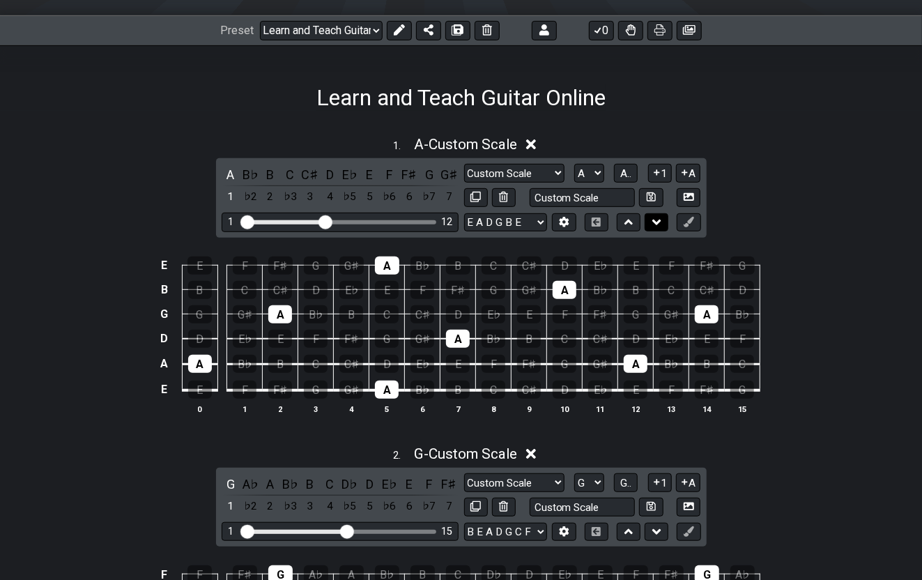
click at [659, 219] on icon at bounding box center [656, 222] width 9 height 6
select select "G"
select select "A"
select select "B E A D G C F"
select select "E A D G B E"
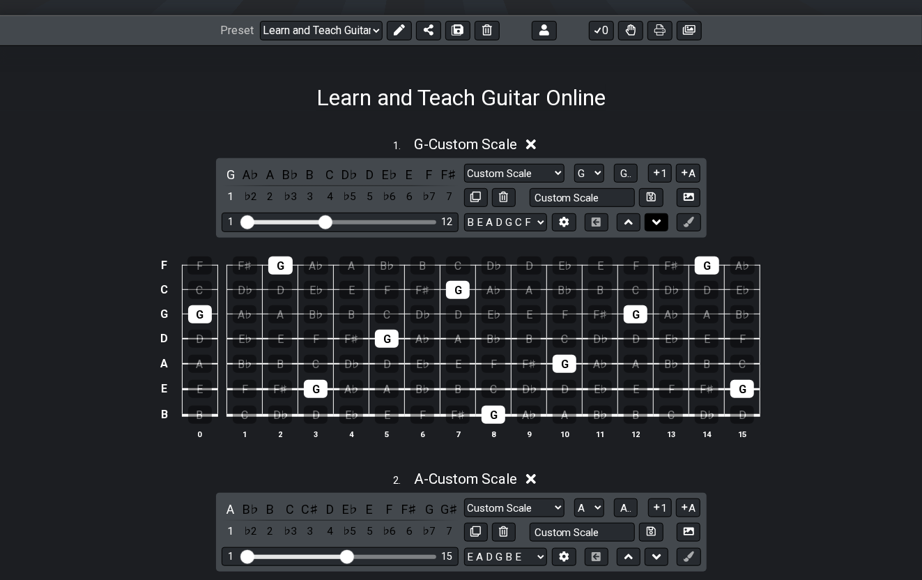
click at [659, 219] on icon at bounding box center [656, 222] width 9 height 6
select select "A"
select select "G"
select select "E A D G B E"
select select "B E A D G C F"
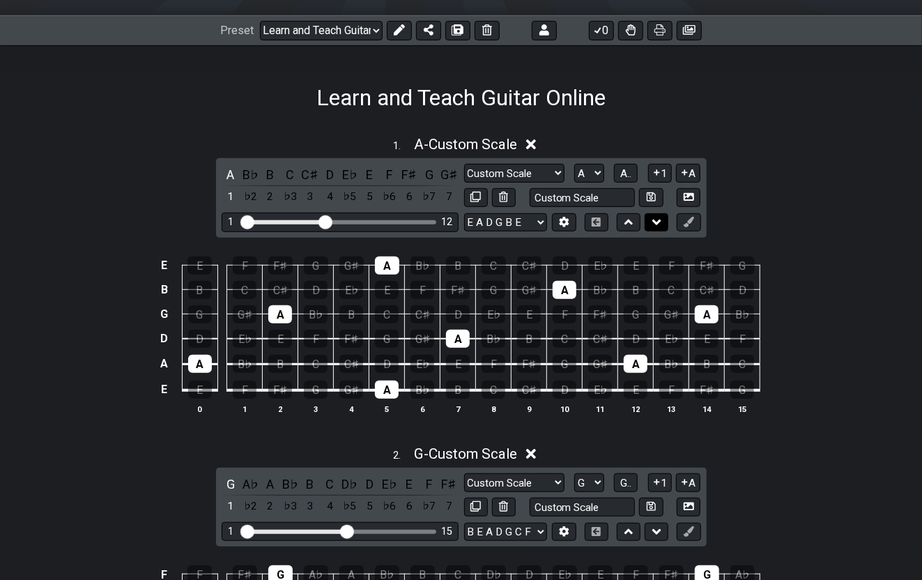
click at [659, 219] on icon at bounding box center [656, 222] width 9 height 6
select select "G"
select select "A"
select select "B E A D G C F"
select select "E A D G B E"
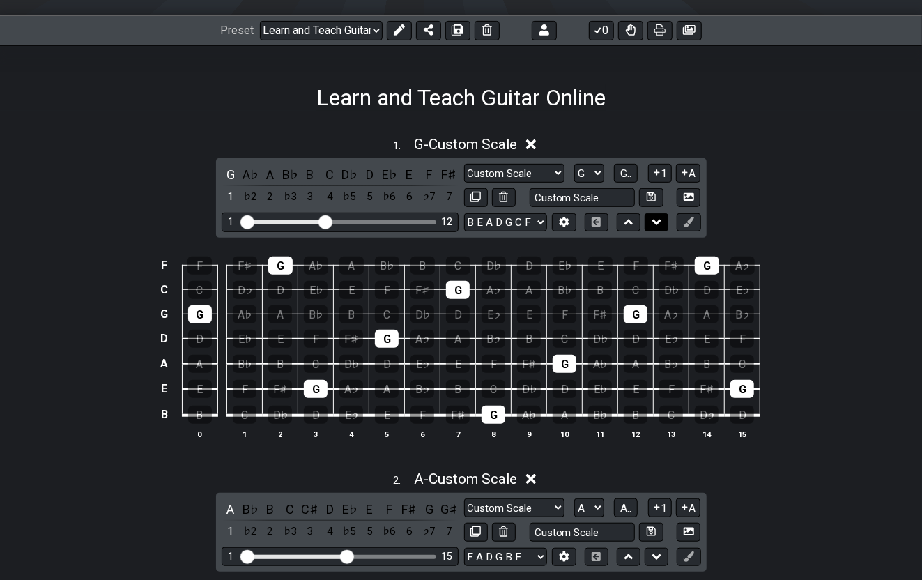
click at [659, 219] on icon at bounding box center [656, 222] width 9 height 6
select select "A"
select select "G"
select select "E A D G B E"
select select "B E A D G C F"
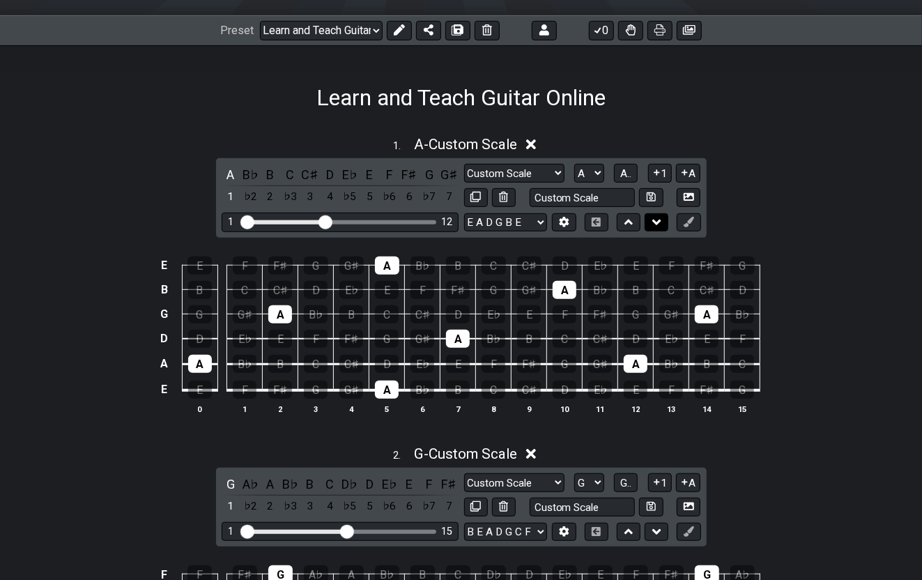
click at [659, 219] on icon at bounding box center [656, 222] width 9 height 6
select select "G"
select select "A"
select select "B E A D G C F"
select select "E A D G B E"
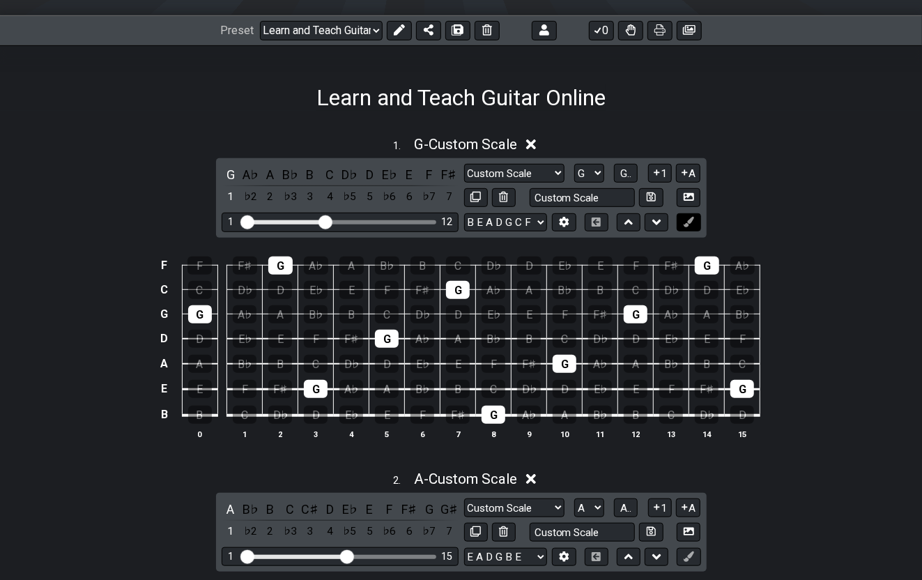
click at [683, 217] on icon at bounding box center [688, 222] width 10 height 10
click at [494, 359] on div "F" at bounding box center [493, 364] width 24 height 18
click at [491, 359] on div "F" at bounding box center [493, 364] width 24 height 18
click at [493, 355] on div "F" at bounding box center [493, 364] width 24 height 18
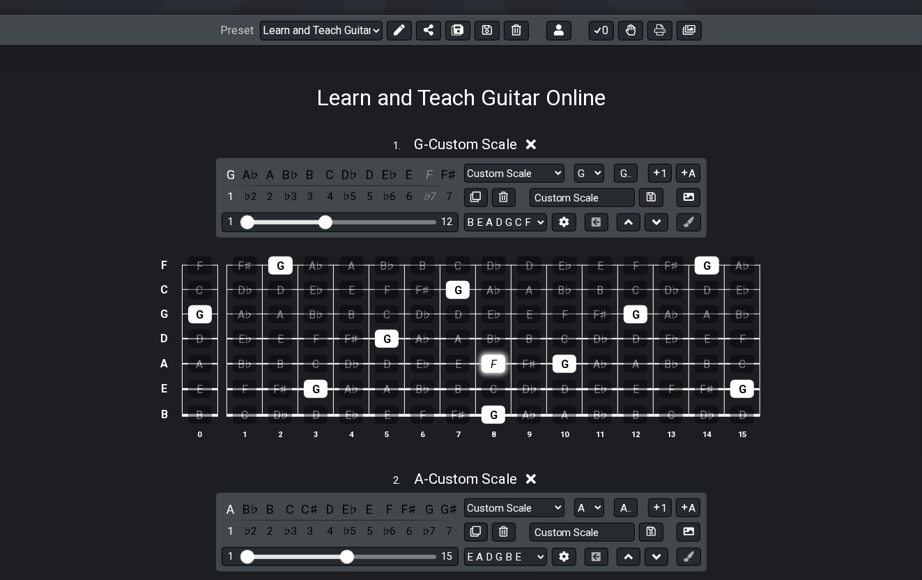
click at [493, 355] on div "F" at bounding box center [493, 364] width 24 height 18
click at [429, 173] on div "F" at bounding box center [429, 174] width 18 height 19
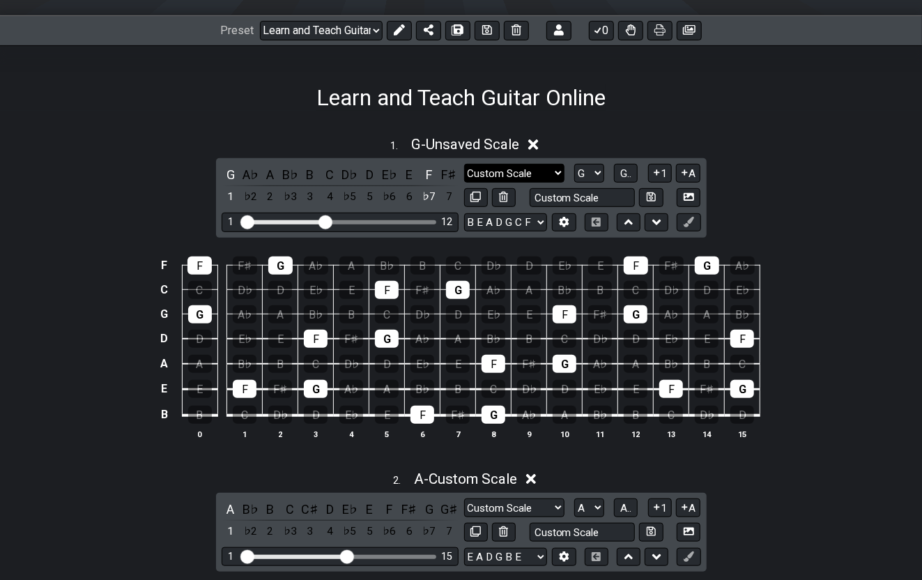
click at [556, 169] on select "Custom Scale Custom Scale Minor Pentatonic Major Pentatonic Minor Blues Major B…" at bounding box center [514, 173] width 100 height 19
select select "Minor Pentatonic"
click at [464, 164] on select "Custom Scale Custom Scale Minor Pentatonic Major Pentatonic Minor Blues Major B…" at bounding box center [514, 173] width 100 height 19
